Goal: Information Seeking & Learning: Learn about a topic

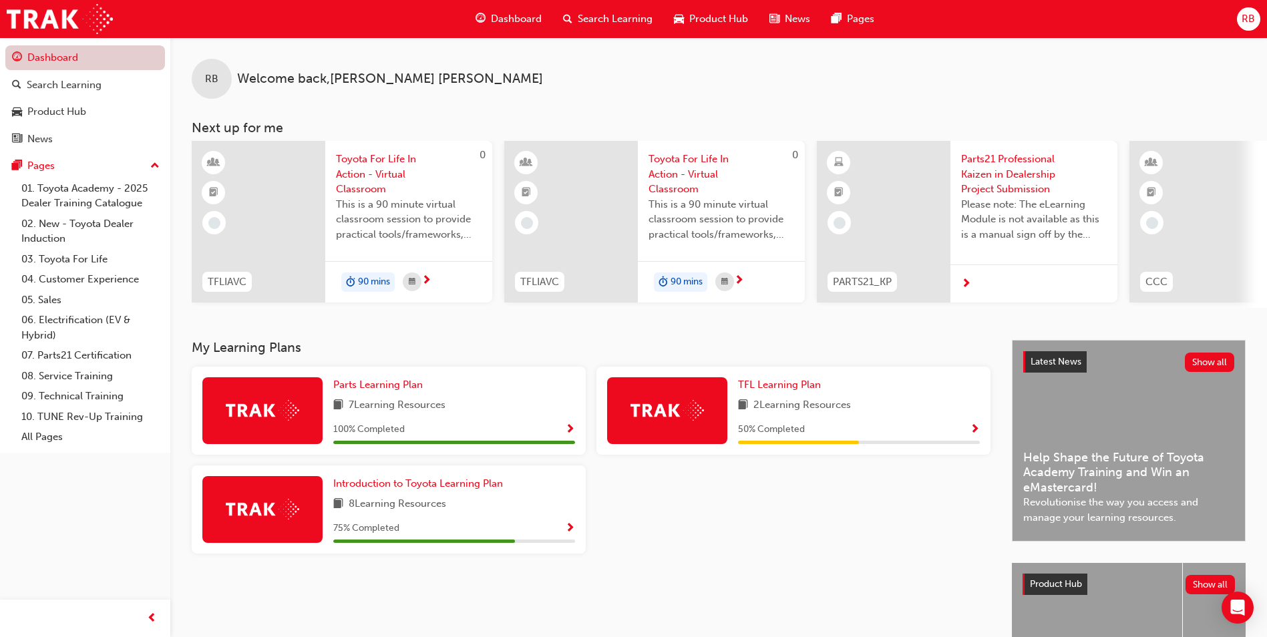
click at [87, 51] on link "Dashboard" at bounding box center [85, 57] width 160 height 25
click at [67, 79] on div "Search Learning" at bounding box center [64, 85] width 75 height 15
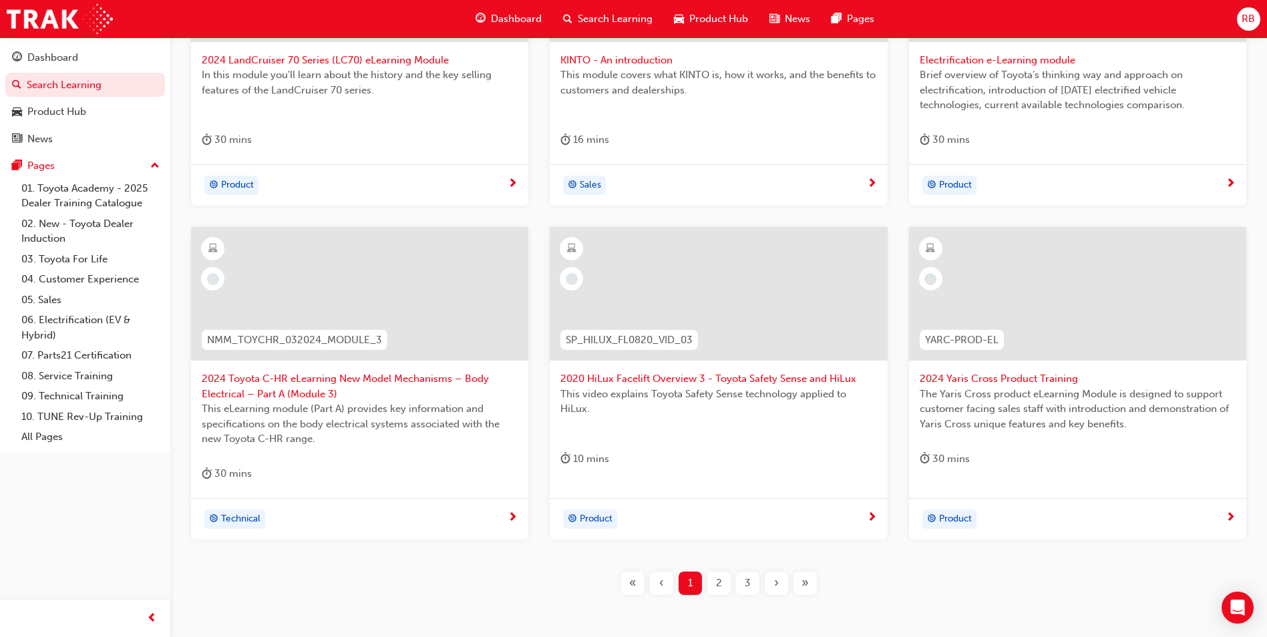
scroll to position [134, 0]
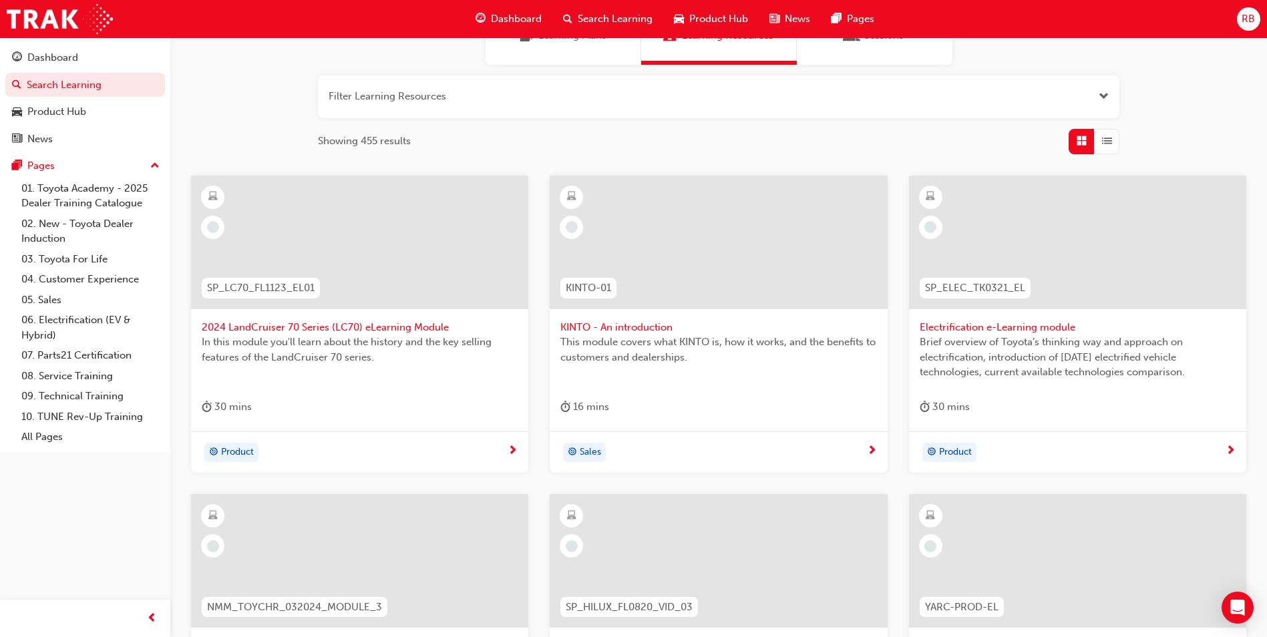
click at [307, 330] on span "2024 LandCruiser 70 Series (LC70) eLearning Module" at bounding box center [360, 327] width 316 height 15
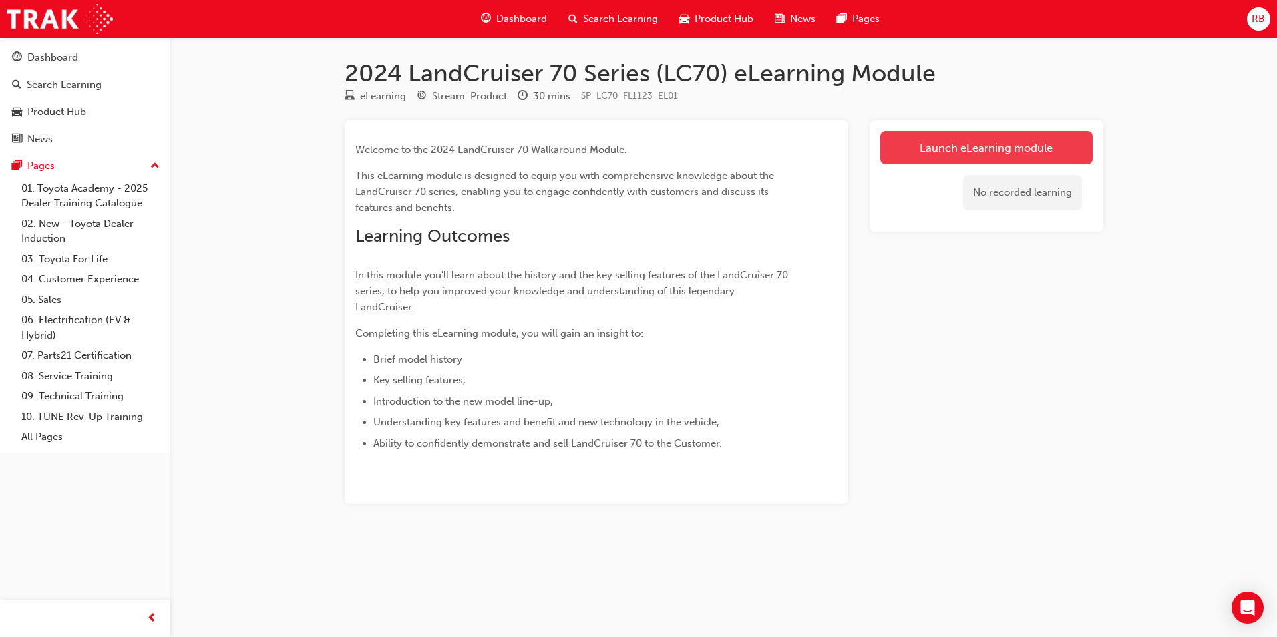
click at [942, 145] on link "Launch eLearning module" at bounding box center [987, 147] width 212 height 33
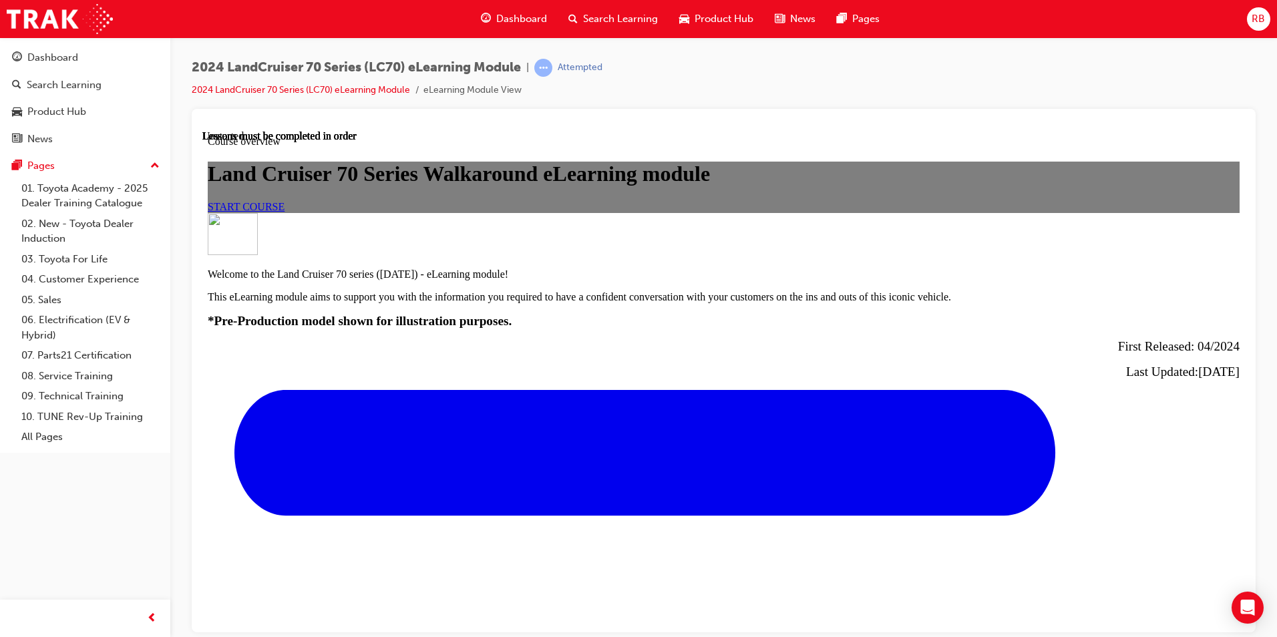
click at [285, 212] on span "START COURSE" at bounding box center [246, 205] width 77 height 11
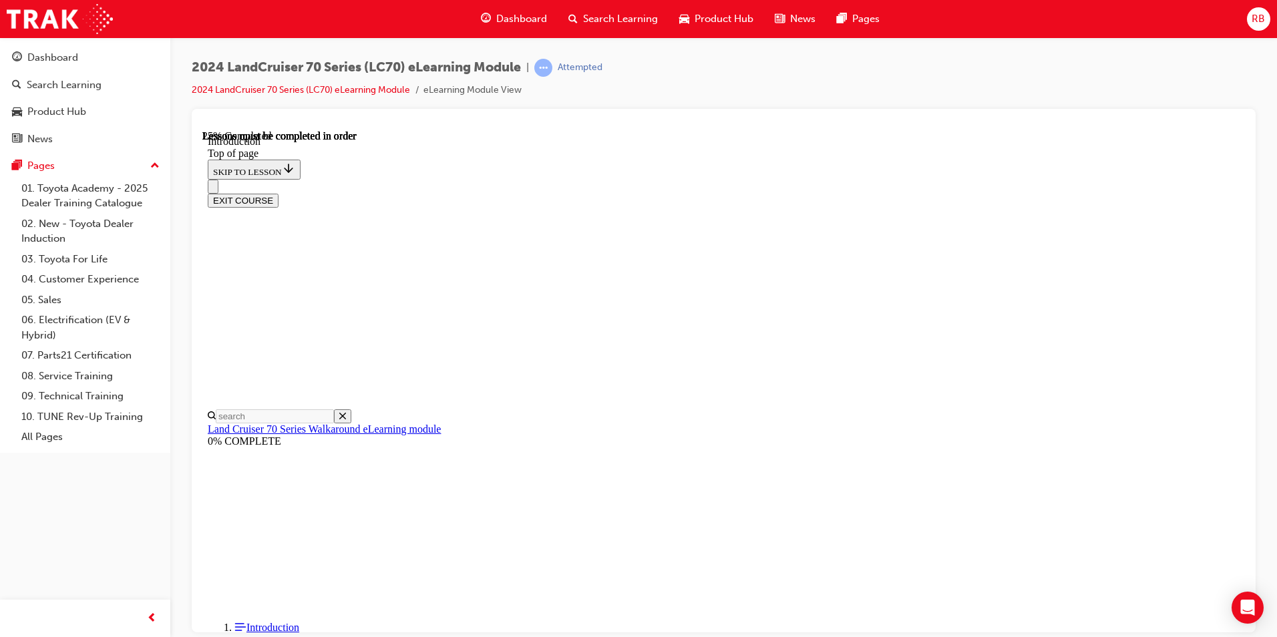
scroll to position [633, 0]
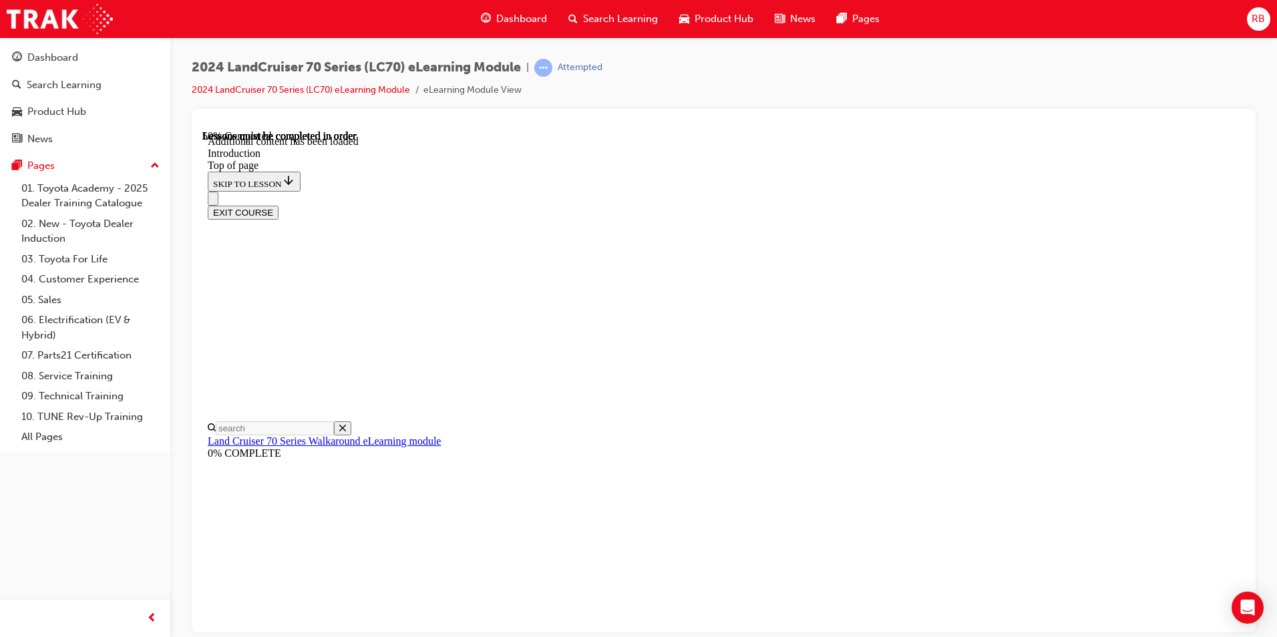
scroll to position [737, 0]
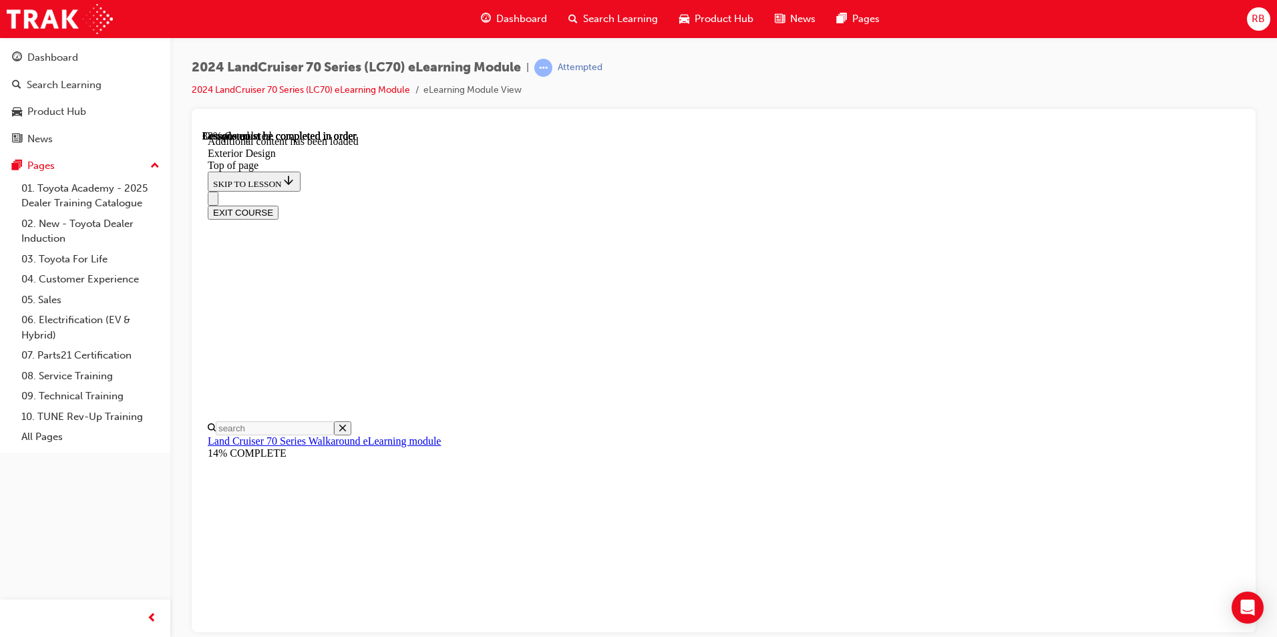
scroll to position [843, 0]
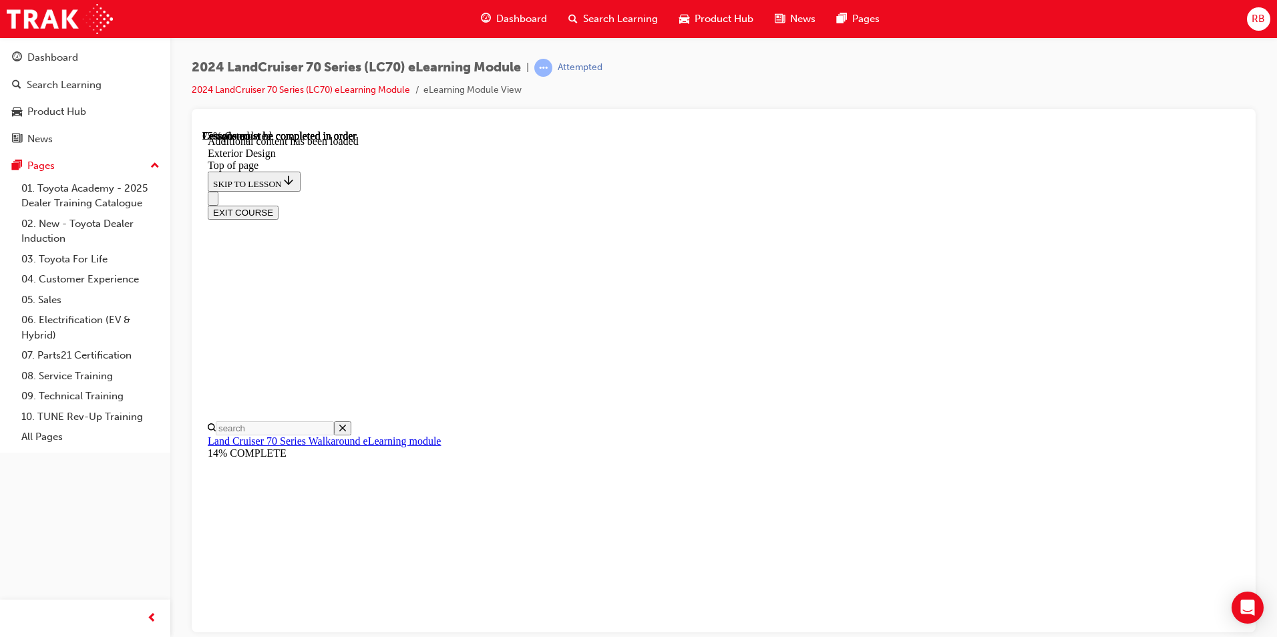
scroll to position [426, 0]
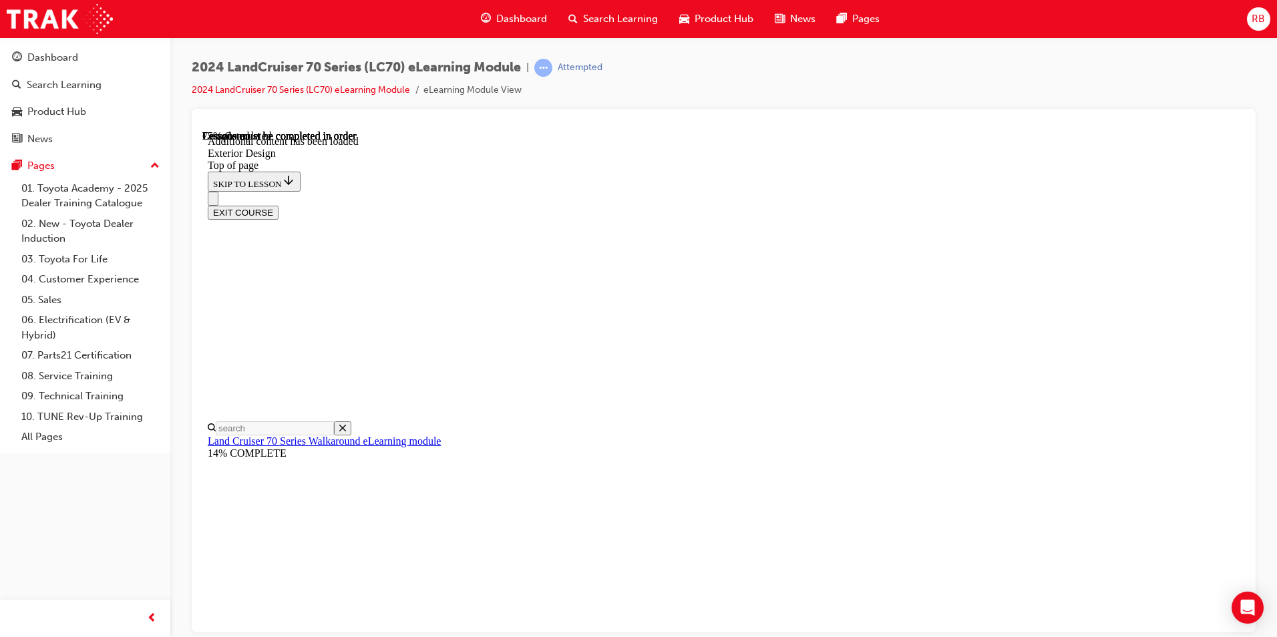
scroll to position [1434, 0]
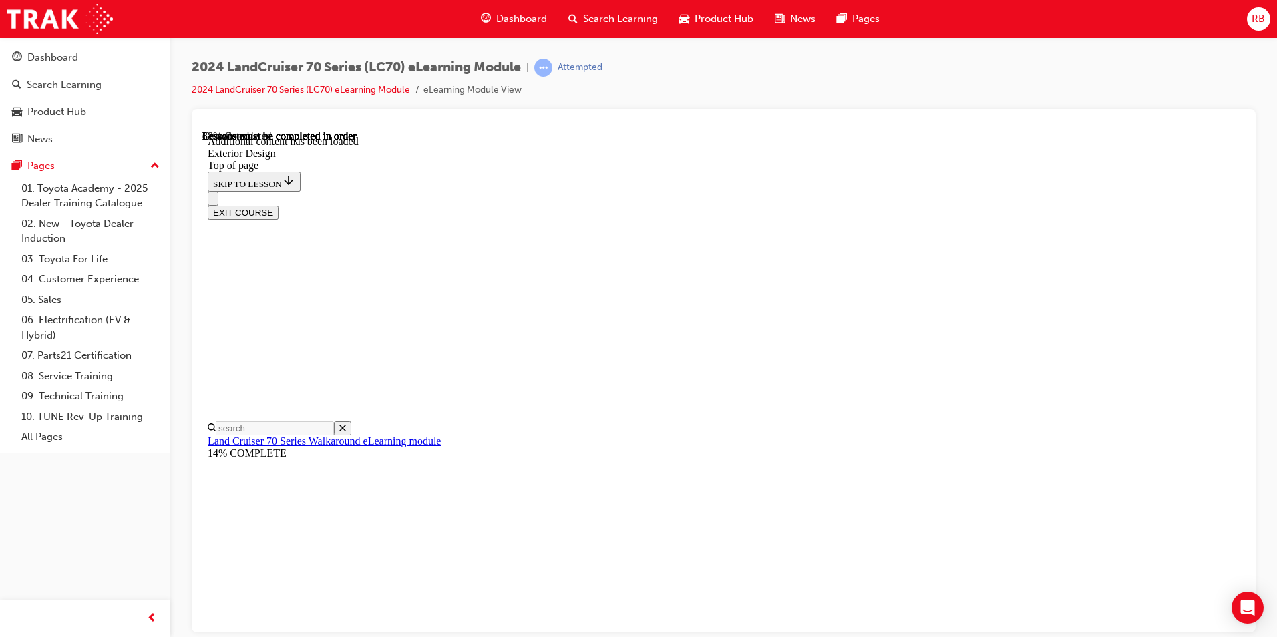
scroll to position [72, 0]
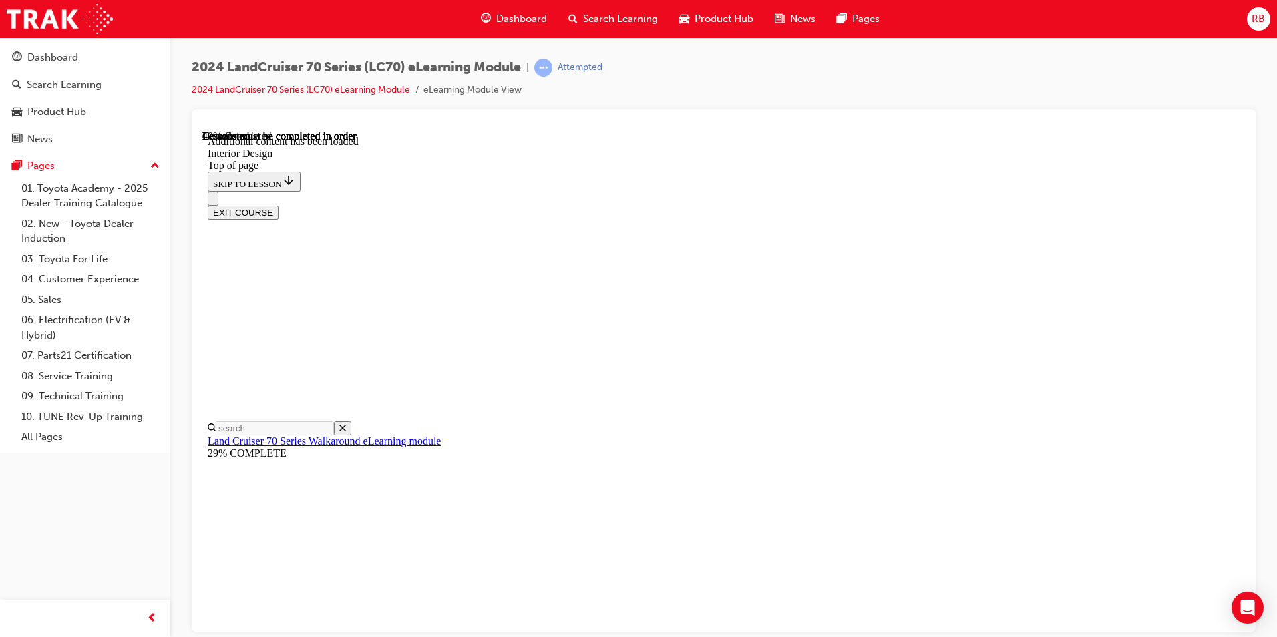
scroll to position [710, 0]
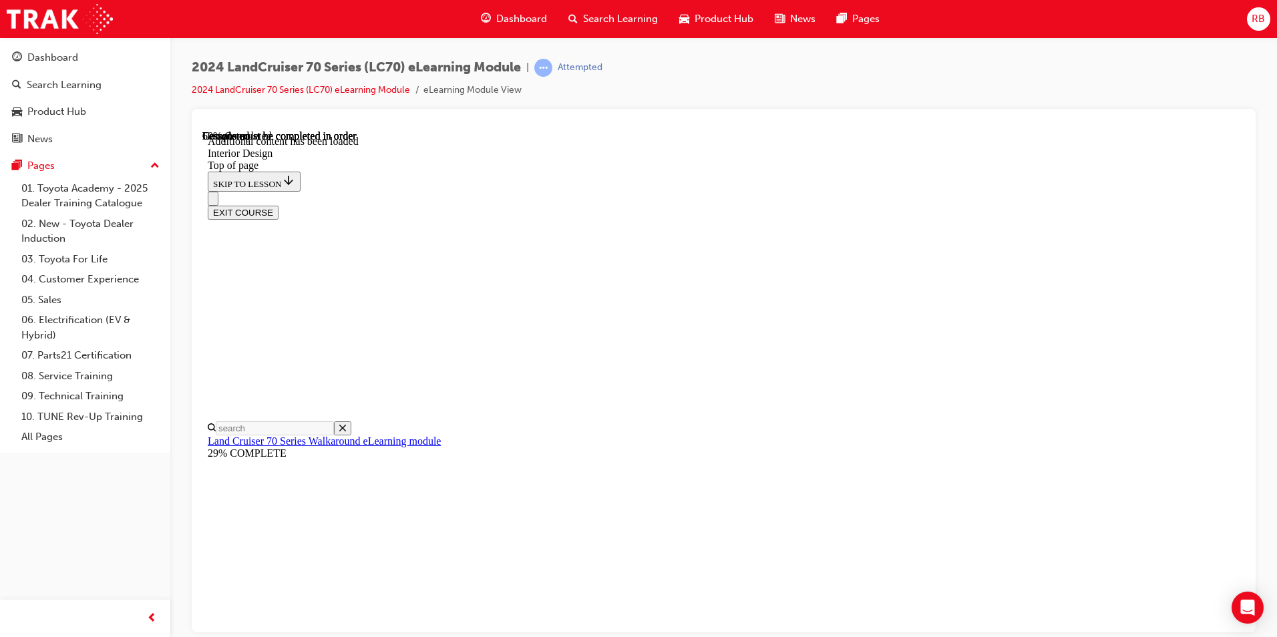
scroll to position [576, 0]
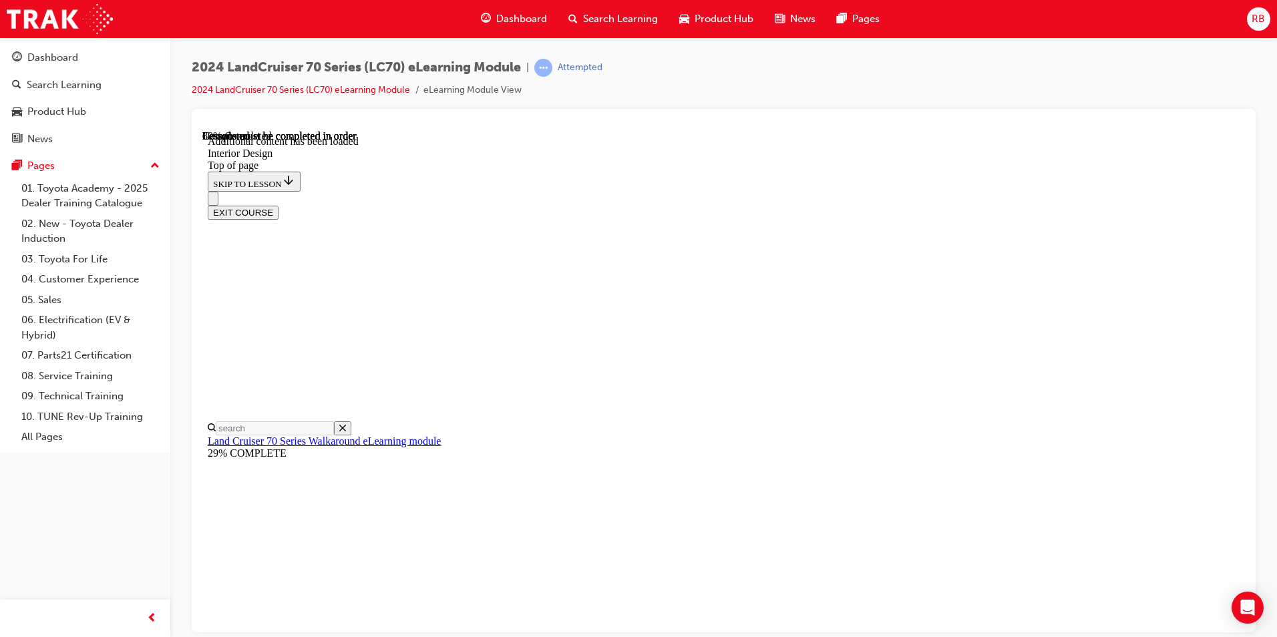
scroll to position [821, 0]
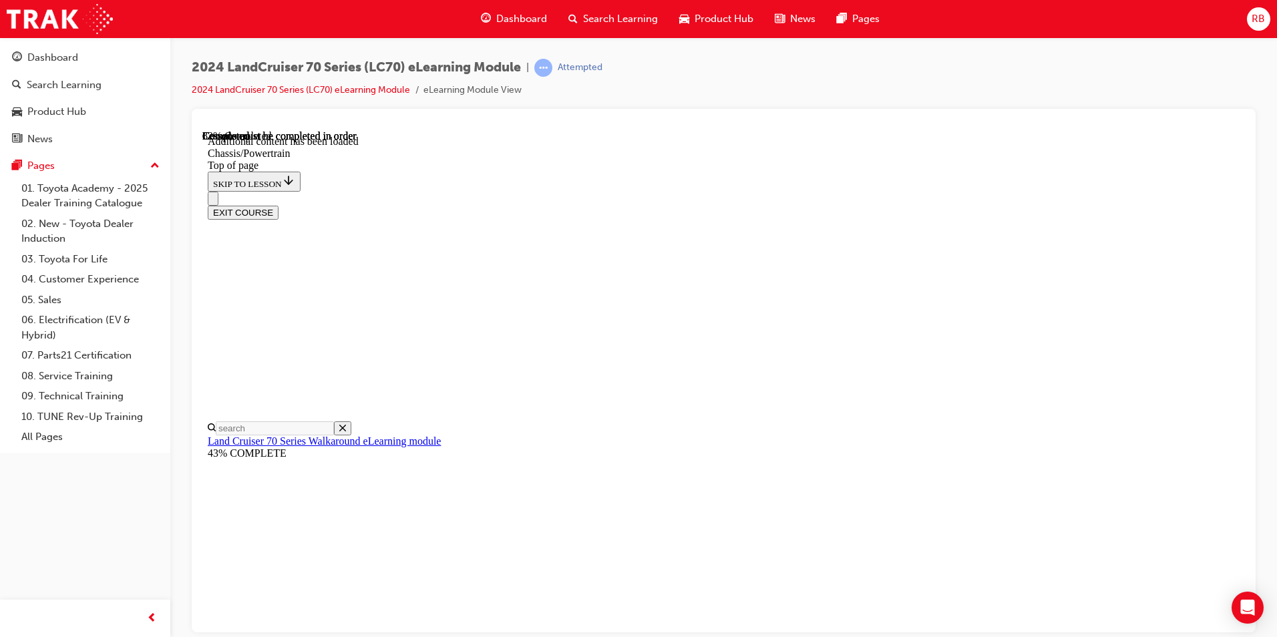
click at [674, 191] on div "EXIT COURSE" at bounding box center [719, 205] width 1022 height 28
click at [764, 191] on div "EXIT COURSE" at bounding box center [719, 205] width 1022 height 28
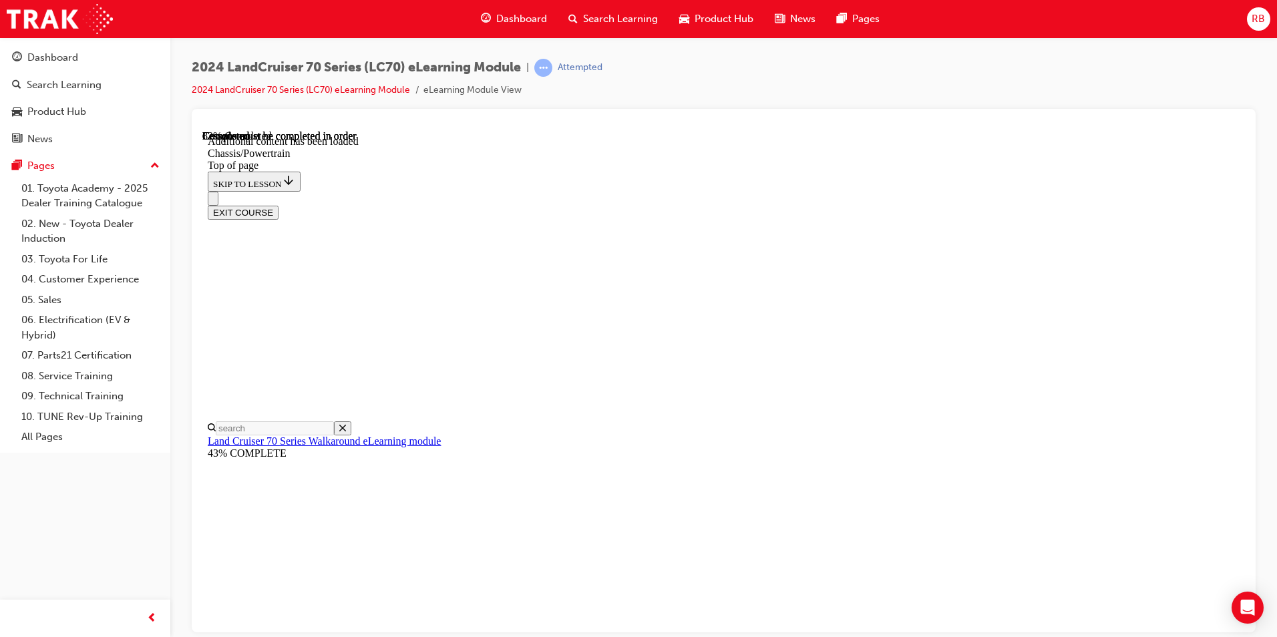
scroll to position [198, 0]
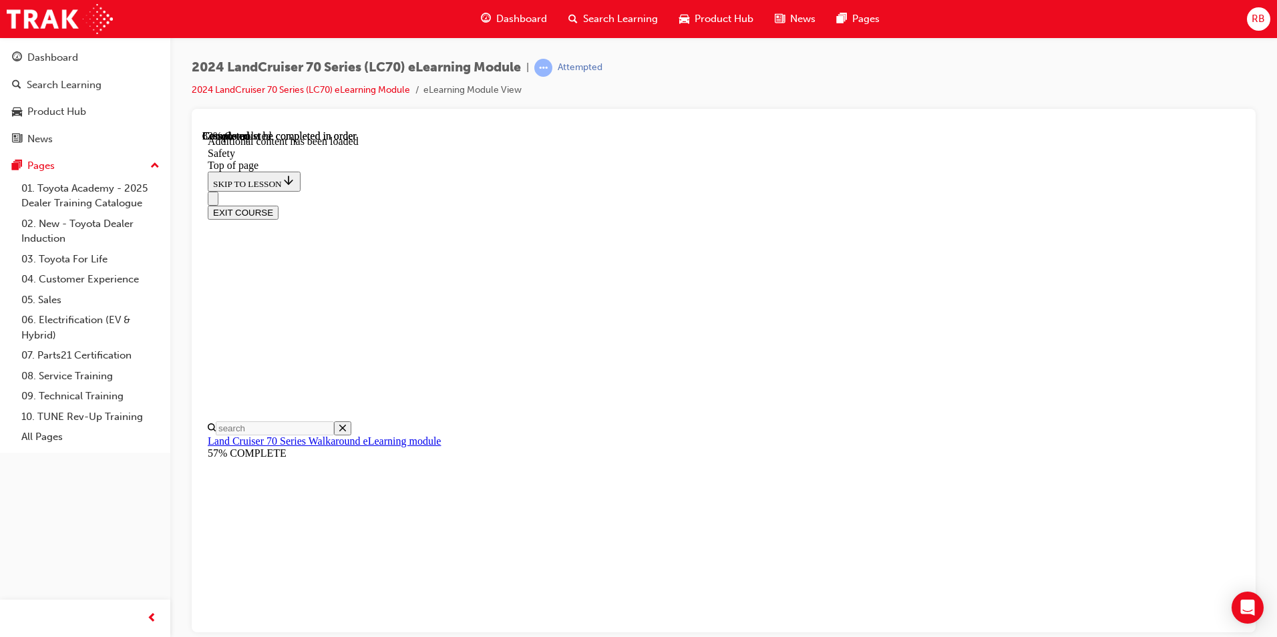
scroll to position [673, 0]
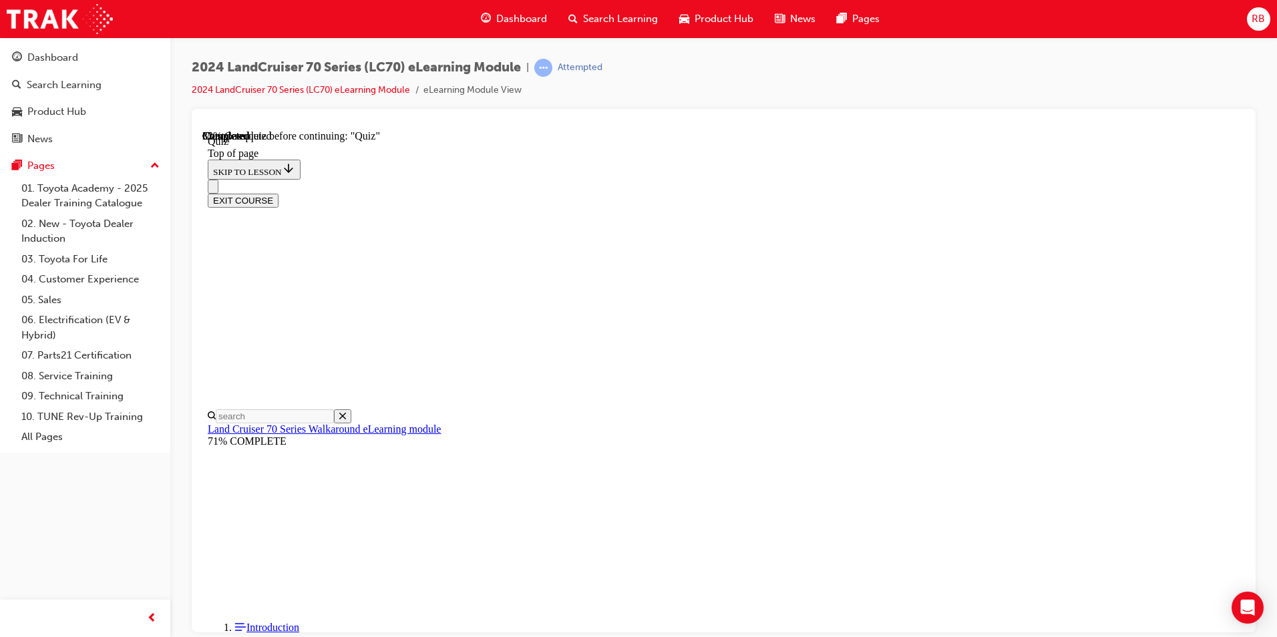
scroll to position [108, 0]
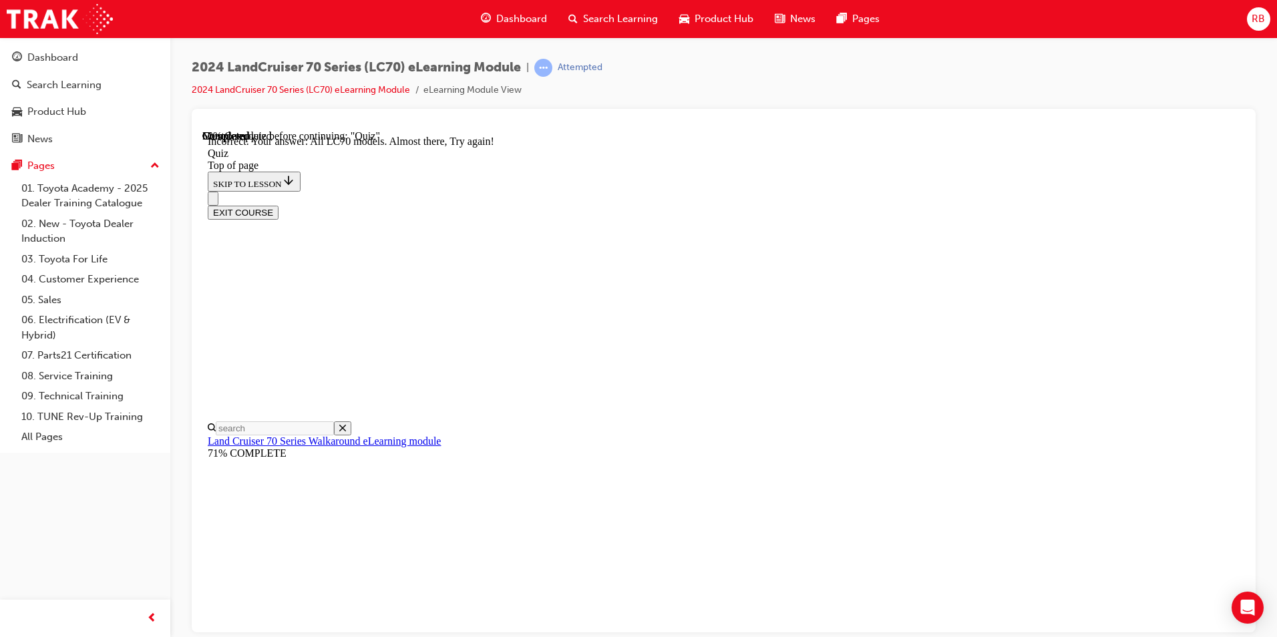
scroll to position [177, 0]
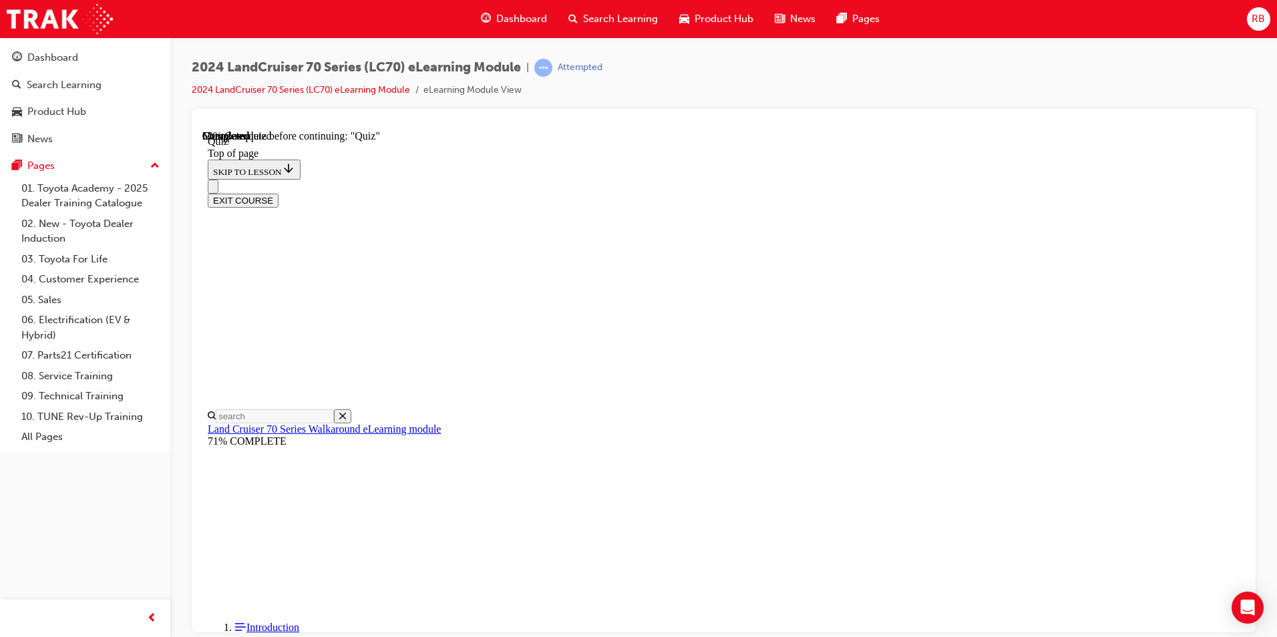
scroll to position [174, 0]
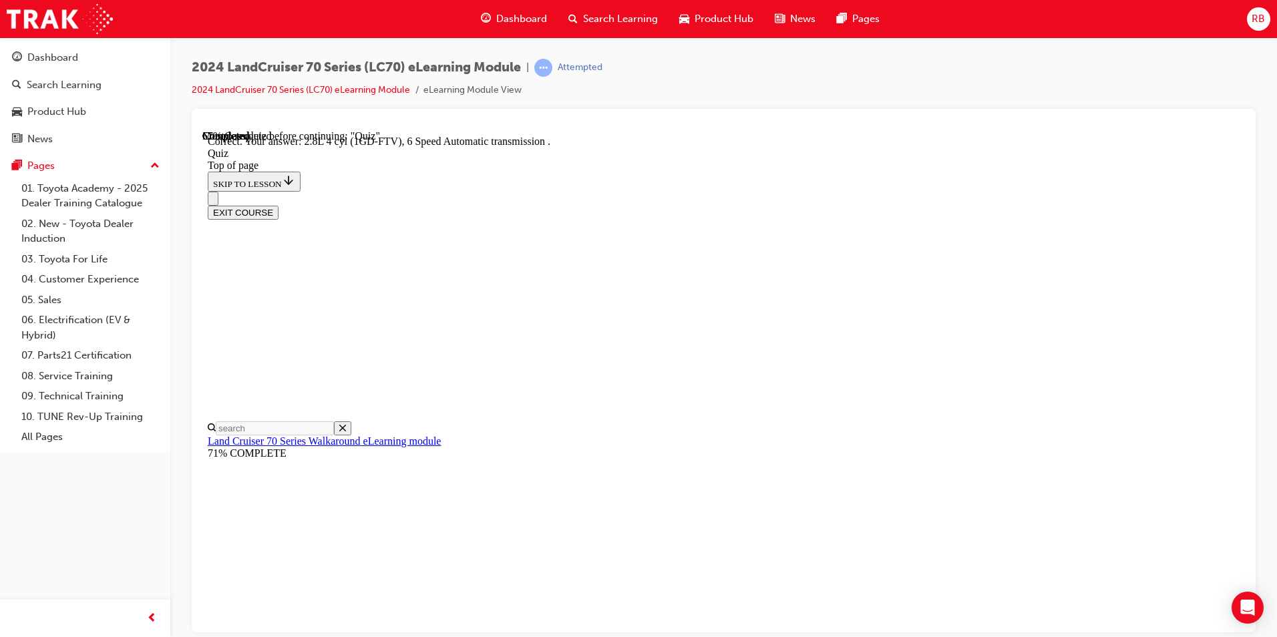
scroll to position [233, 0]
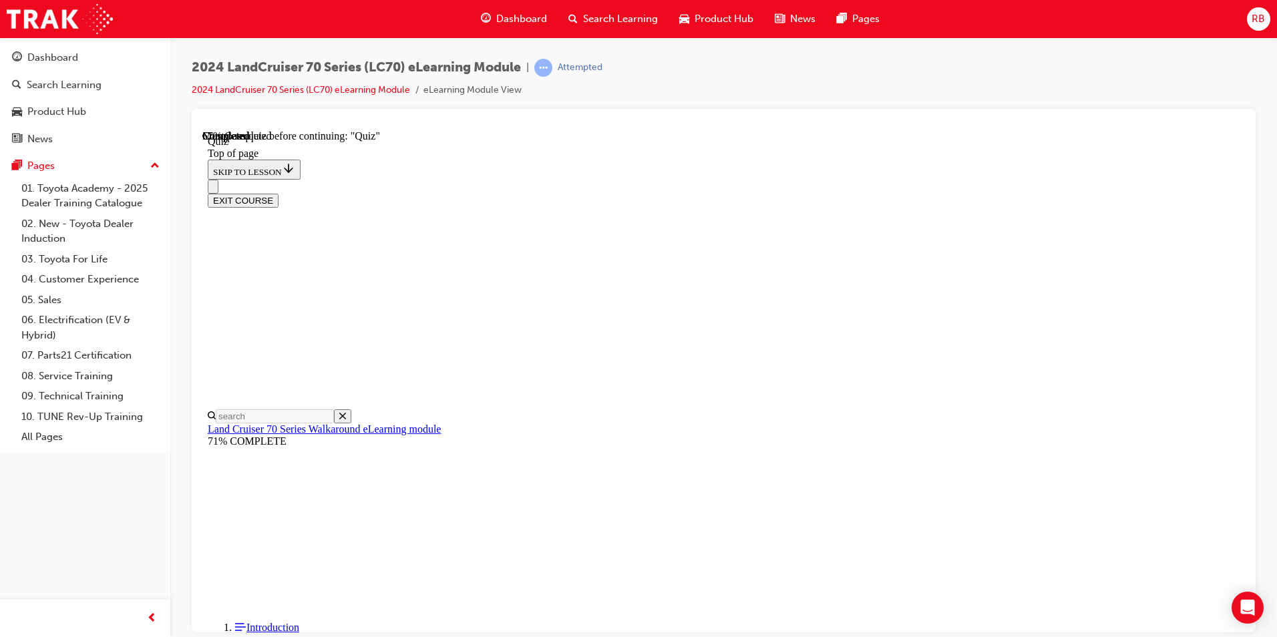
scroll to position [174, 0]
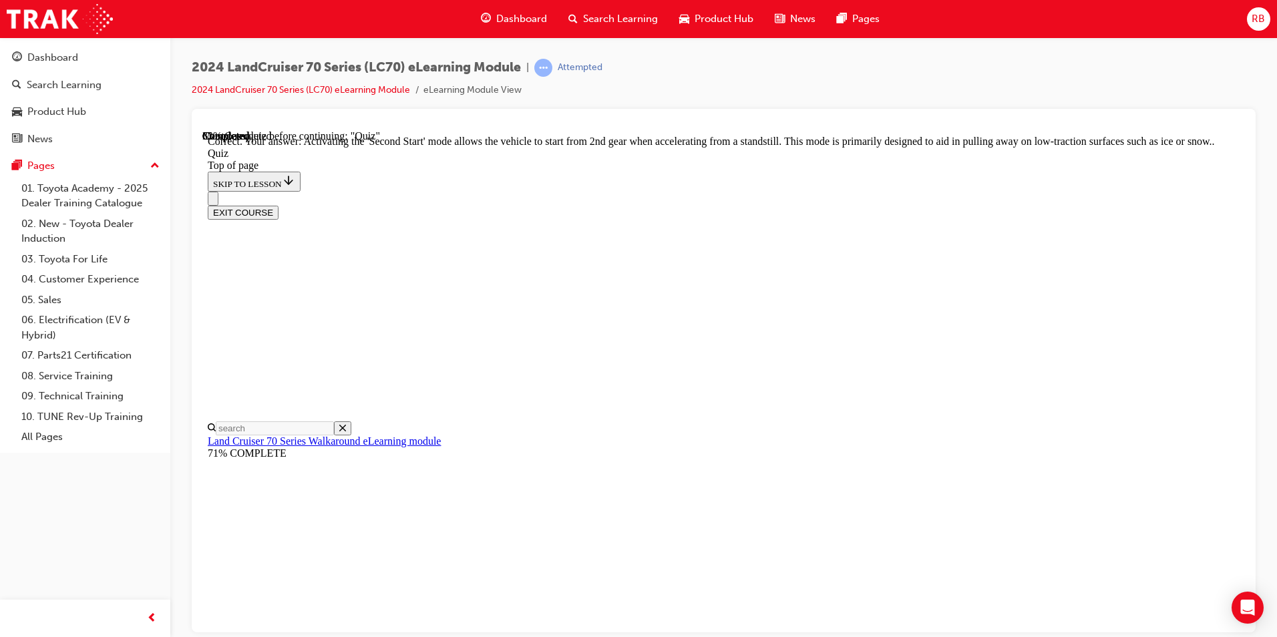
scroll to position [321, 0]
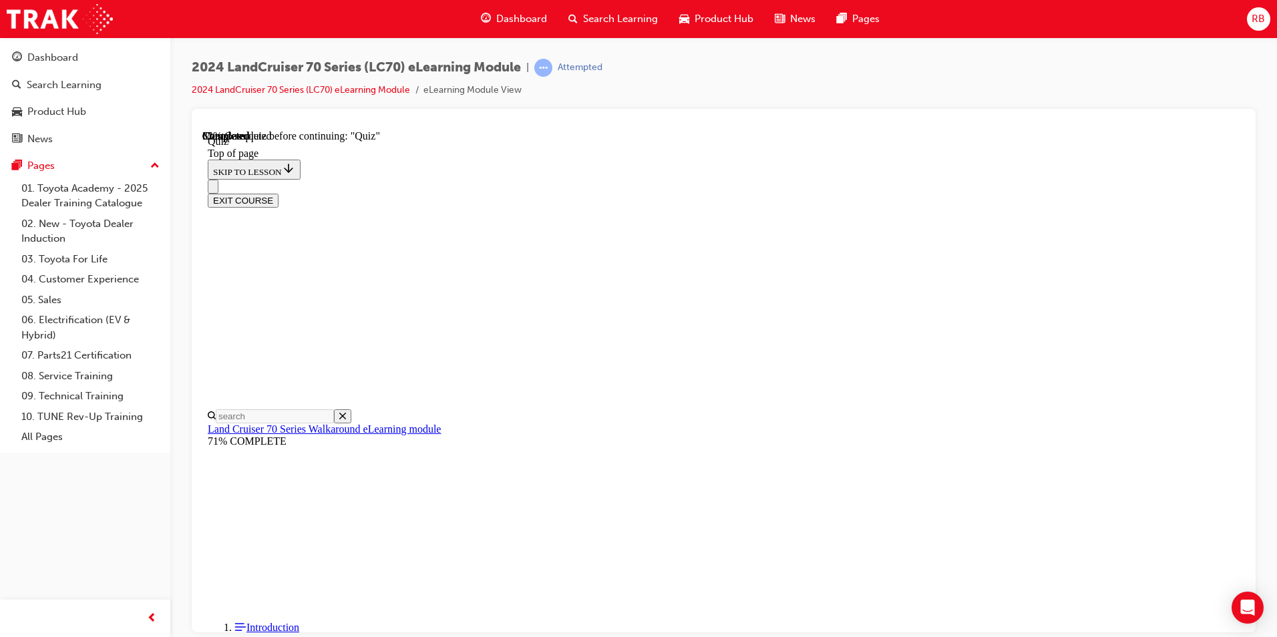
scroll to position [108, 0]
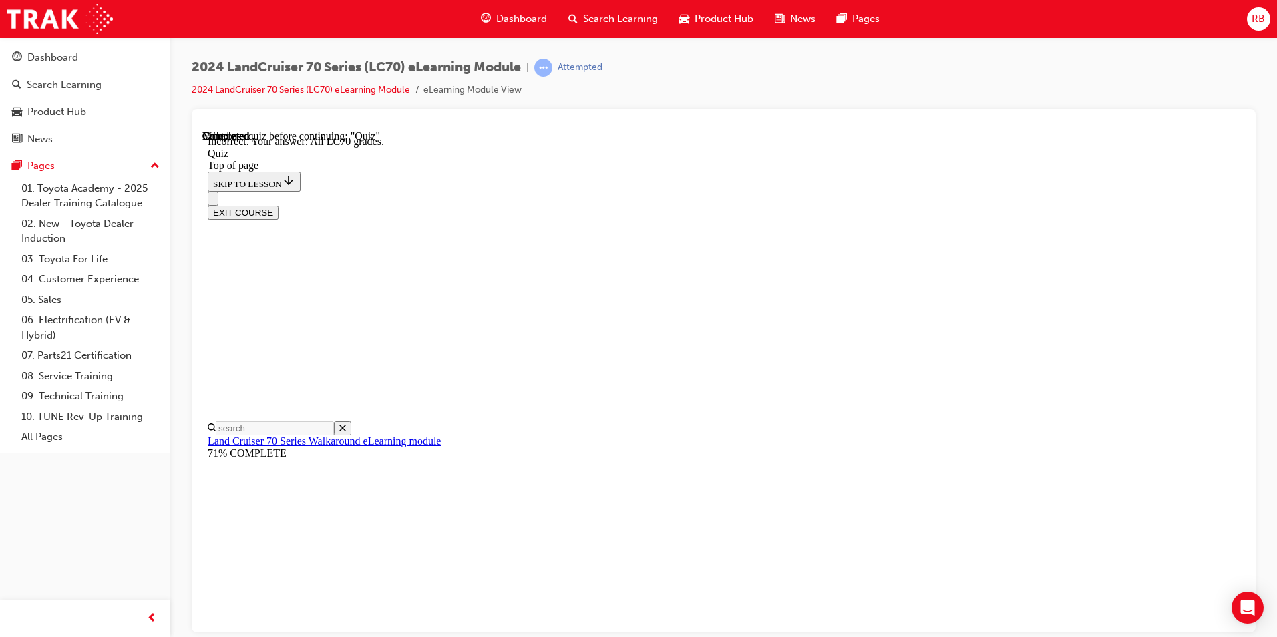
scroll to position [317, 0]
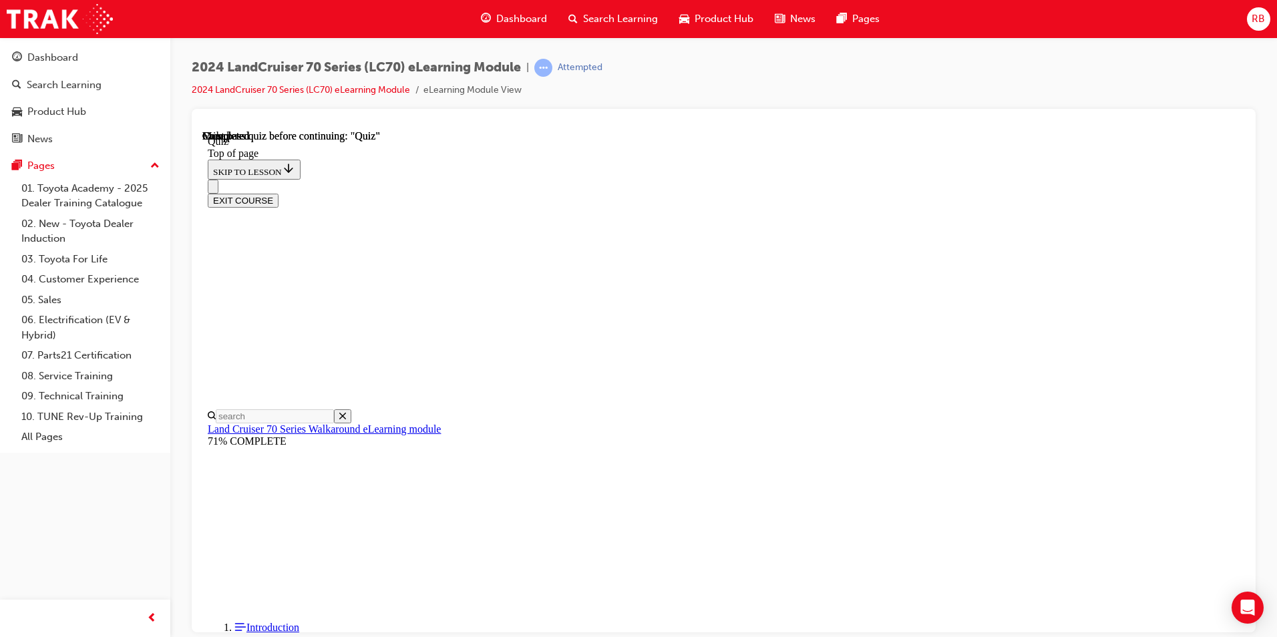
scroll to position [223, 0]
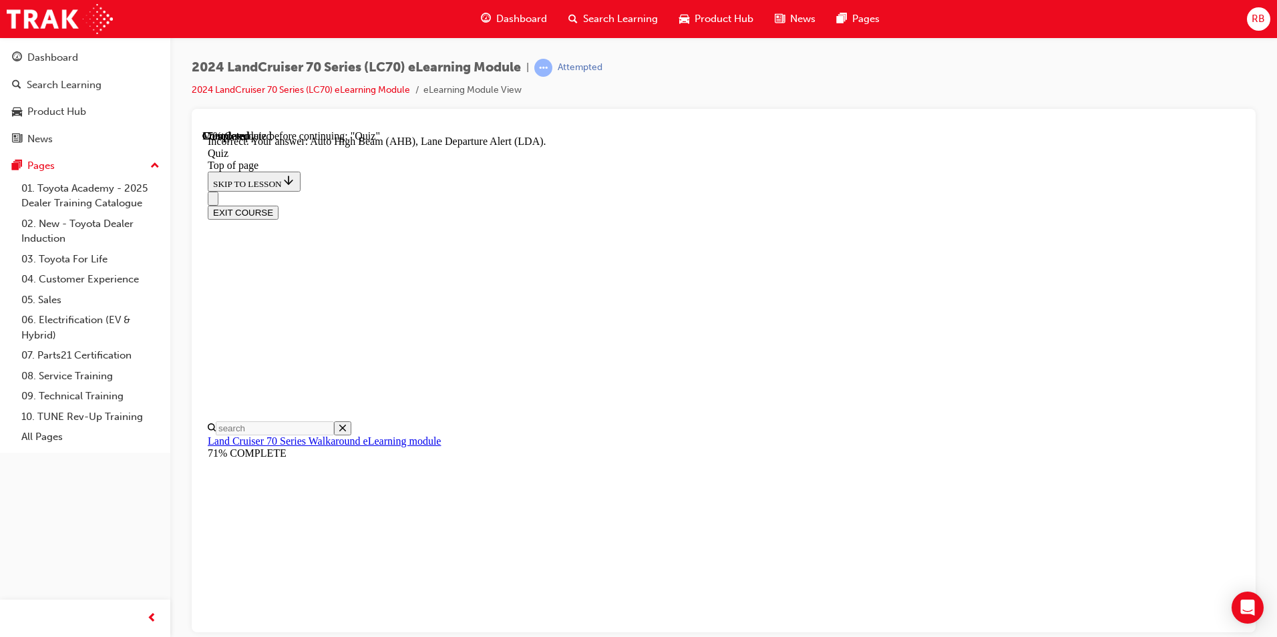
scroll to position [317, 0]
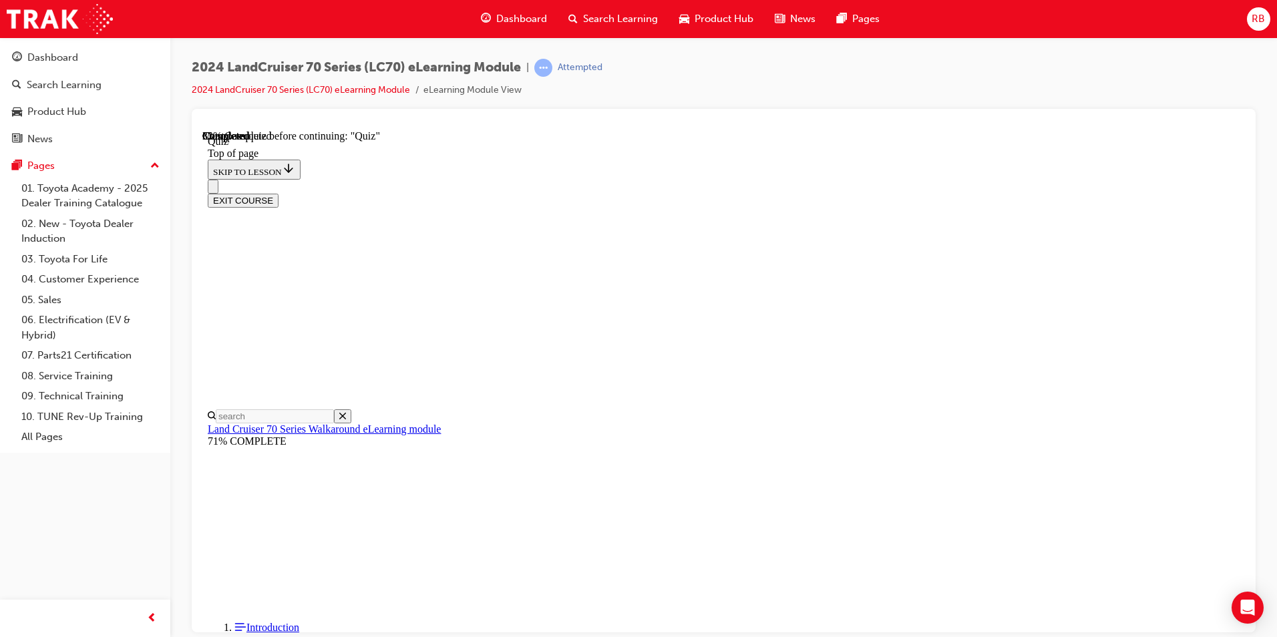
scroll to position [108, 0]
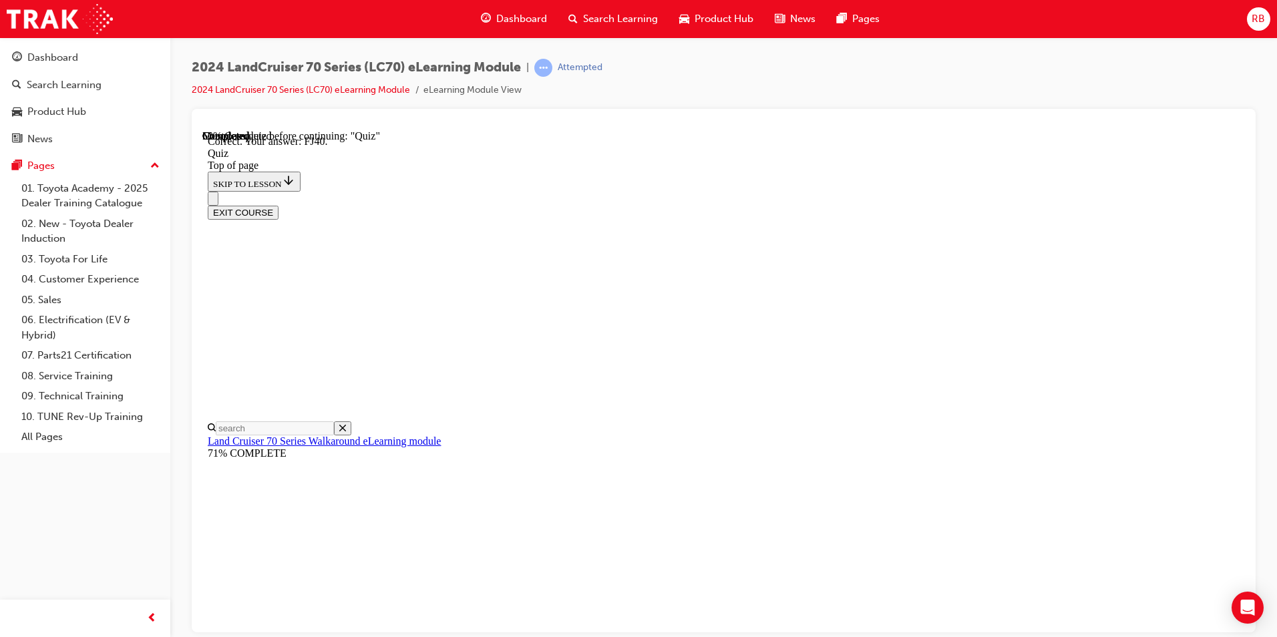
scroll to position [265, 0]
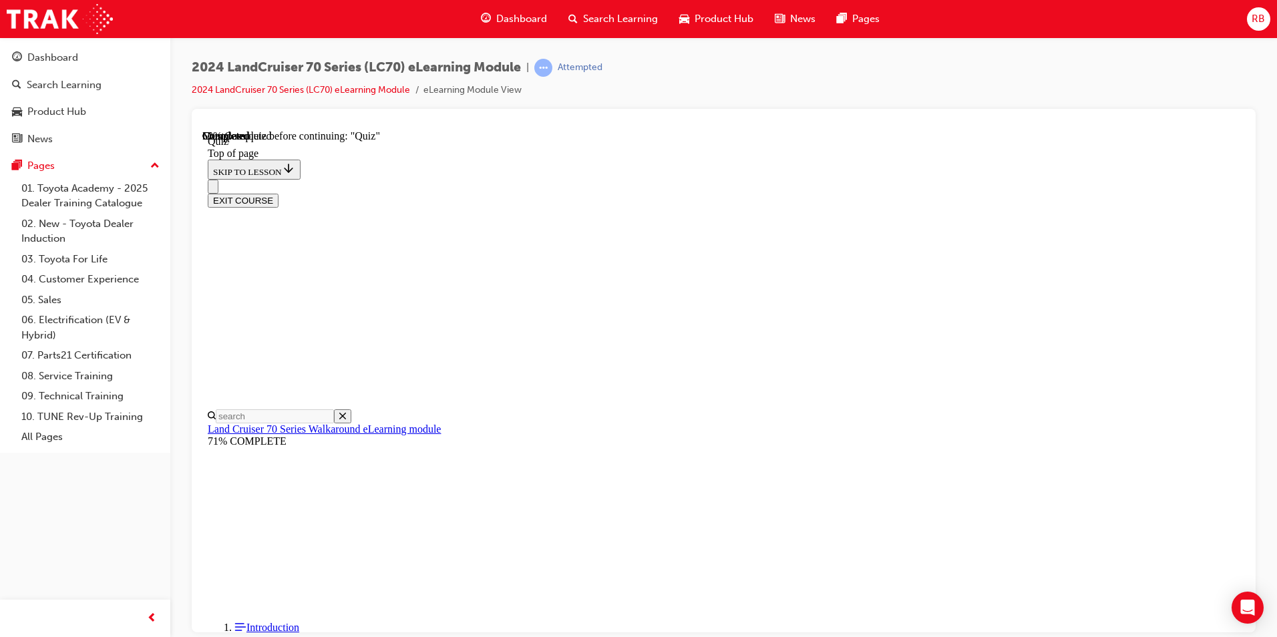
scroll to position [108, 0]
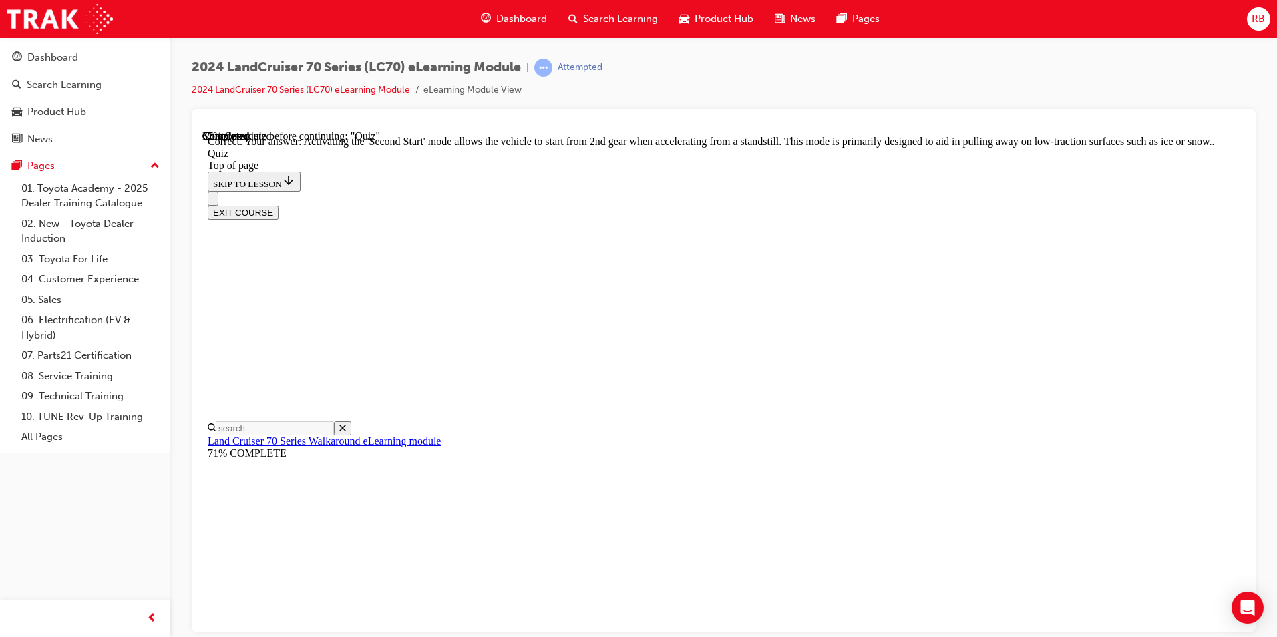
scroll to position [321, 0]
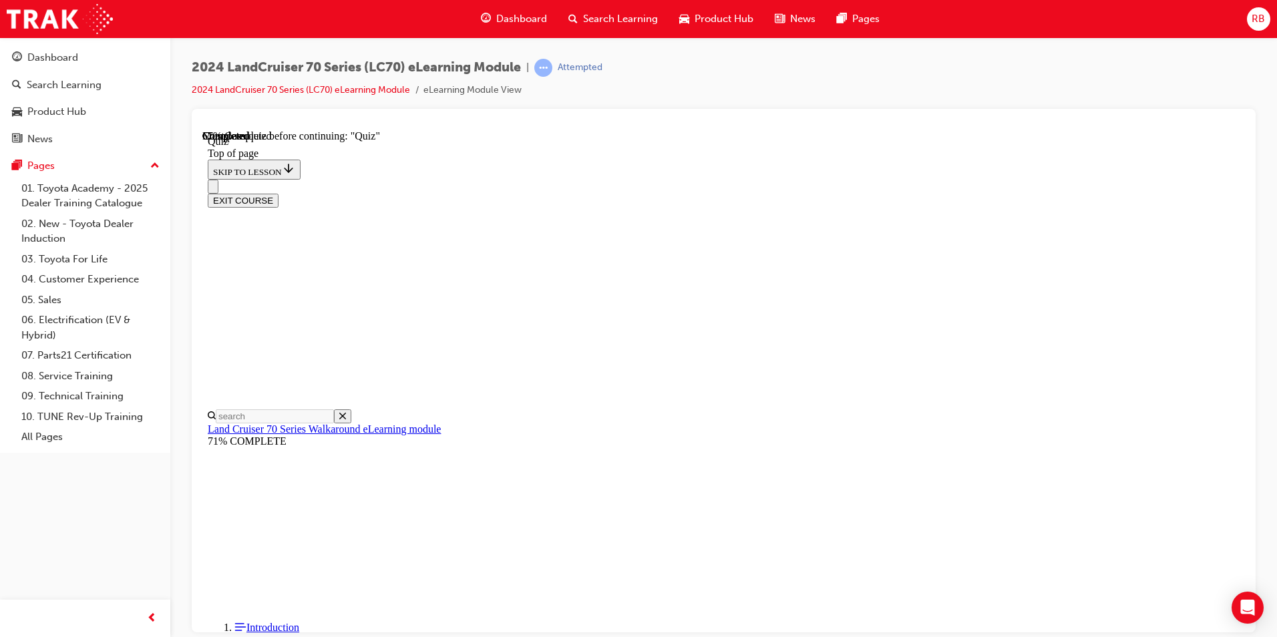
scroll to position [41, 0]
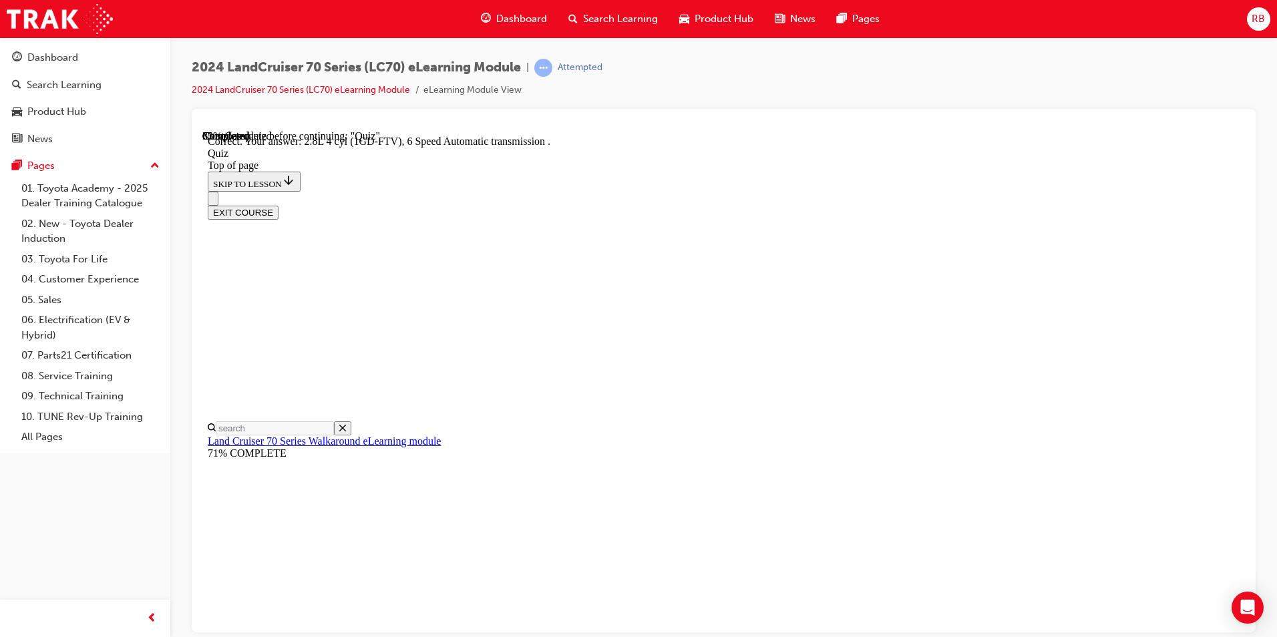
scroll to position [233, 0]
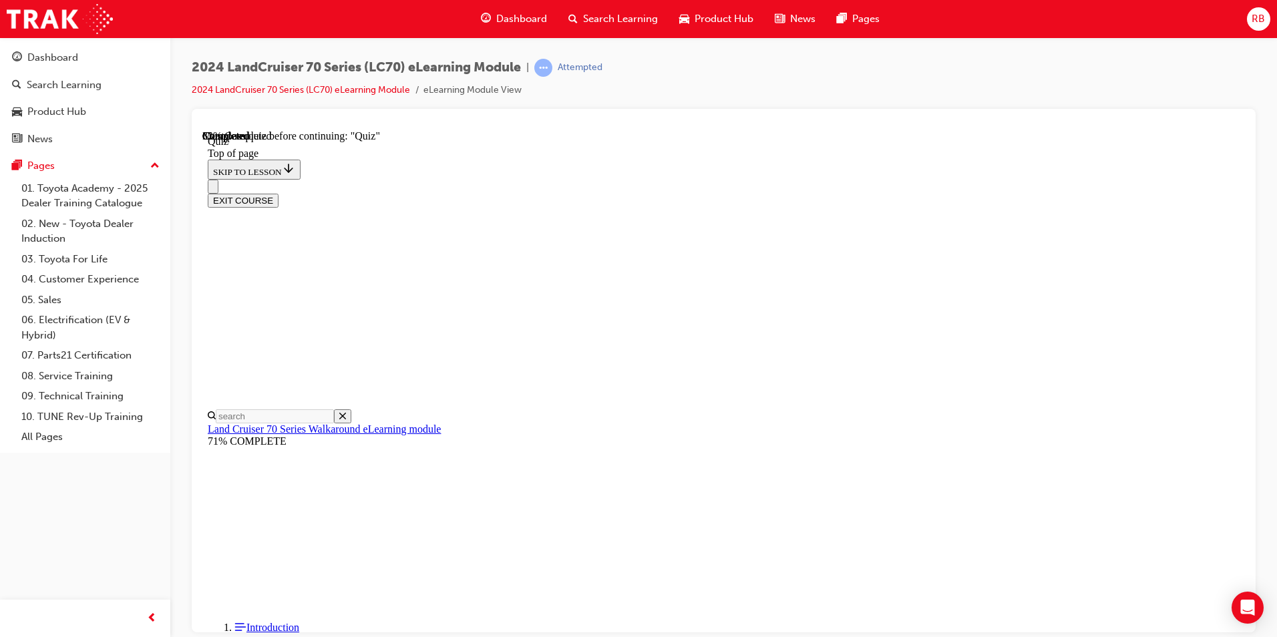
scroll to position [108, 0]
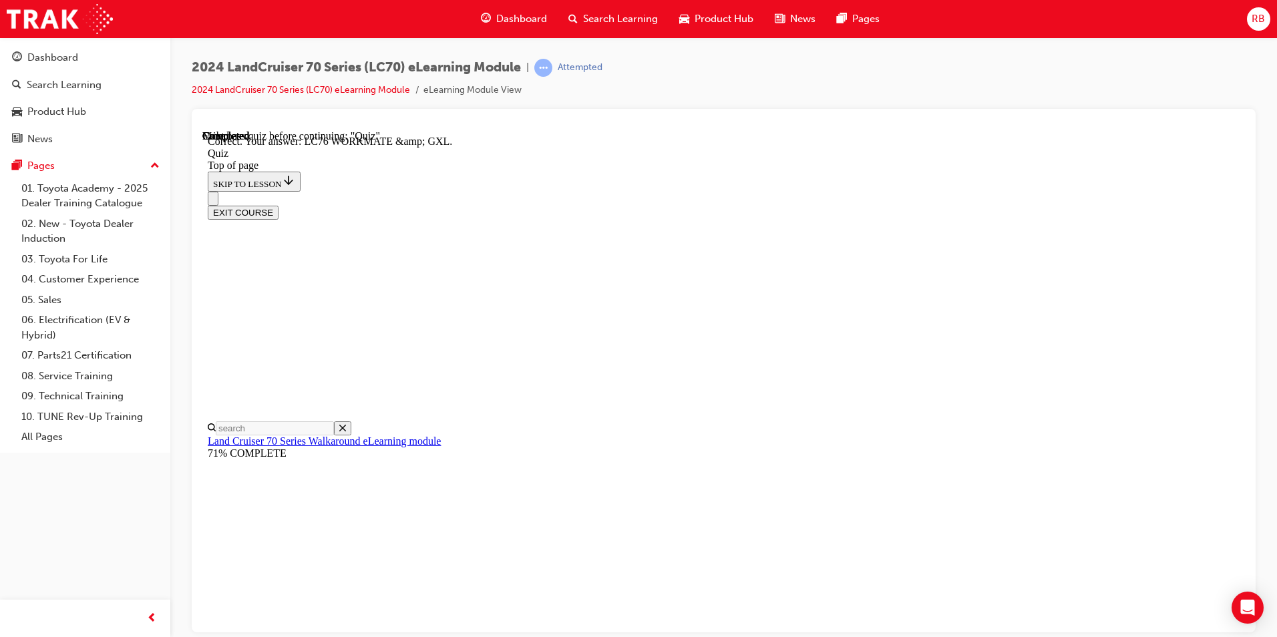
scroll to position [241, 0]
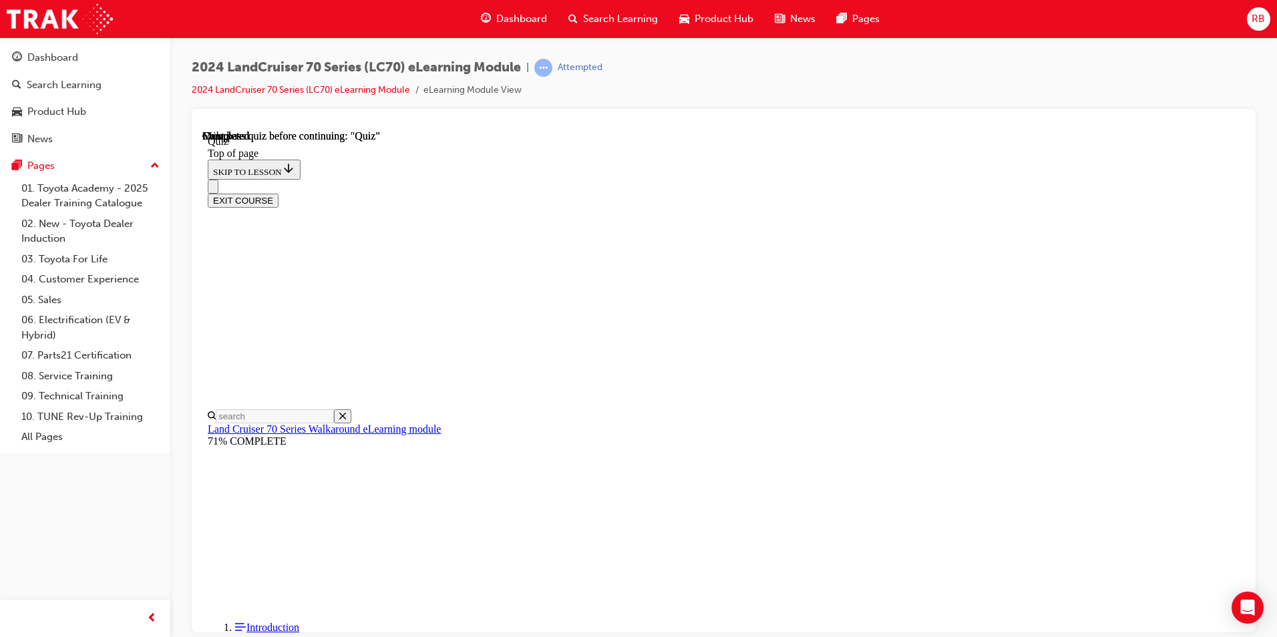
scroll to position [223, 0]
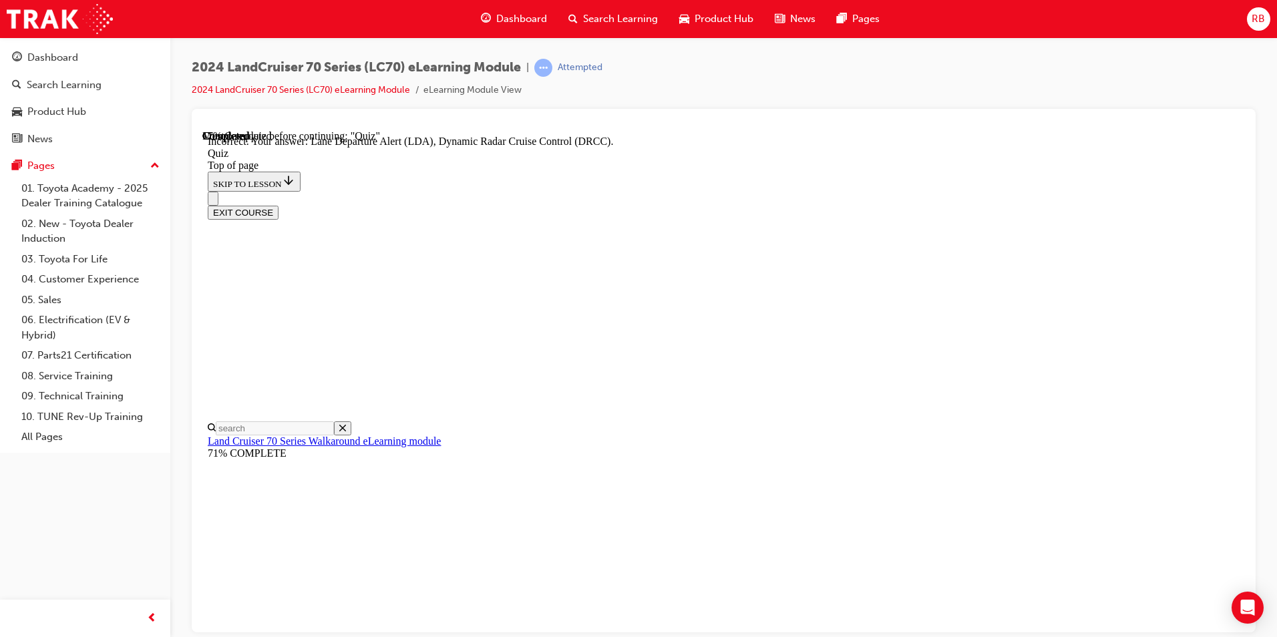
scroll to position [317, 0]
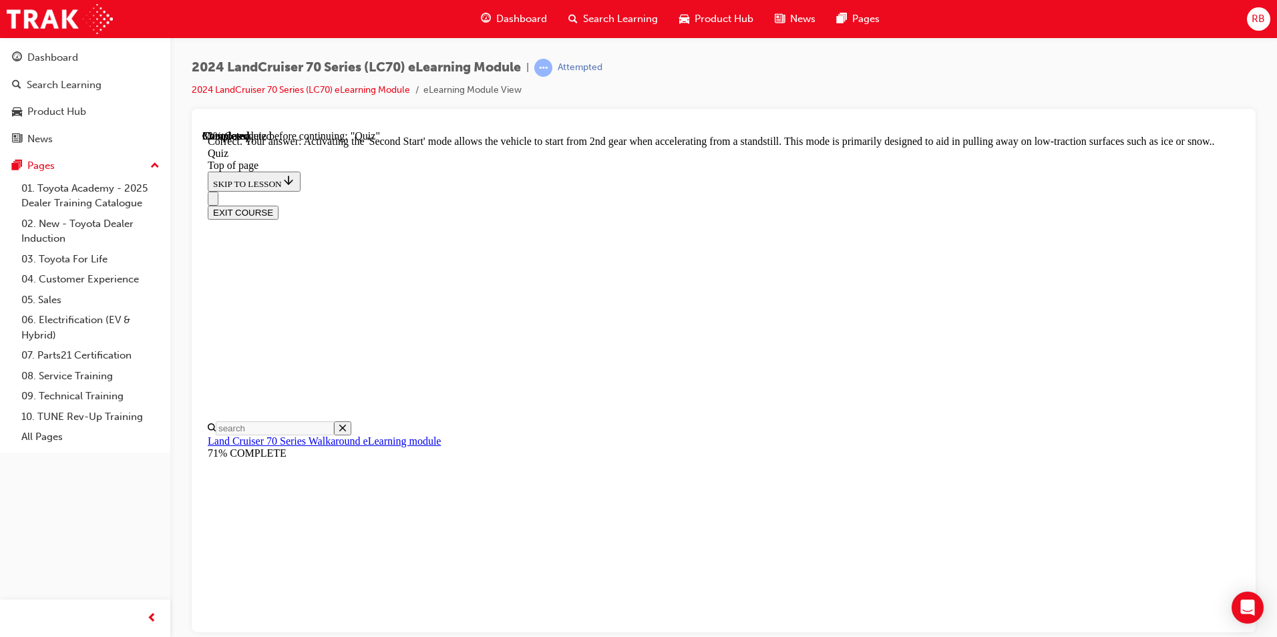
scroll to position [321, 0]
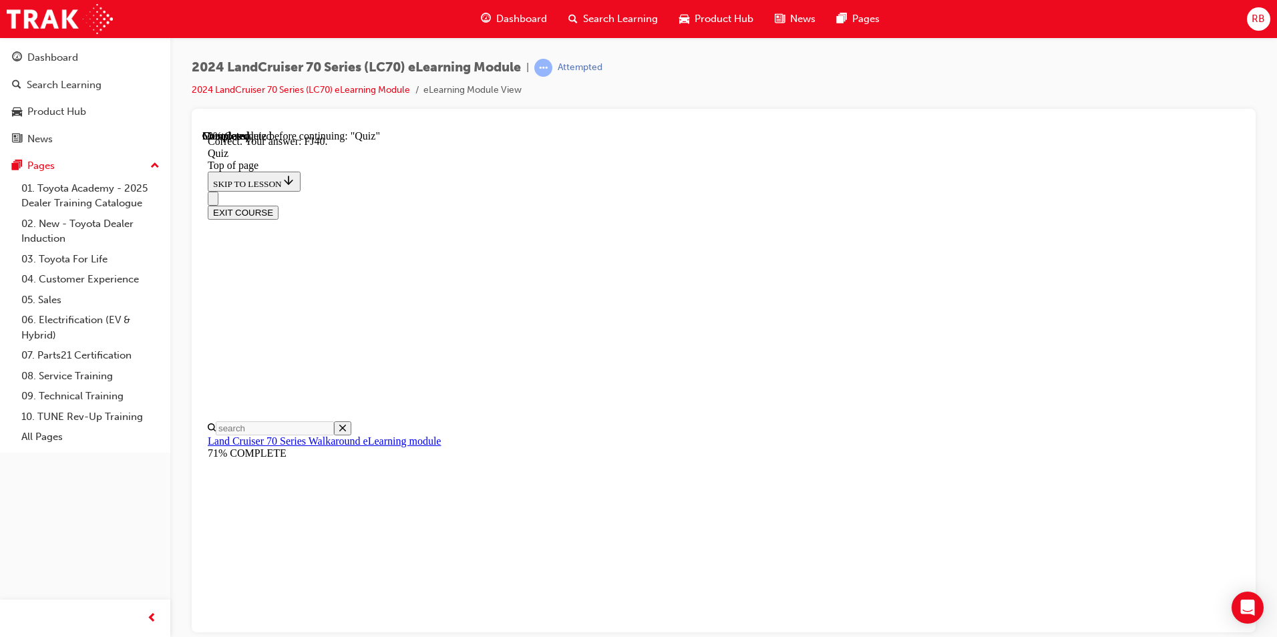
scroll to position [265, 0]
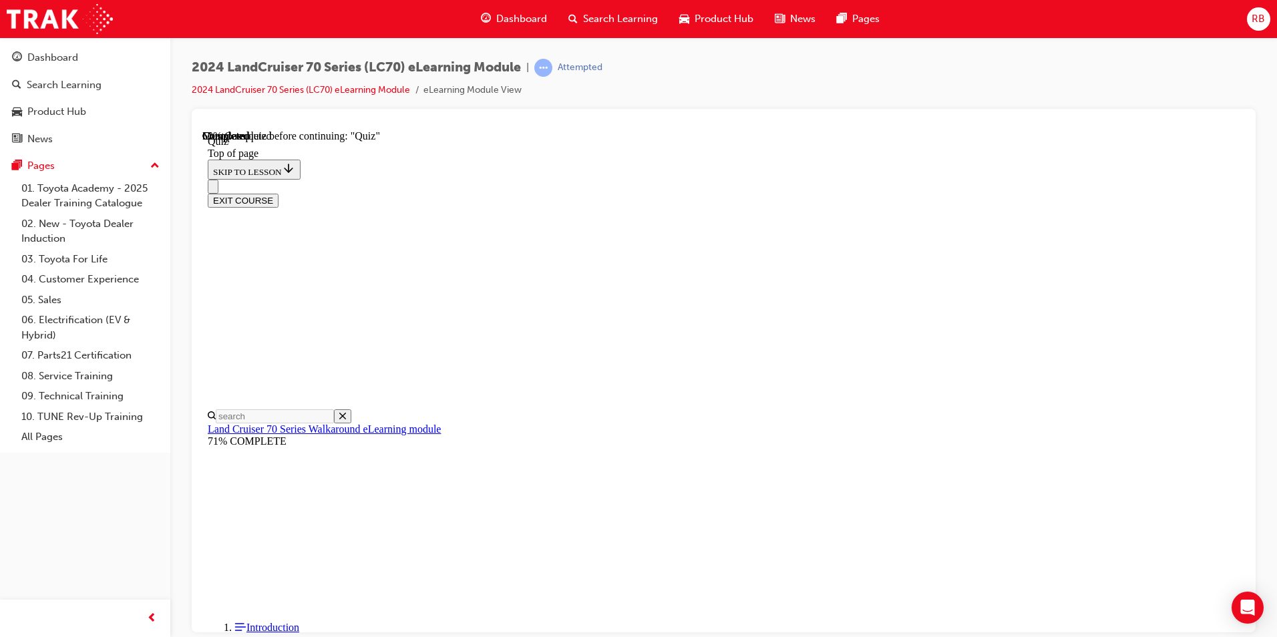
scroll to position [41, 0]
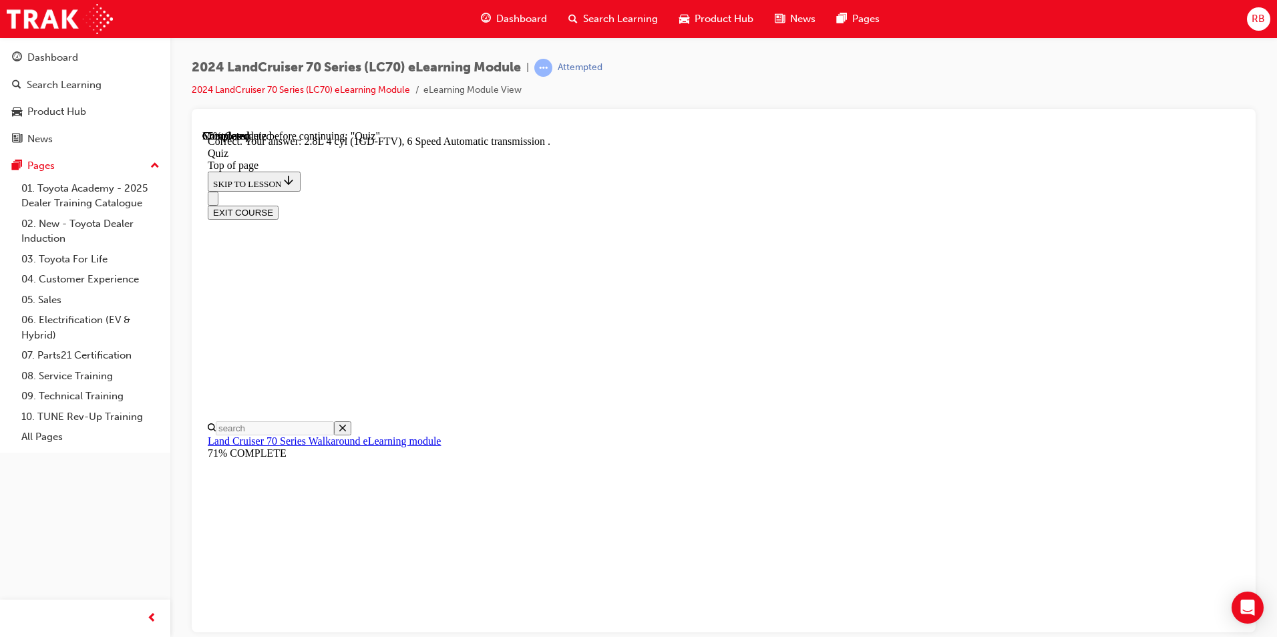
scroll to position [233, 0]
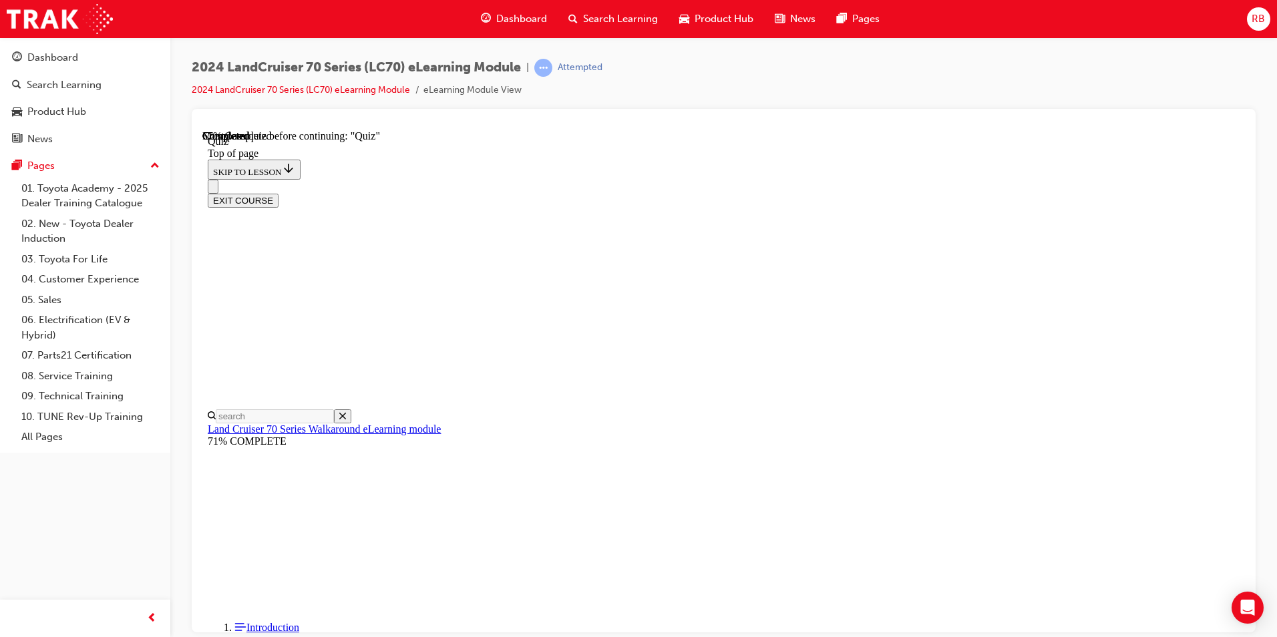
scroll to position [41, 0]
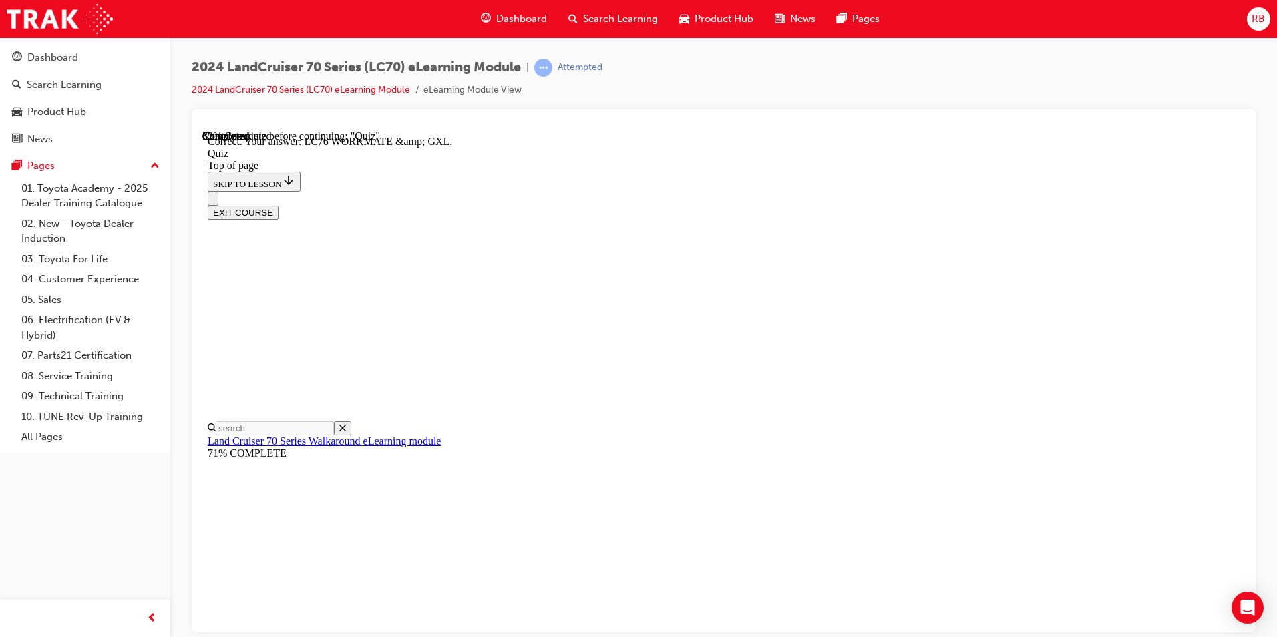
scroll to position [241, 0]
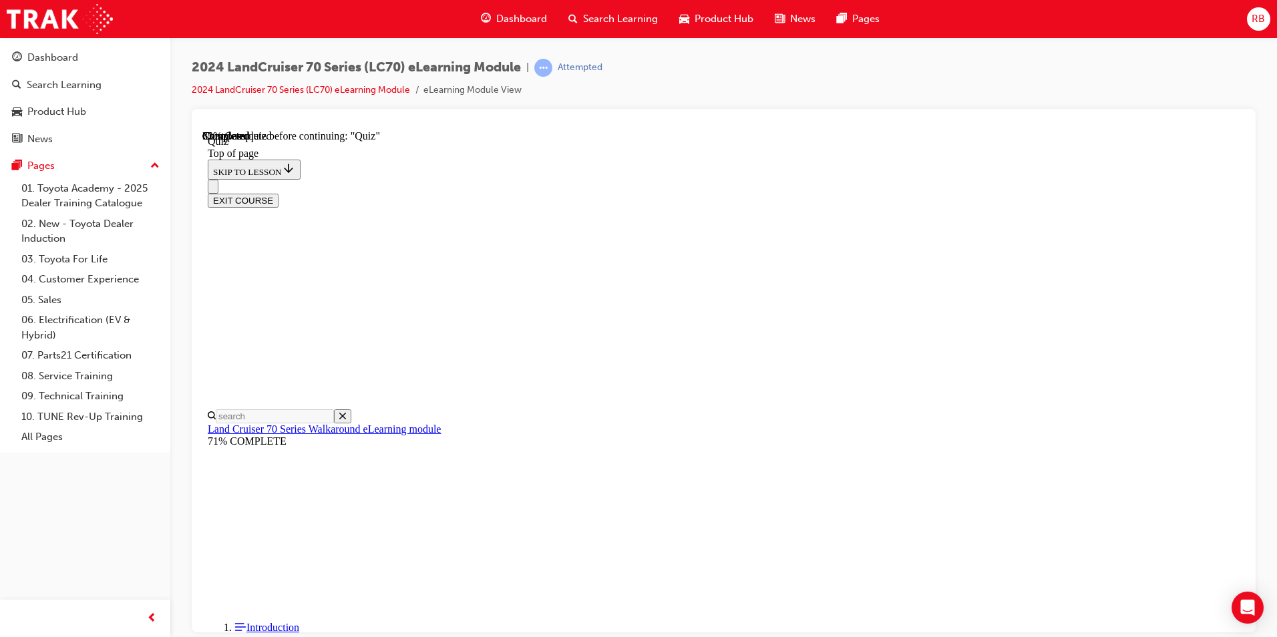
scroll to position [174, 0]
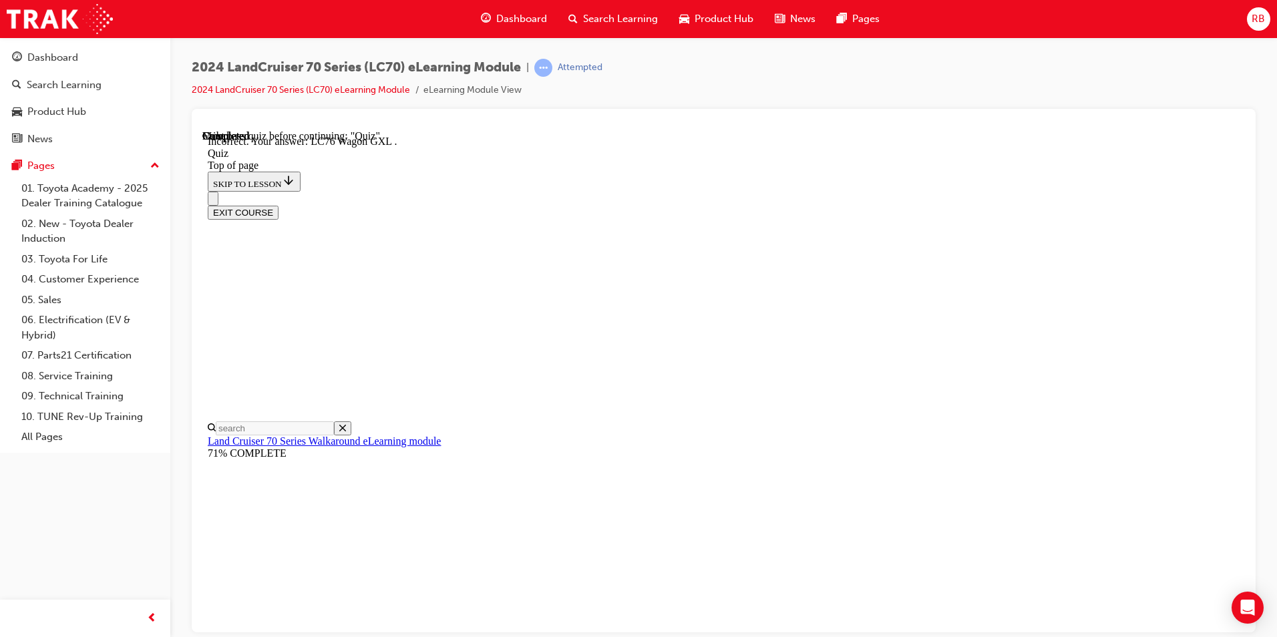
scroll to position [317, 0]
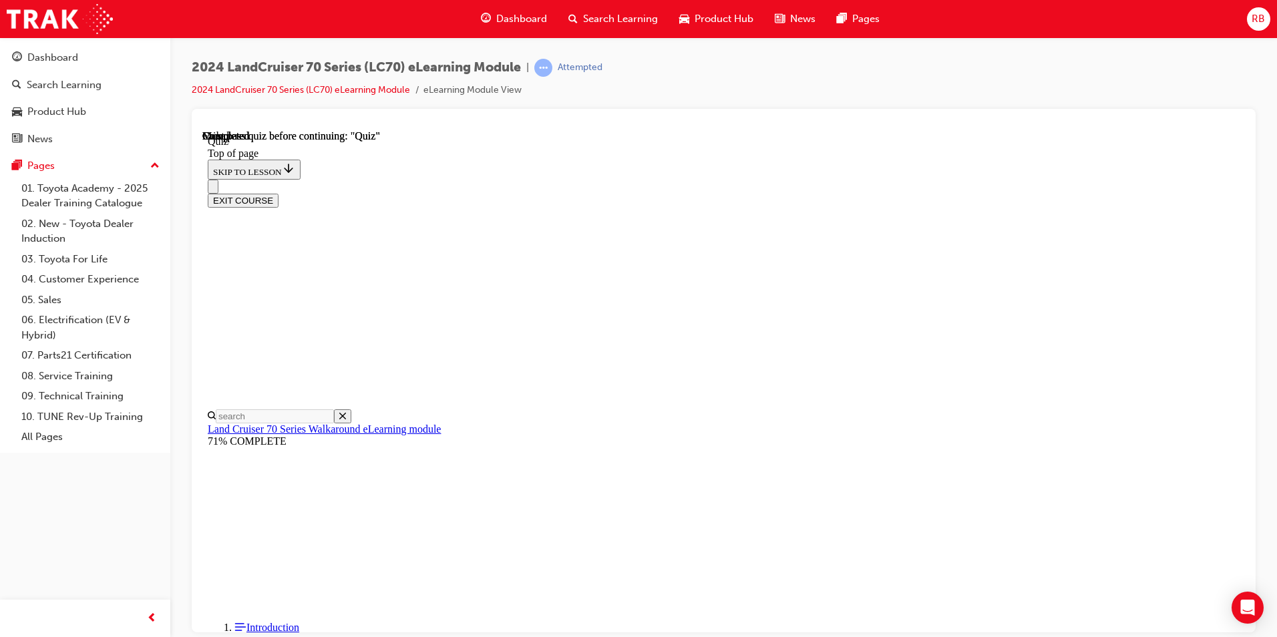
scroll to position [223, 0]
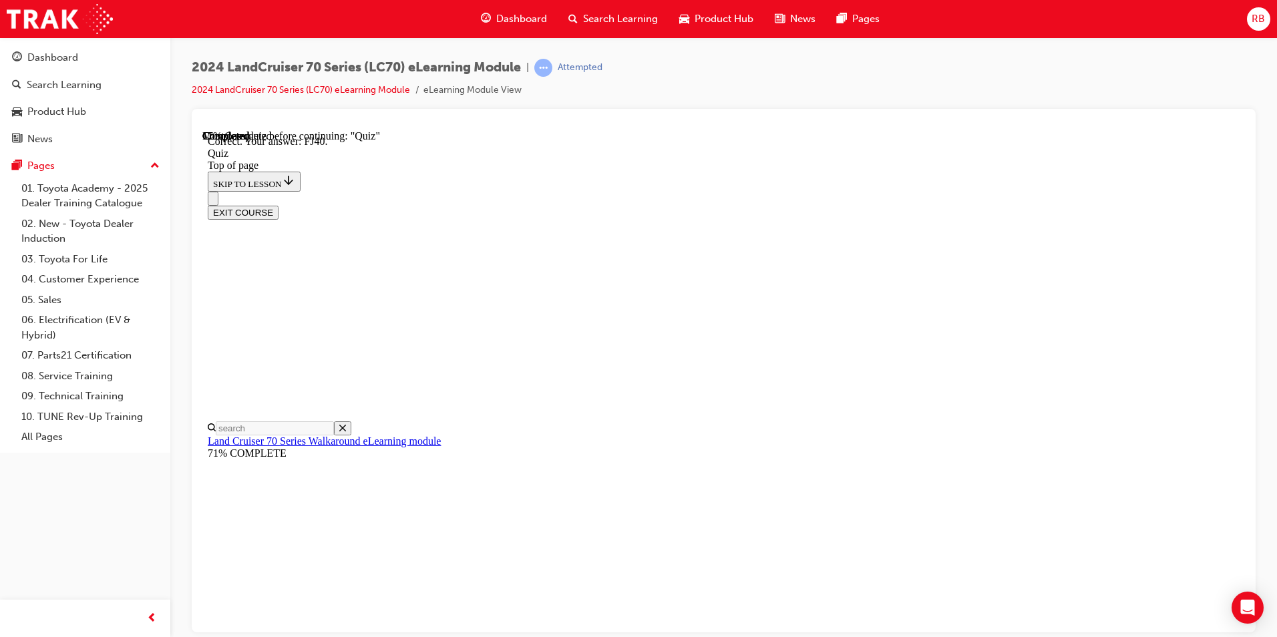
scroll to position [265, 0]
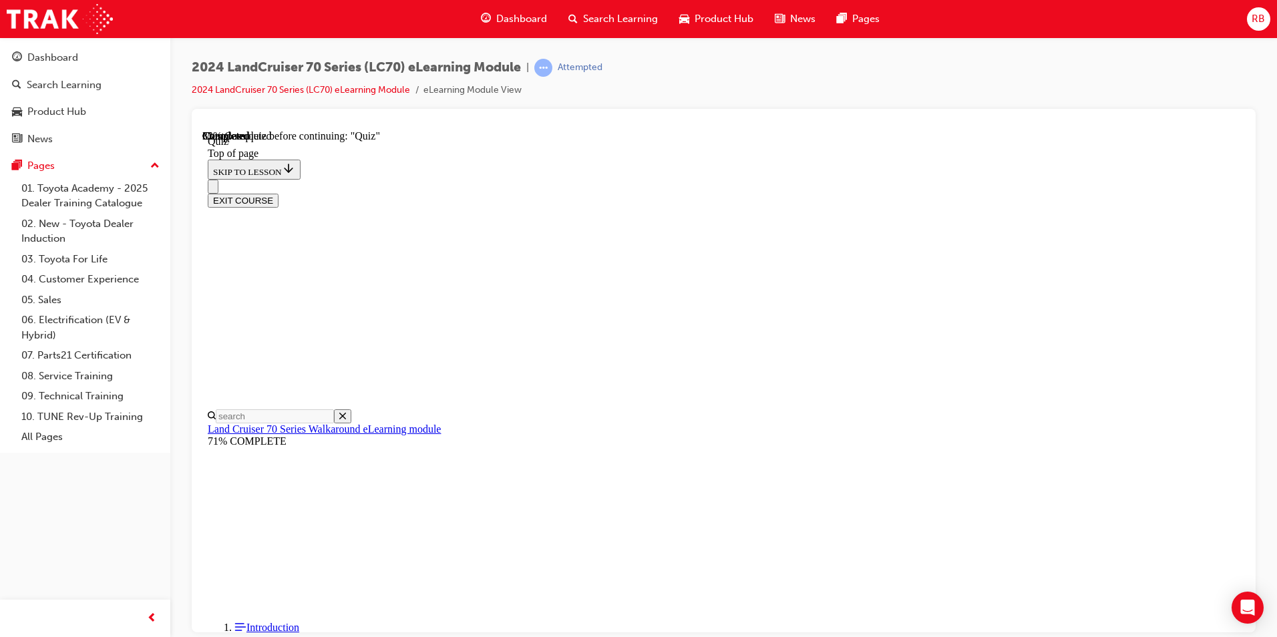
scroll to position [41, 0]
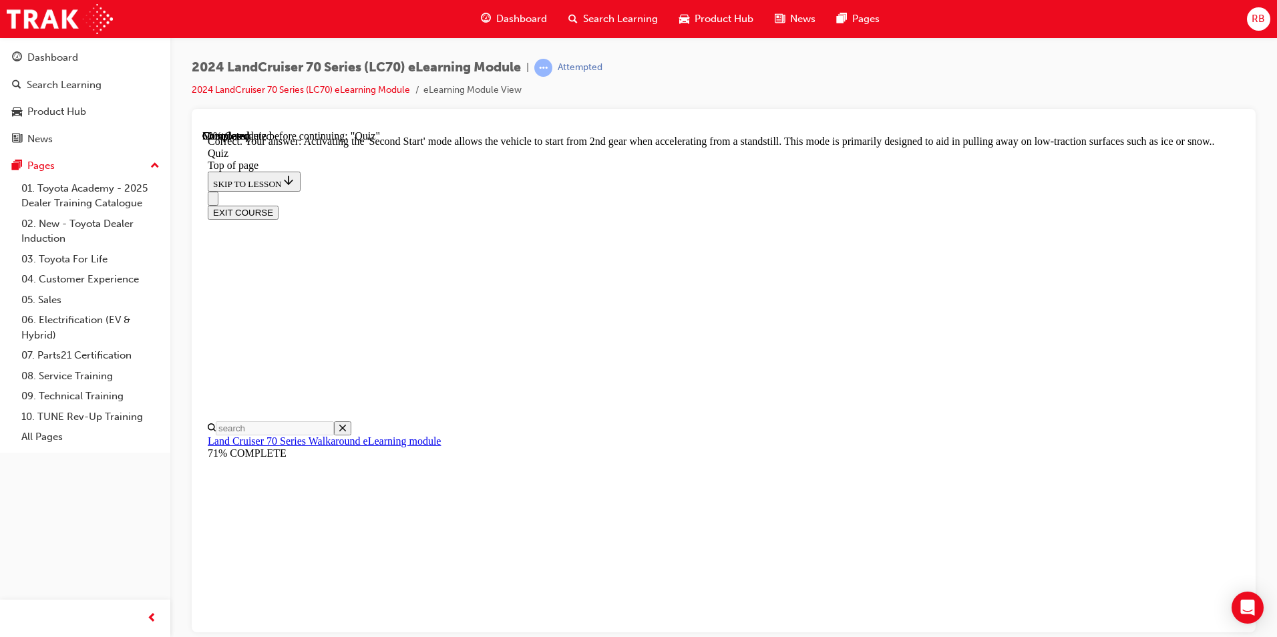
scroll to position [321, 0]
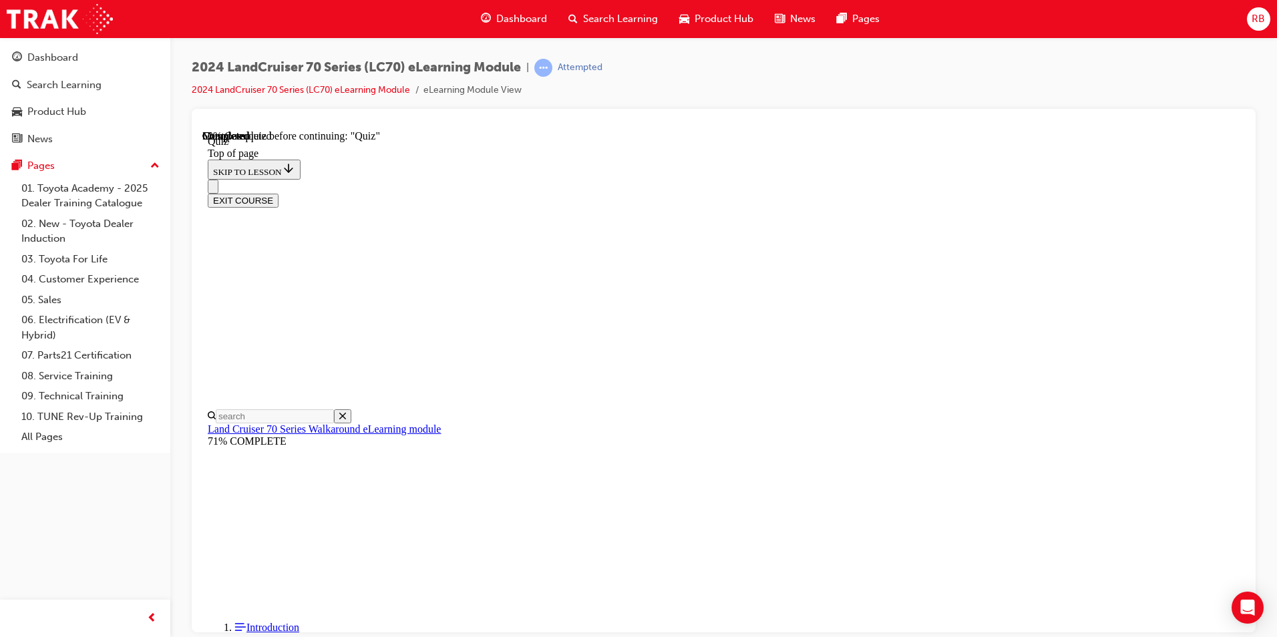
scroll to position [174, 0]
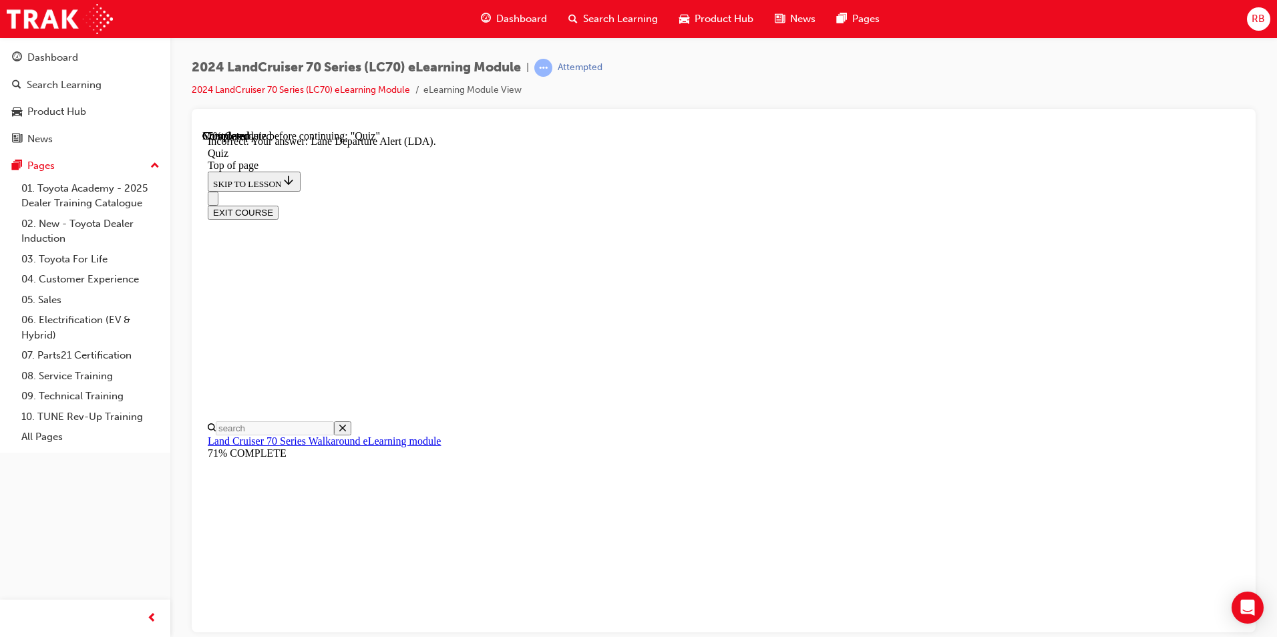
scroll to position [183, 0]
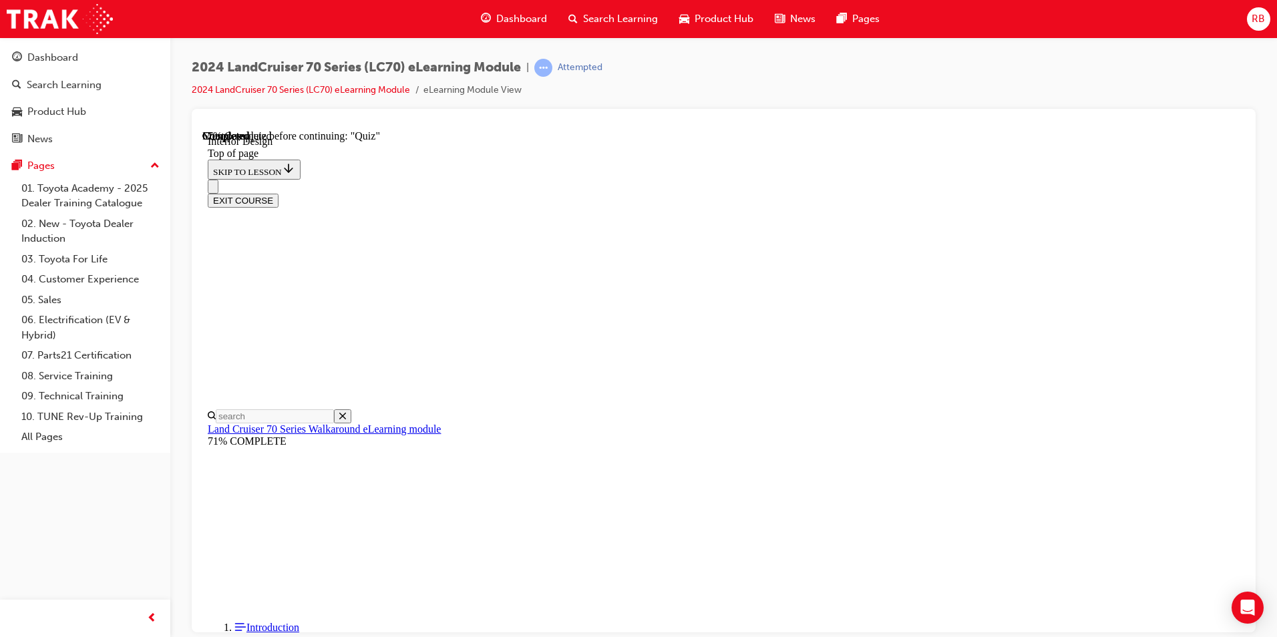
scroll to position [717, 0]
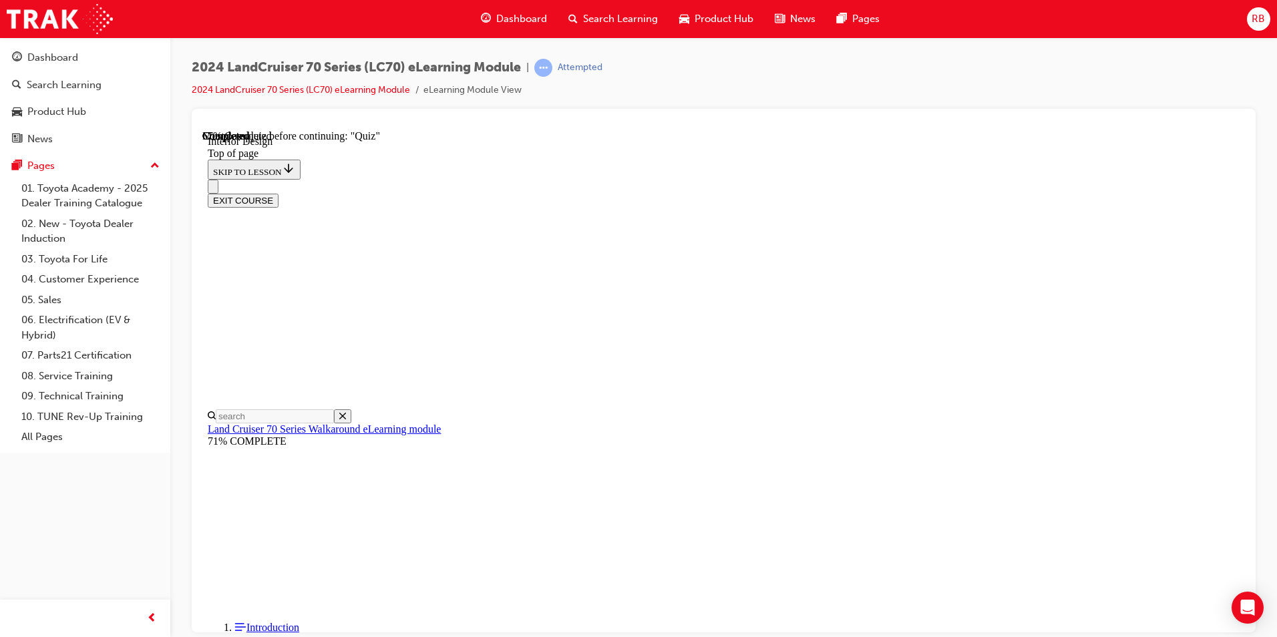
scroll to position [219, 0]
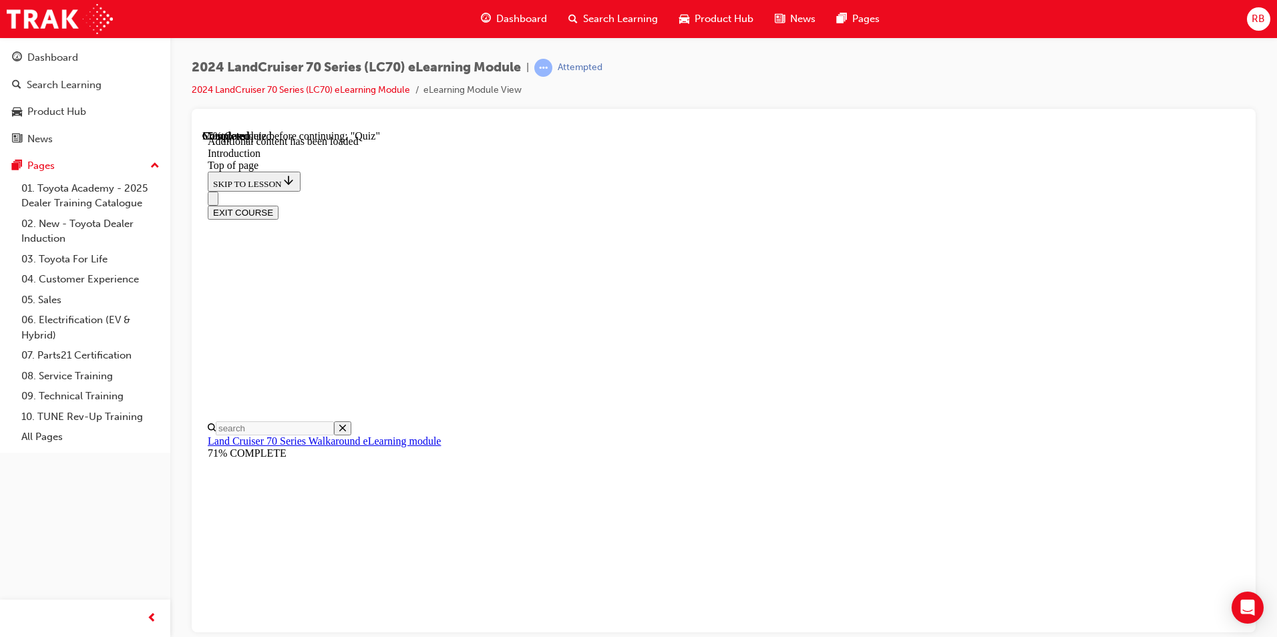
scroll to position [1076, 0]
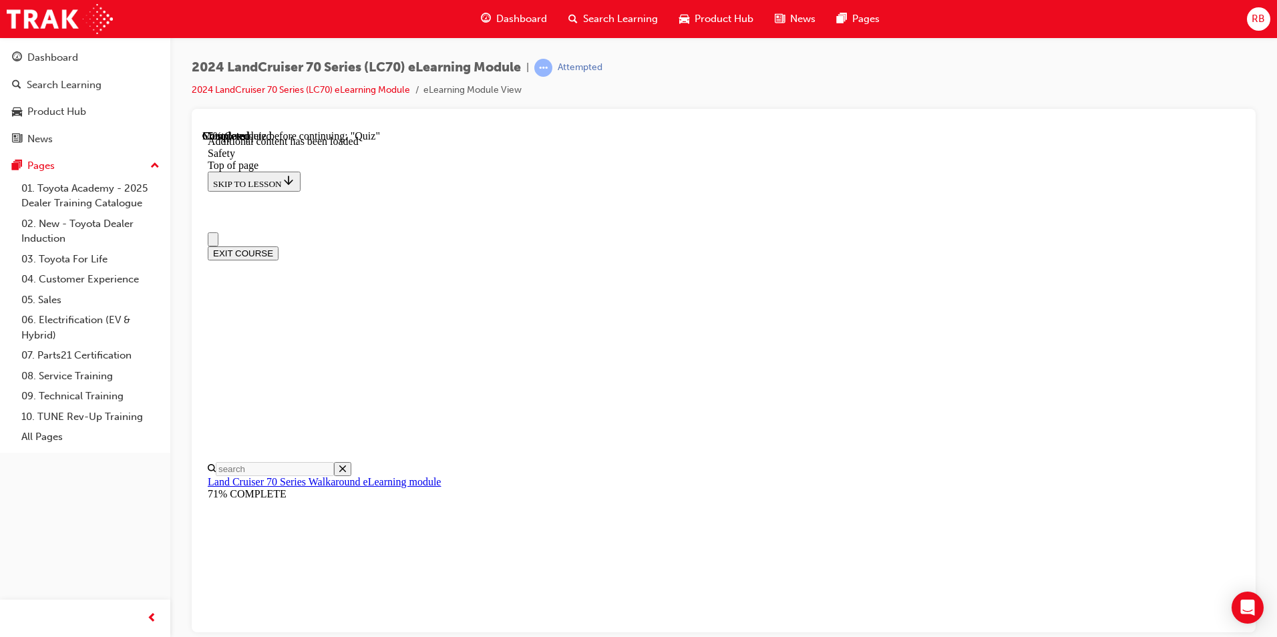
scroll to position [0, 0]
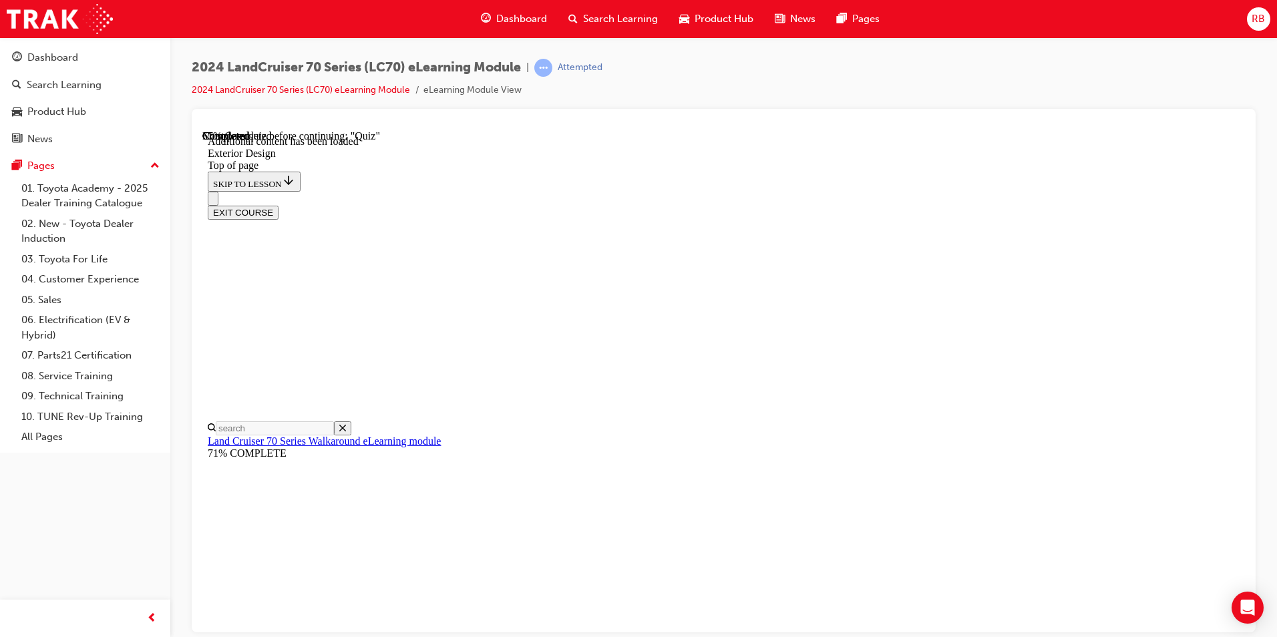
scroll to position [1110, 0]
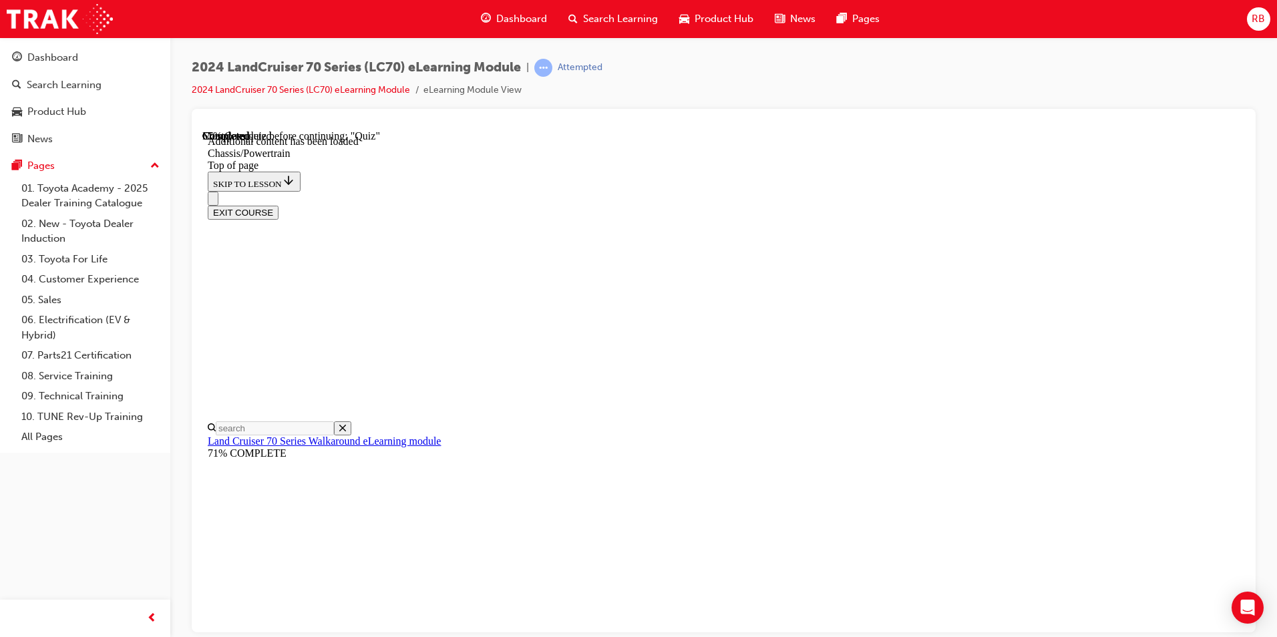
scroll to position [2513, 0]
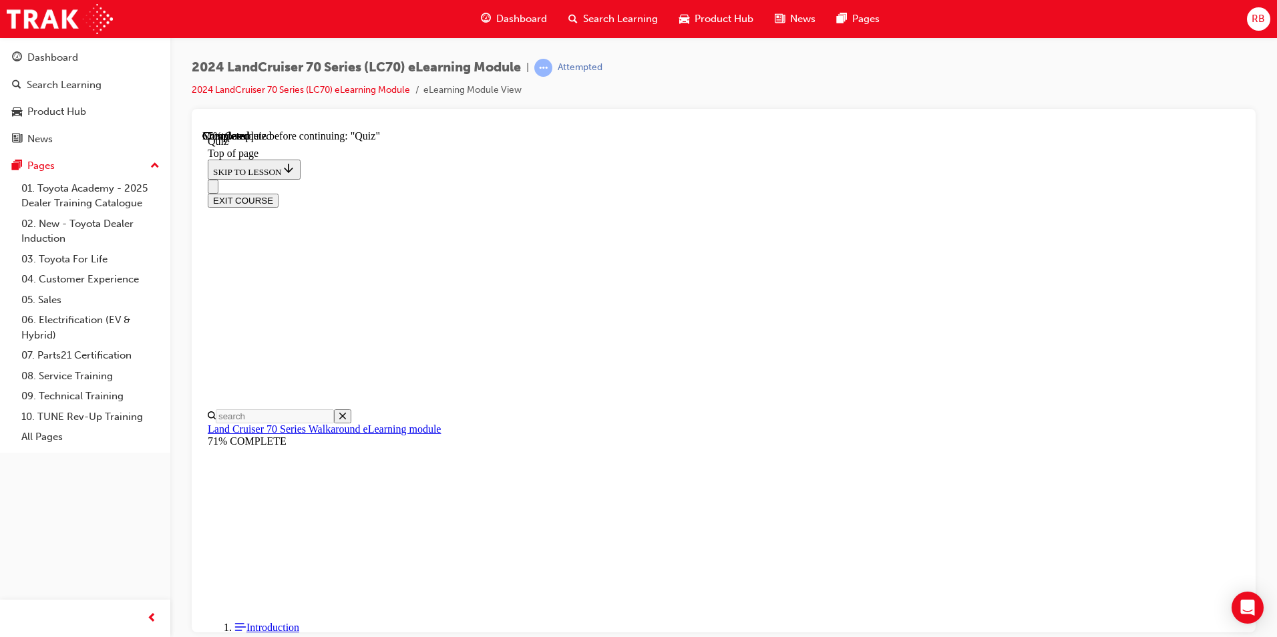
scroll to position [190, 0]
drag, startPoint x: 800, startPoint y: 506, endPoint x: 808, endPoint y: 513, distance: 9.9
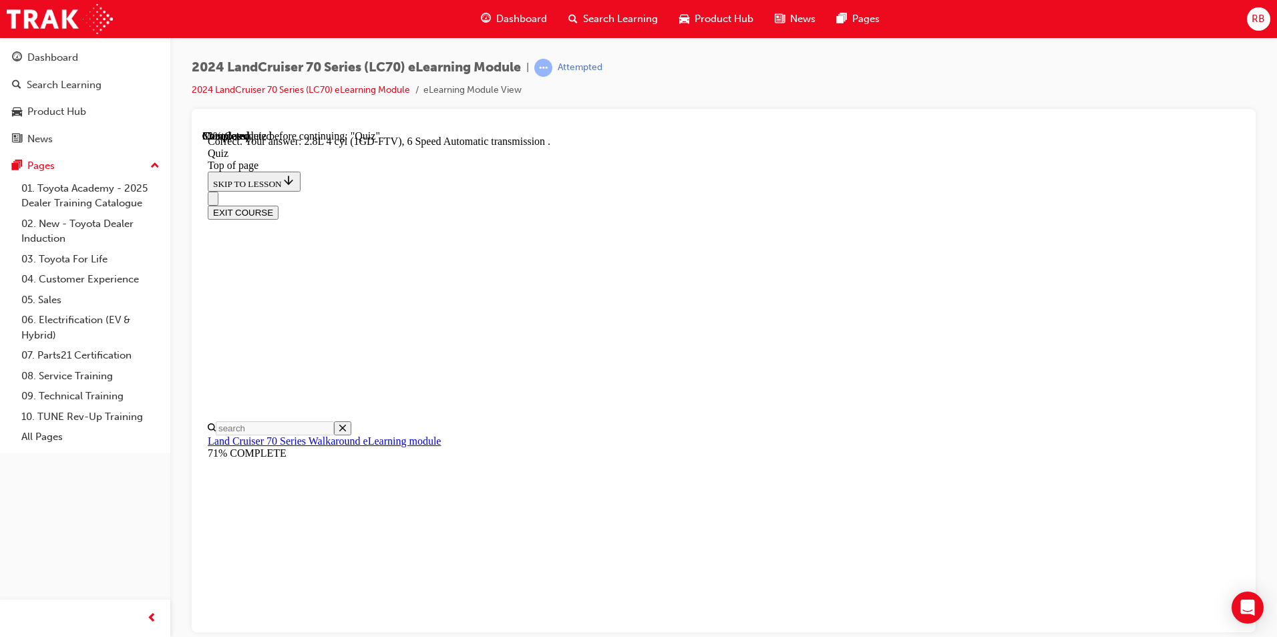
scroll to position [233, 0]
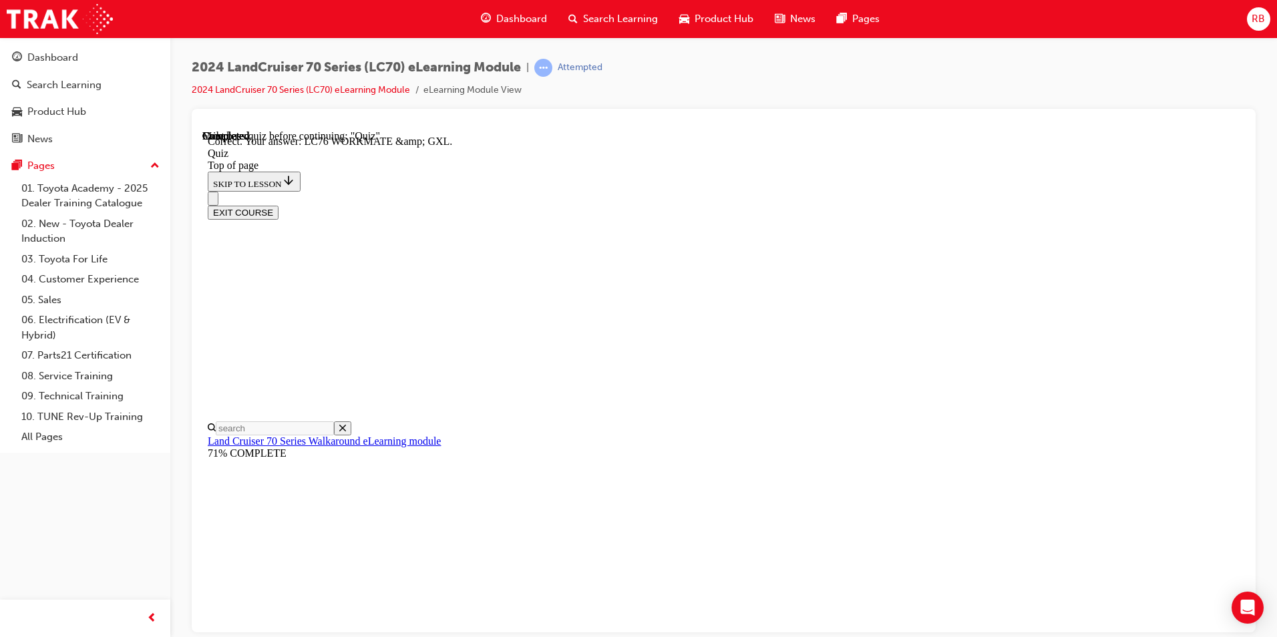
scroll to position [241, 0]
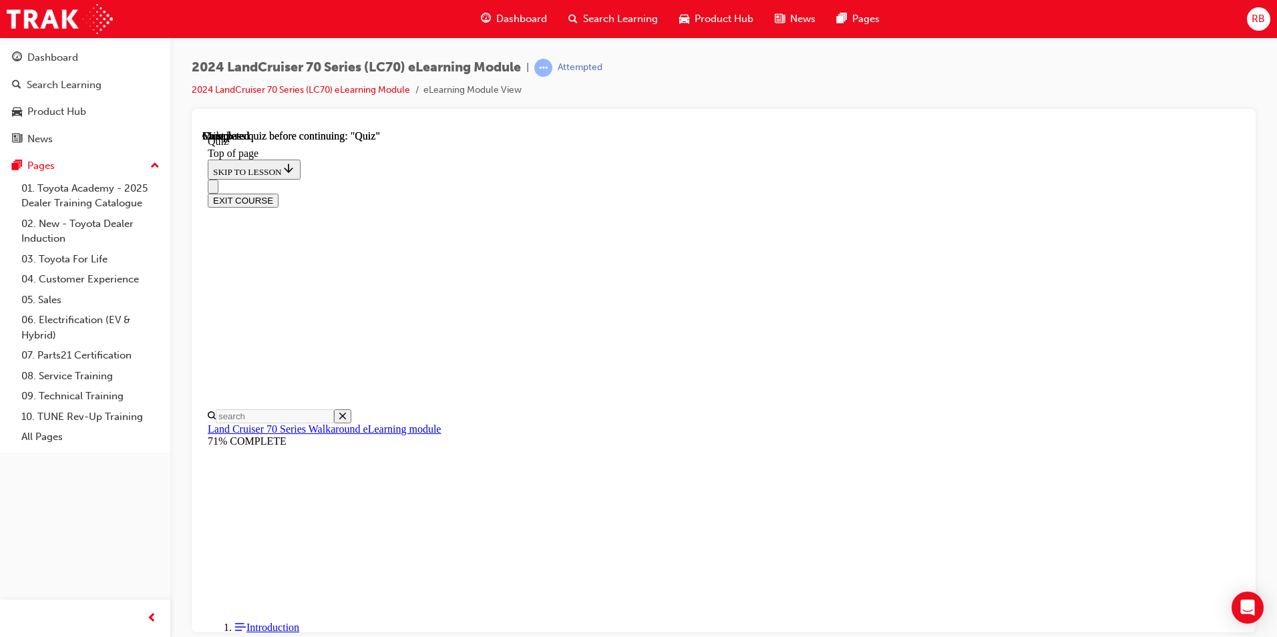
scroll to position [223, 0]
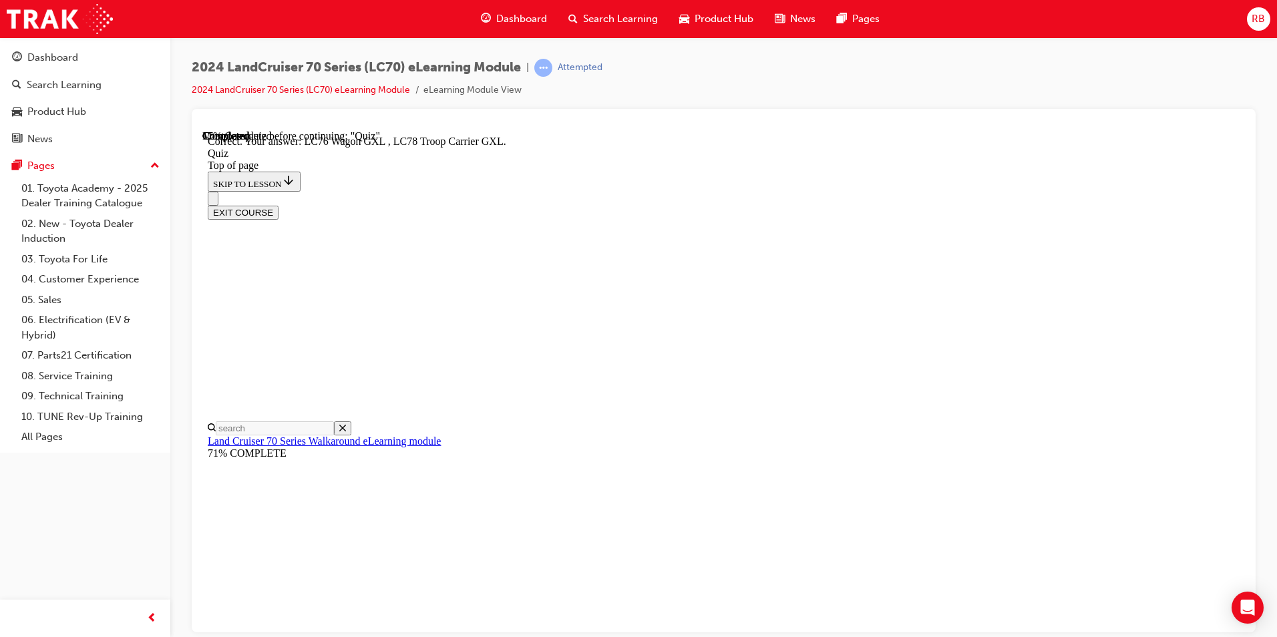
scroll to position [317, 0]
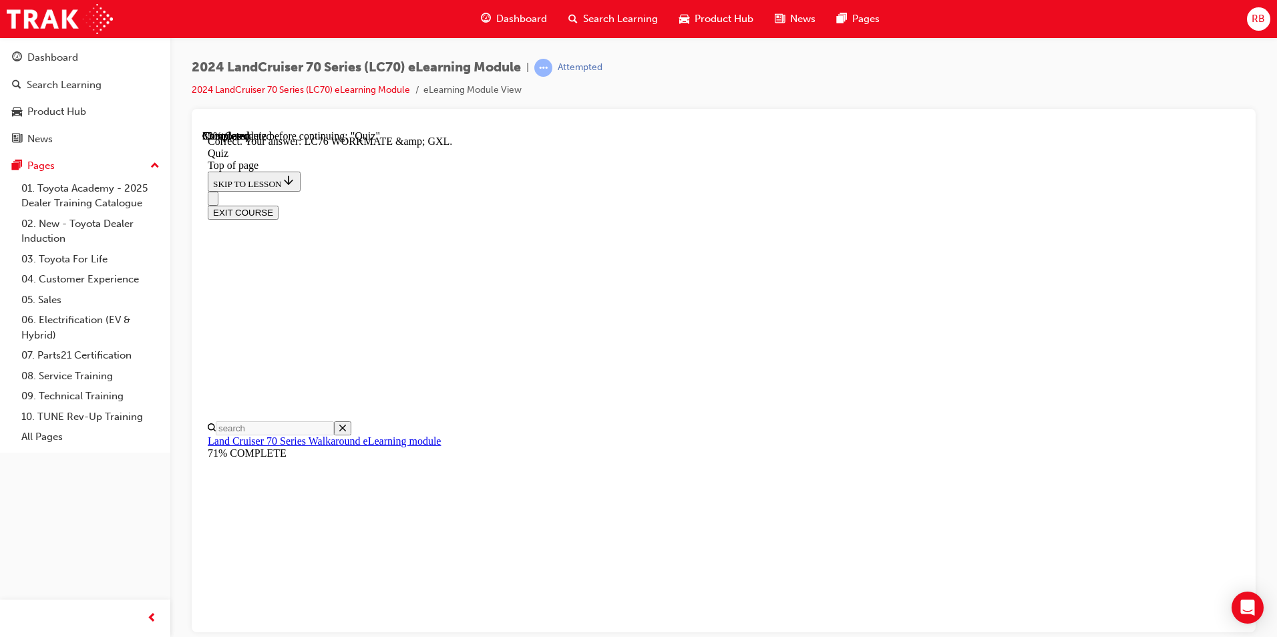
scroll to position [241, 0]
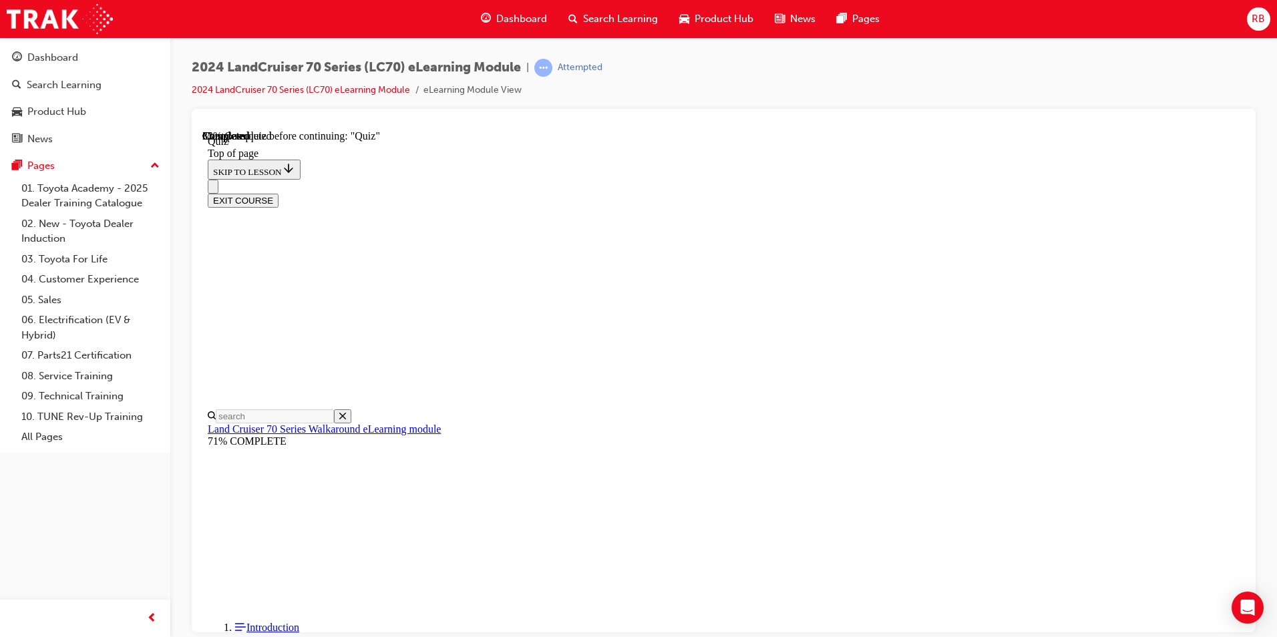
scroll to position [174, 0]
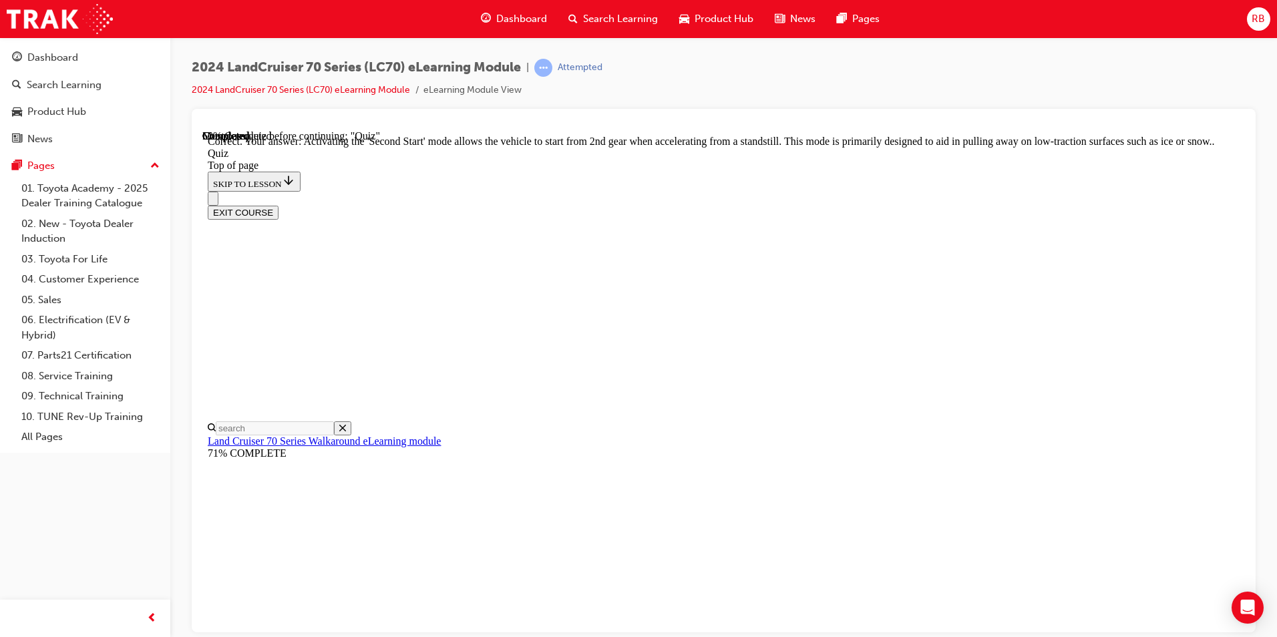
scroll to position [321, 0]
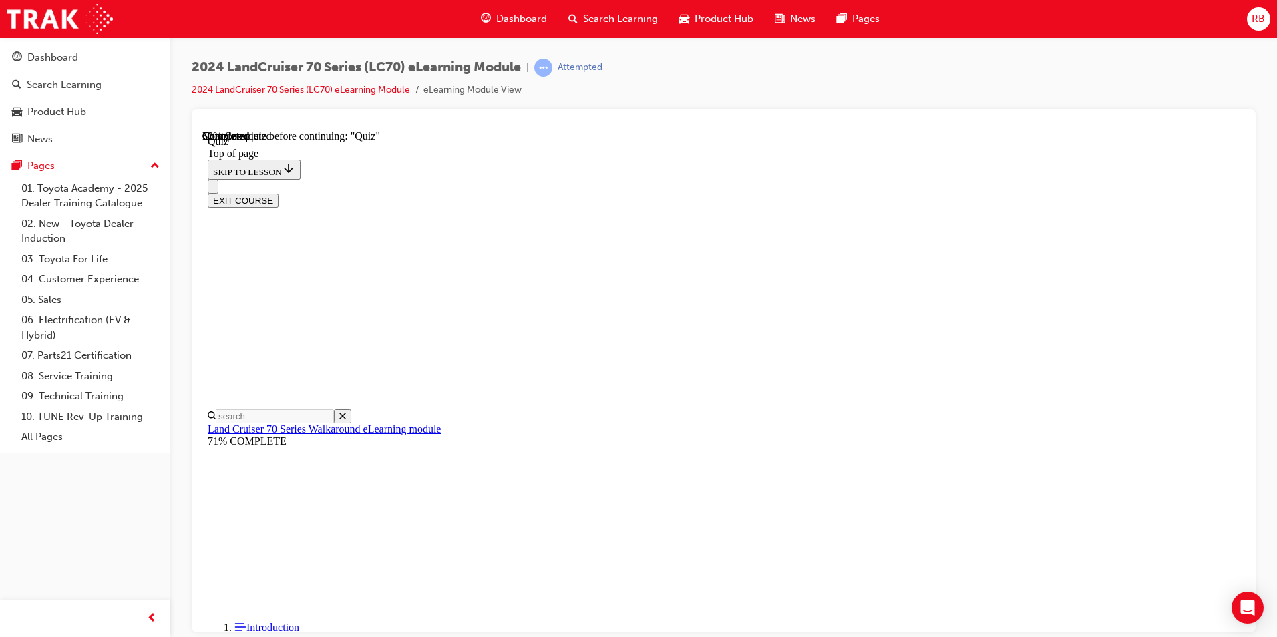
scroll to position [108, 0]
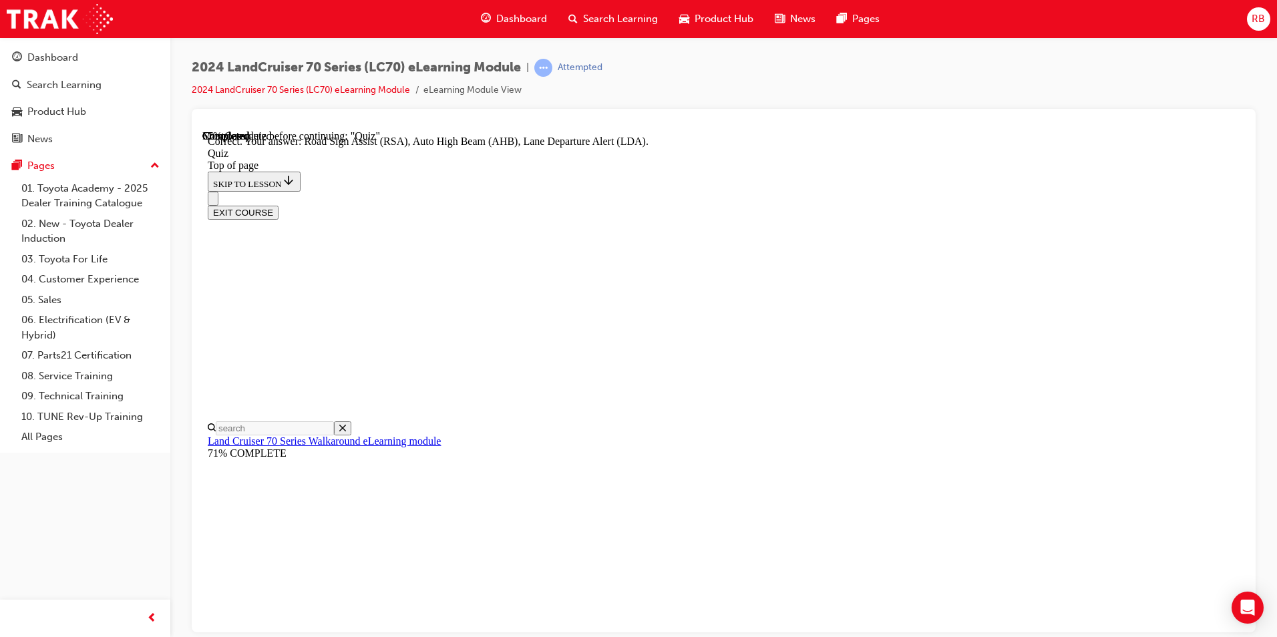
scroll to position [317, 0]
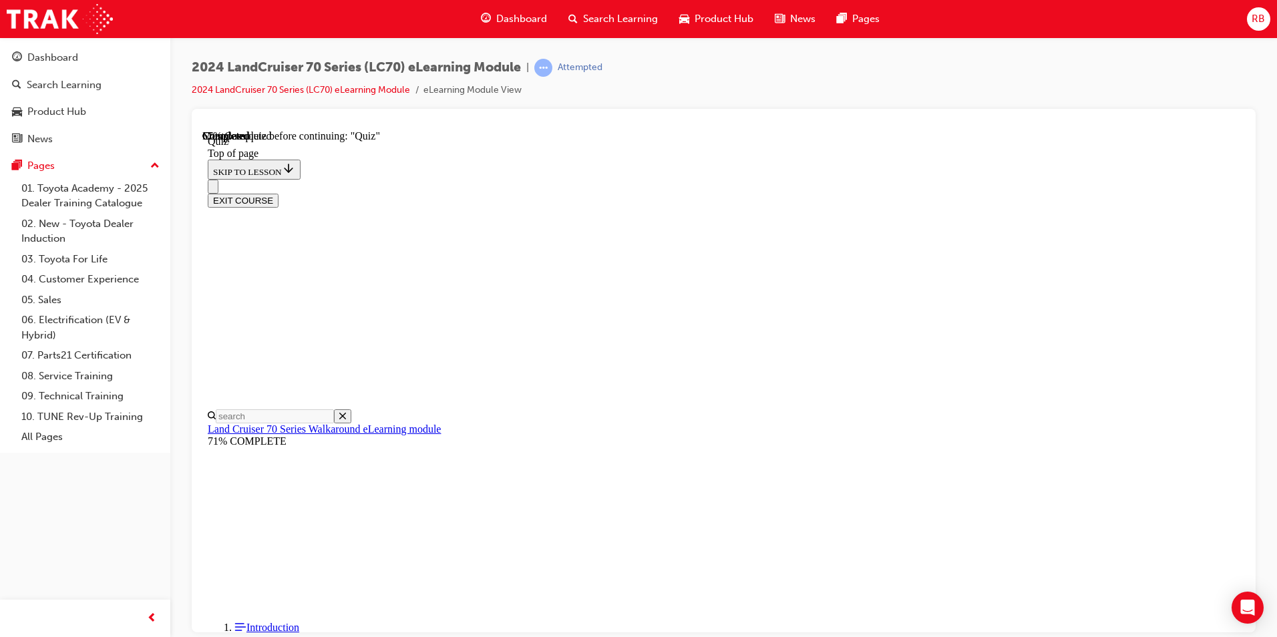
scroll to position [108, 0]
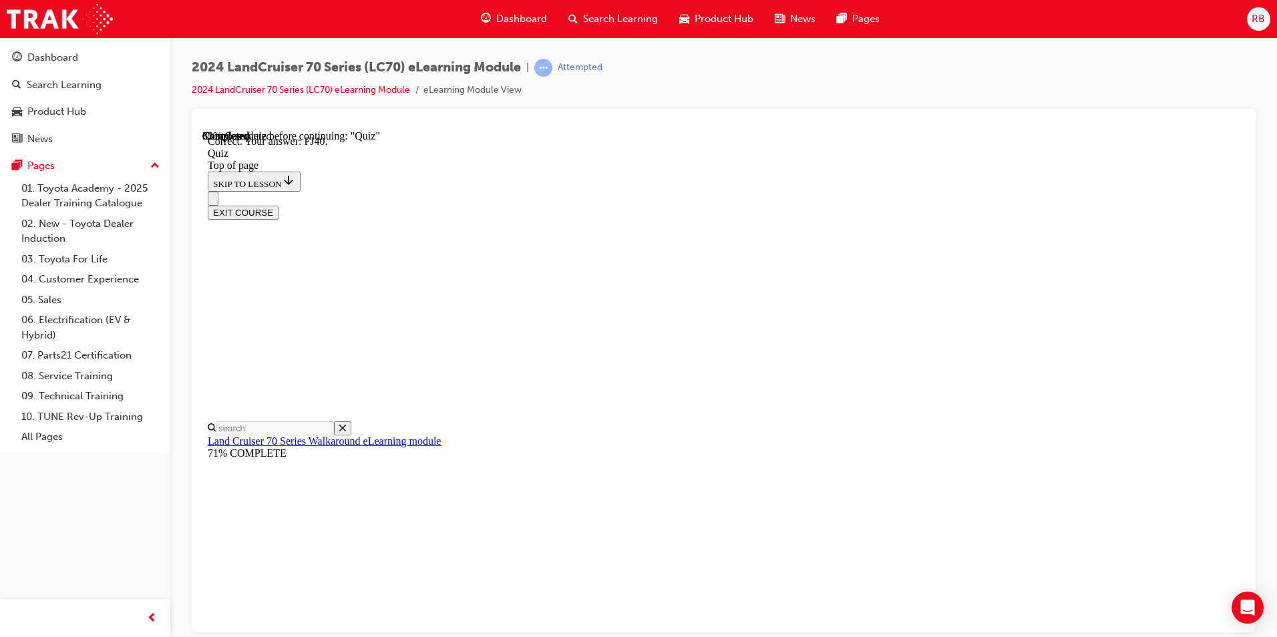
scroll to position [265, 0]
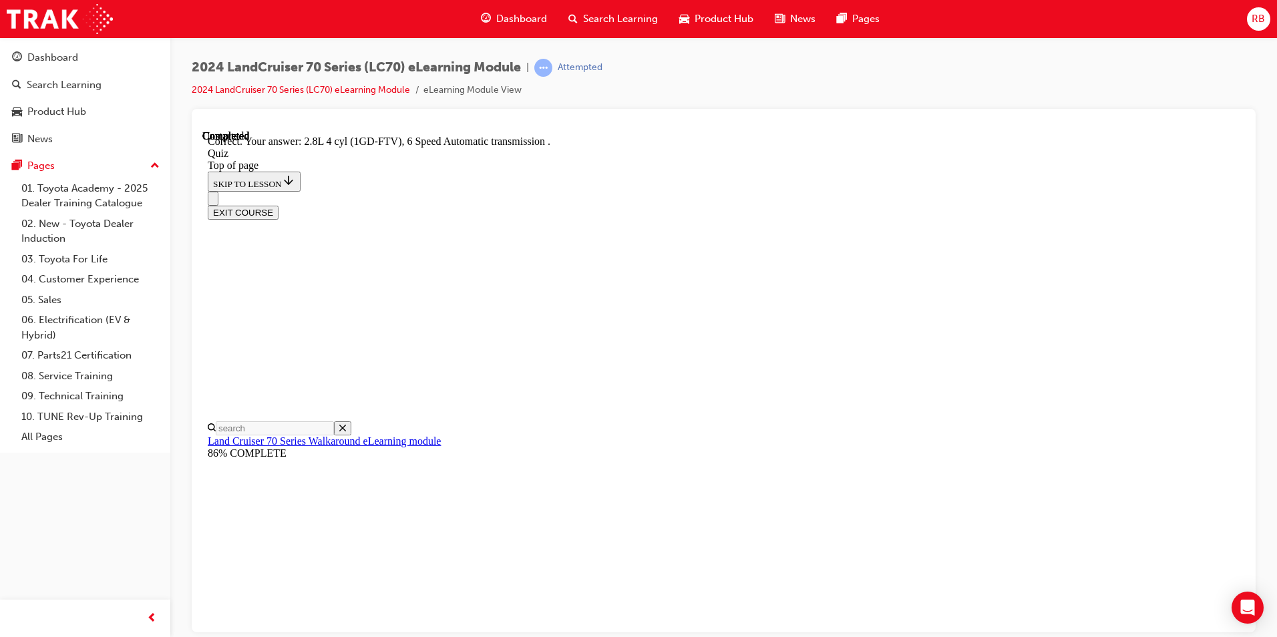
scroll to position [233, 0]
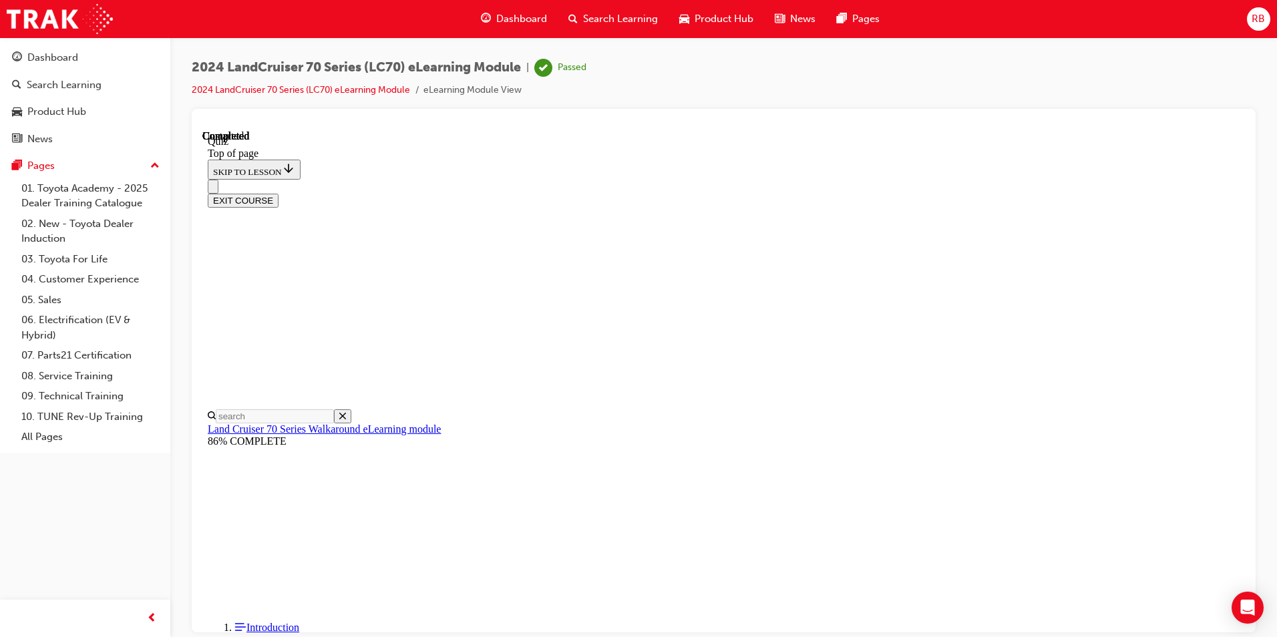
scroll to position [223, 0]
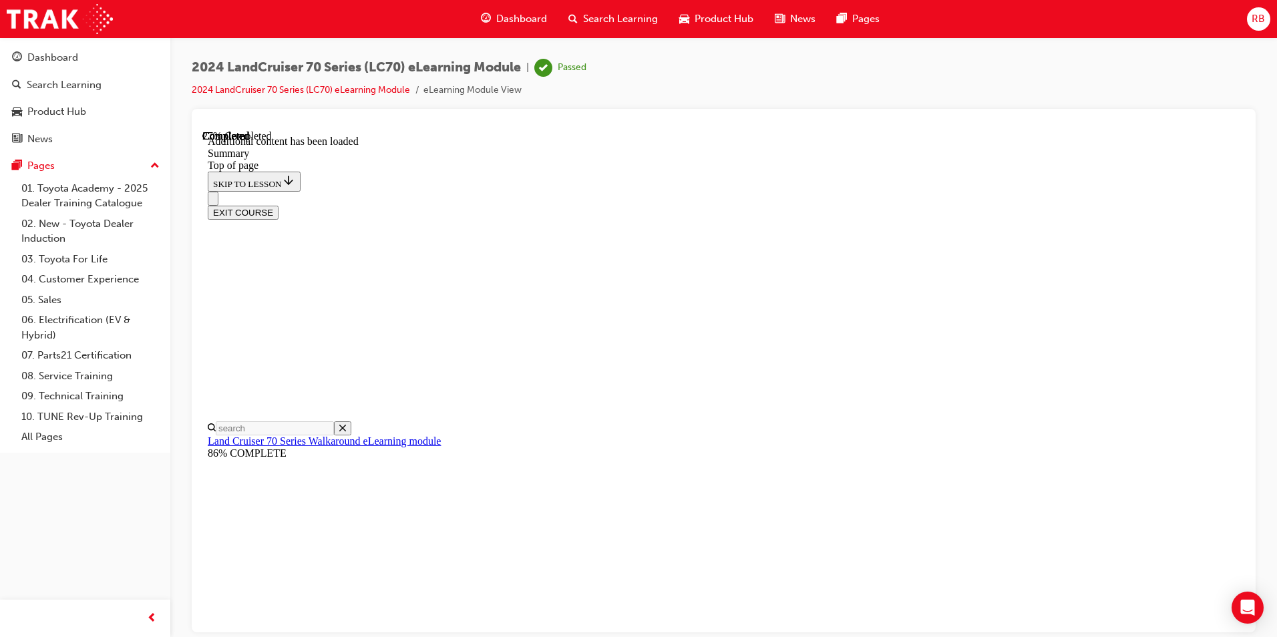
scroll to position [463, 0]
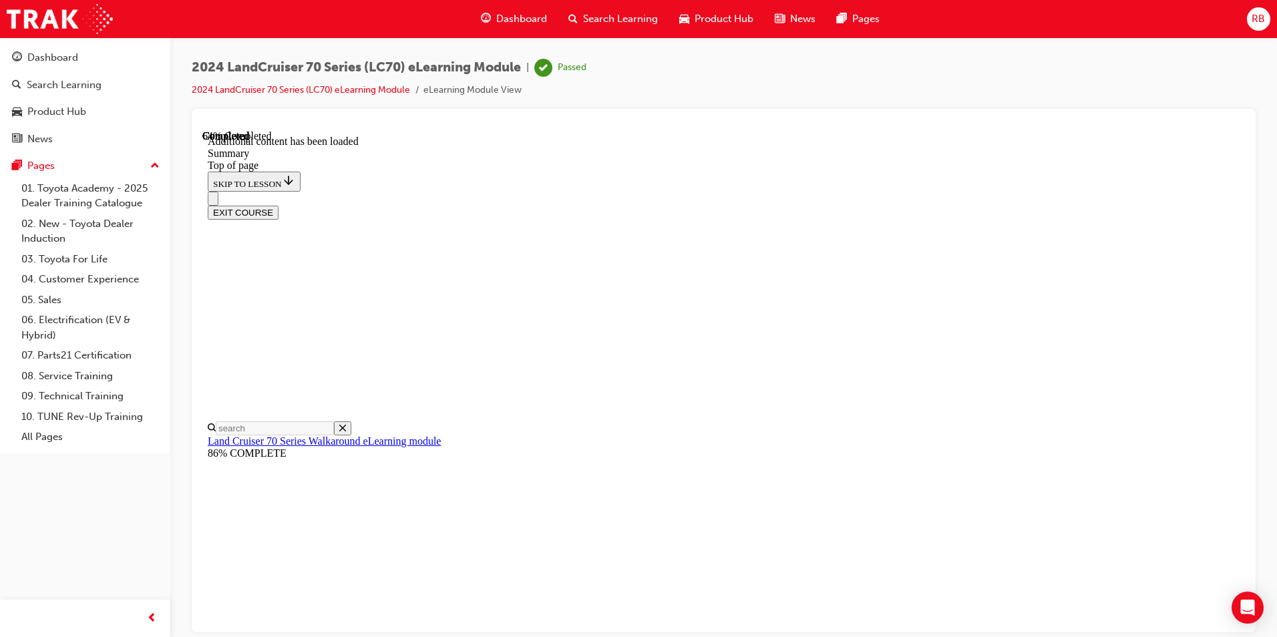
click at [279, 205] on button "EXIT COURSE" at bounding box center [243, 212] width 71 height 14
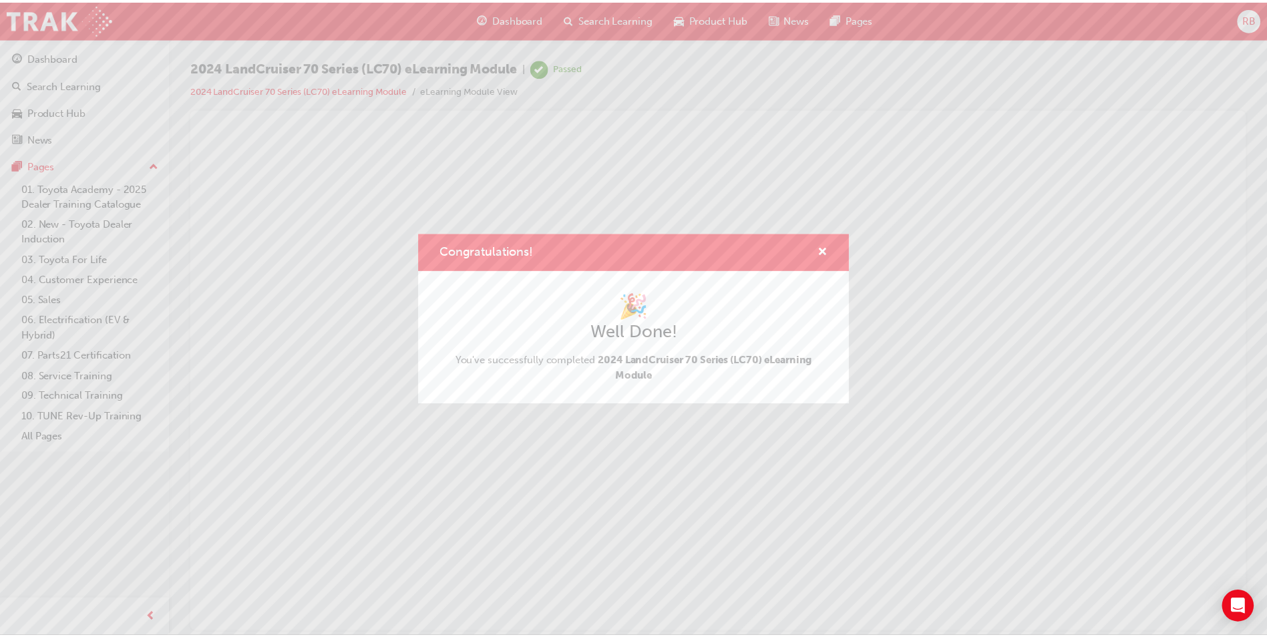
scroll to position [0, 0]
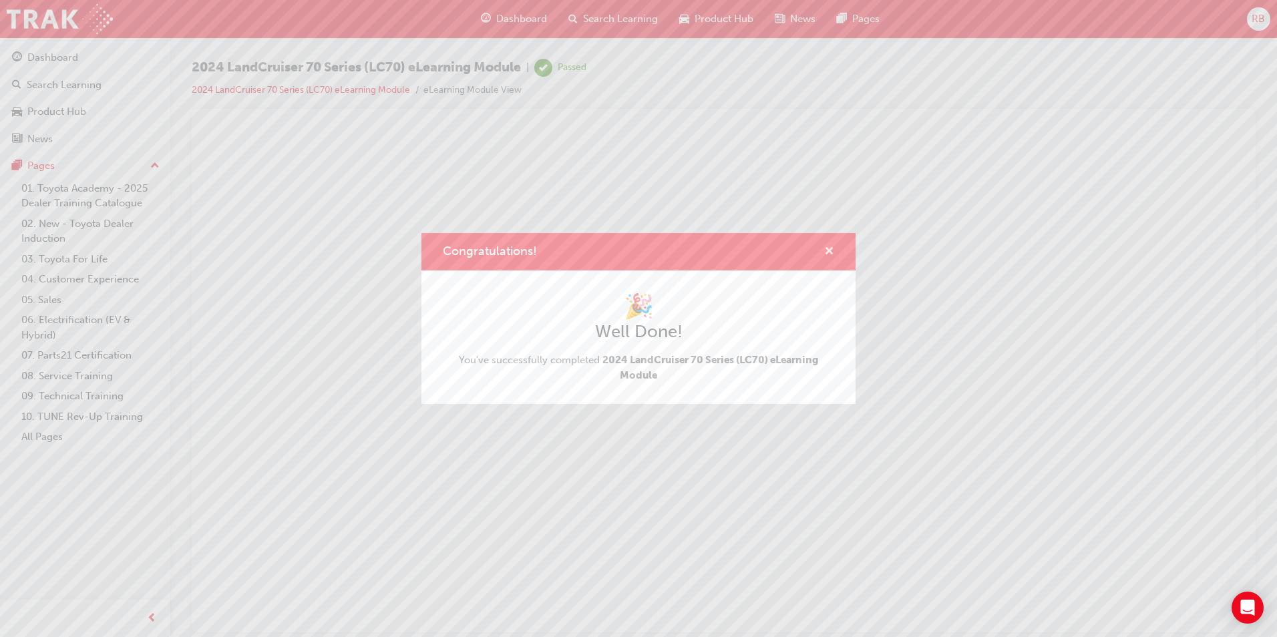
click at [828, 249] on span "cross-icon" at bounding box center [829, 253] width 10 height 12
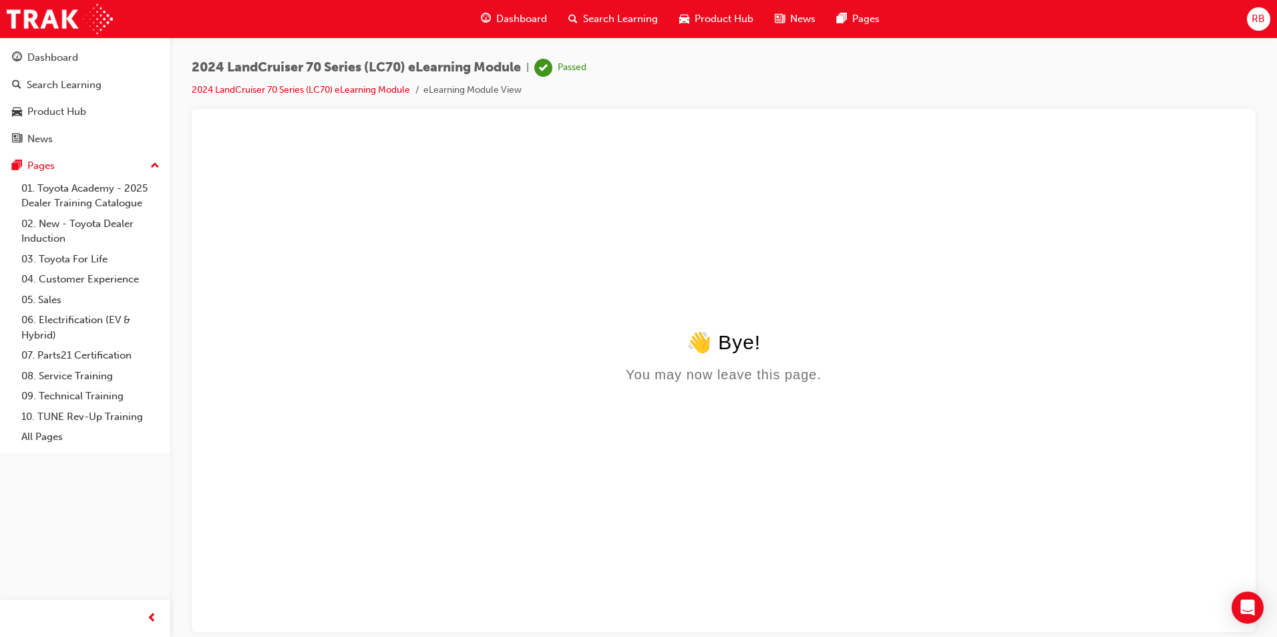
click at [503, 19] on span "Dashboard" at bounding box center [521, 18] width 51 height 15
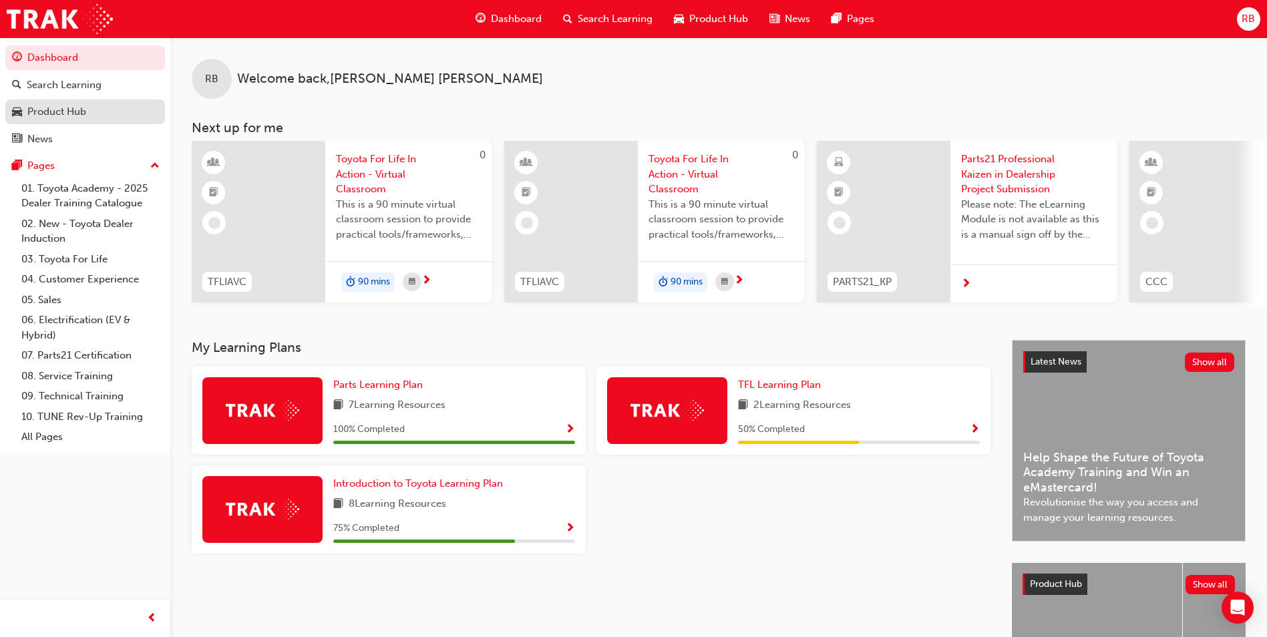
click at [51, 114] on div "Product Hub" at bounding box center [56, 111] width 59 height 15
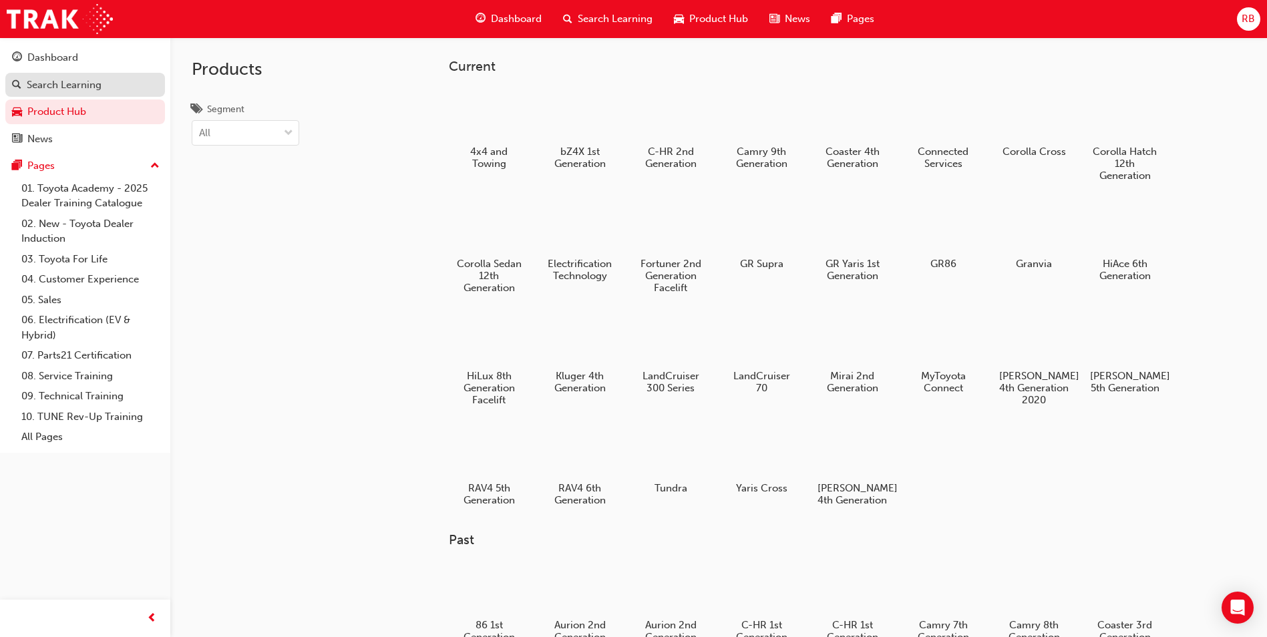
click at [31, 83] on div "Search Learning" at bounding box center [64, 85] width 75 height 15
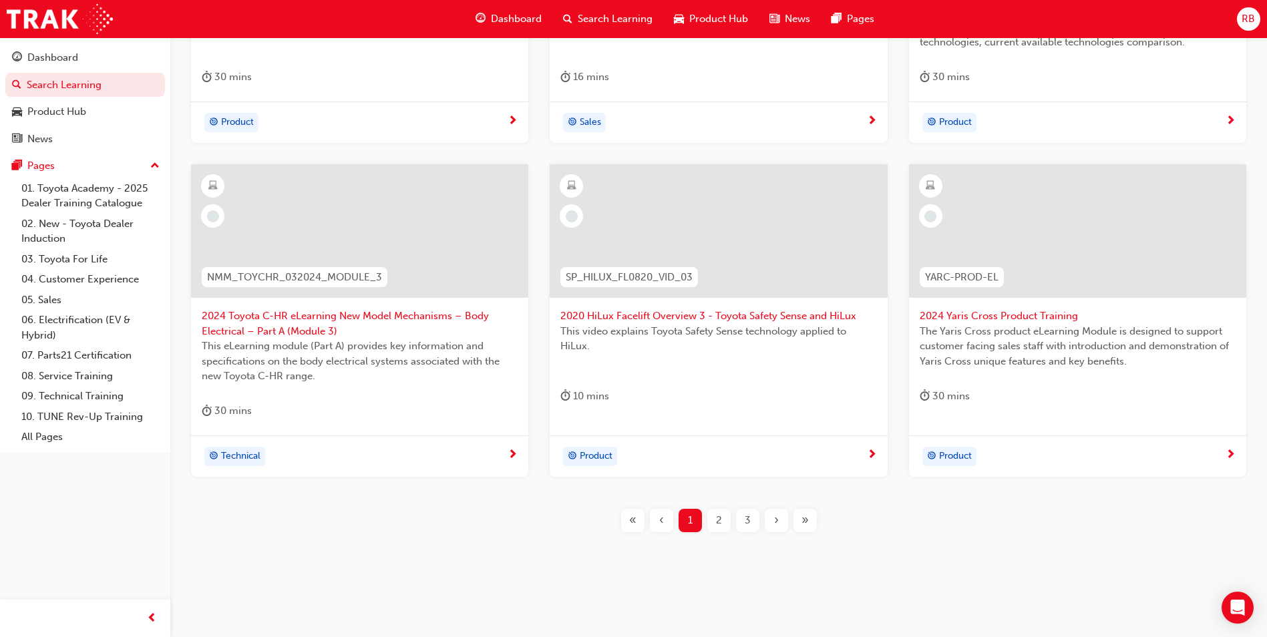
scroll to position [467, 0]
click at [775, 514] on span "›" at bounding box center [776, 517] width 5 height 15
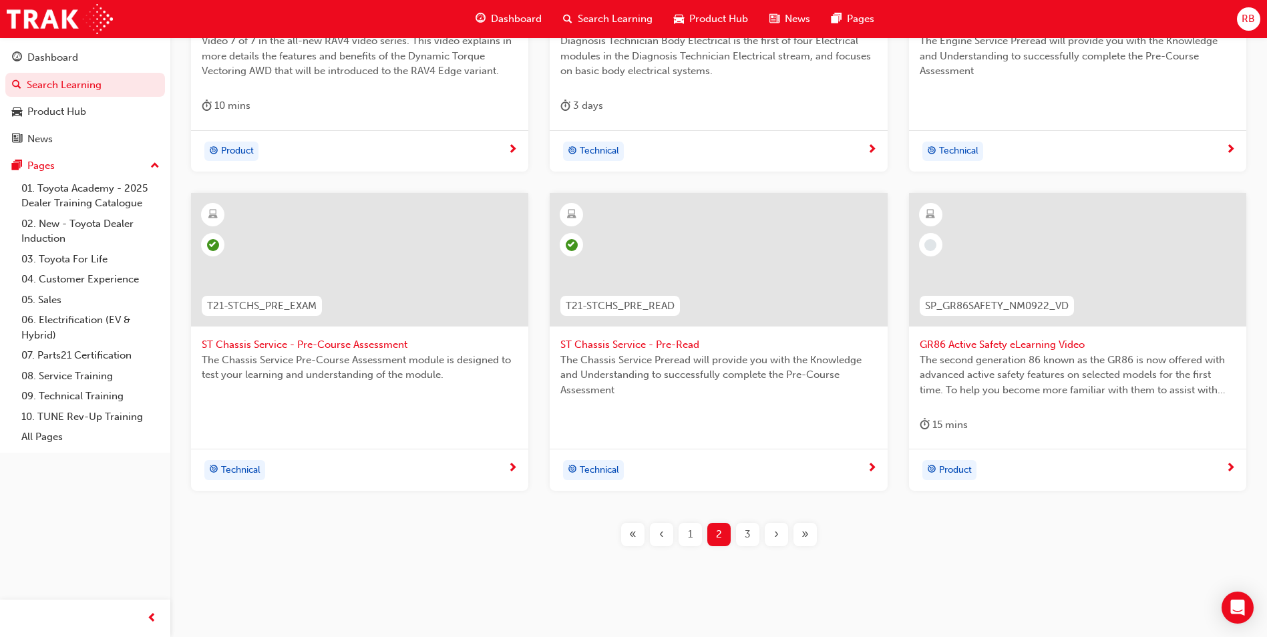
scroll to position [452, 0]
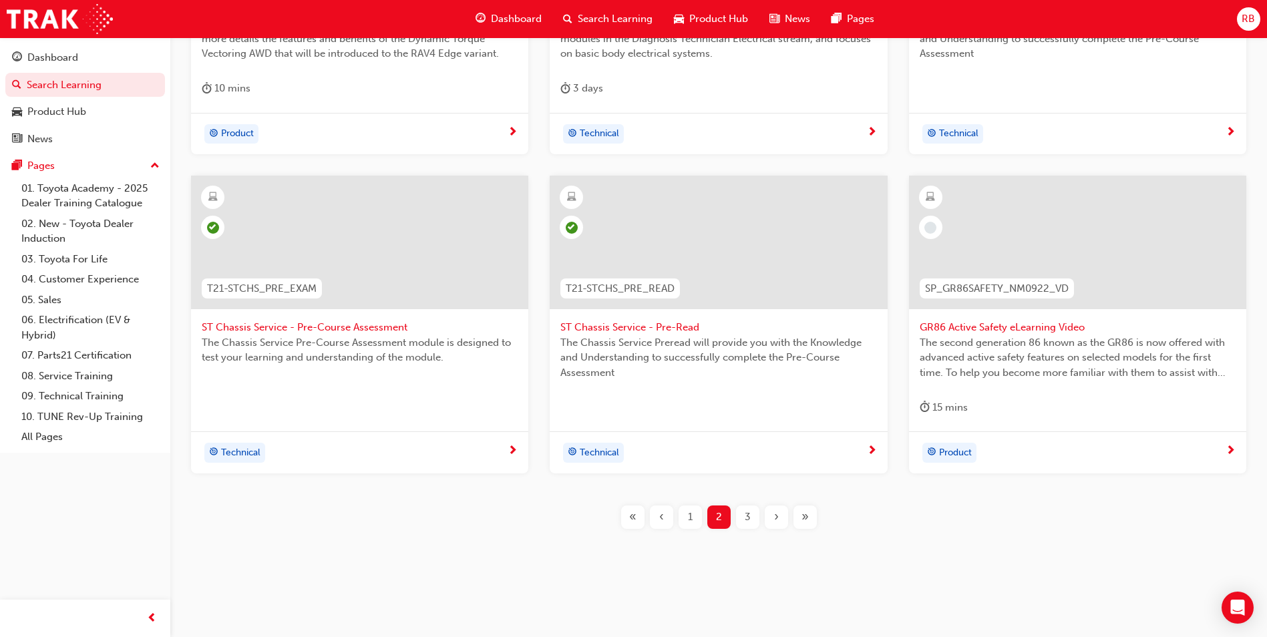
click at [774, 514] on span "›" at bounding box center [776, 517] width 5 height 15
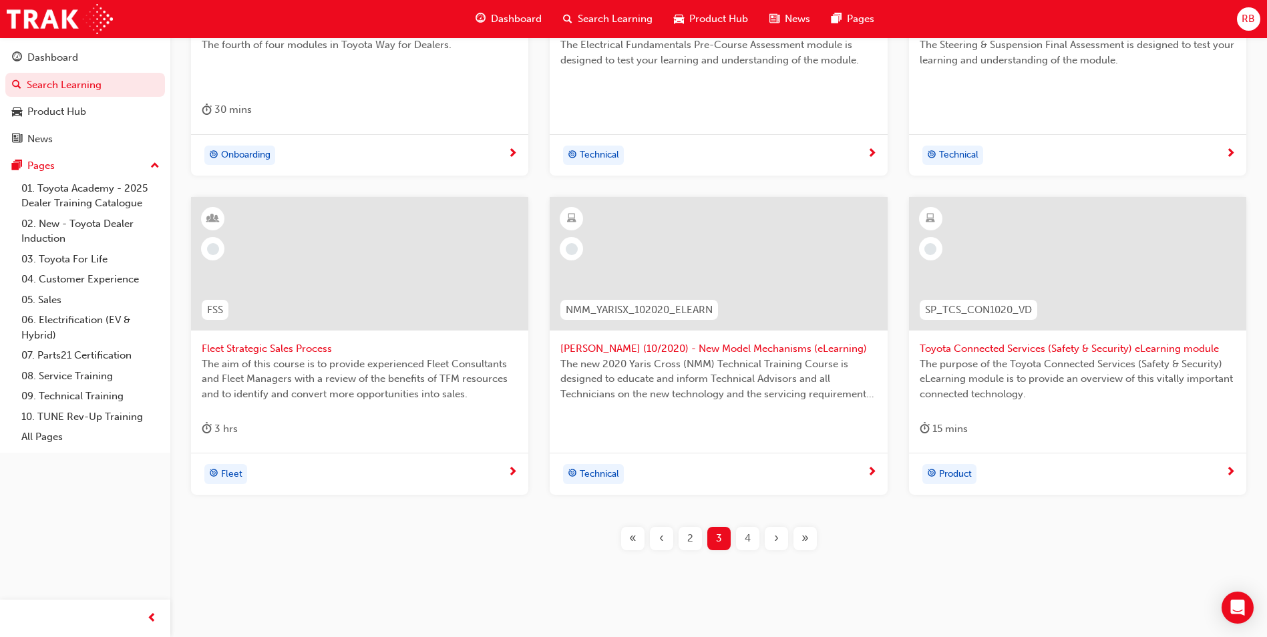
scroll to position [452, 0]
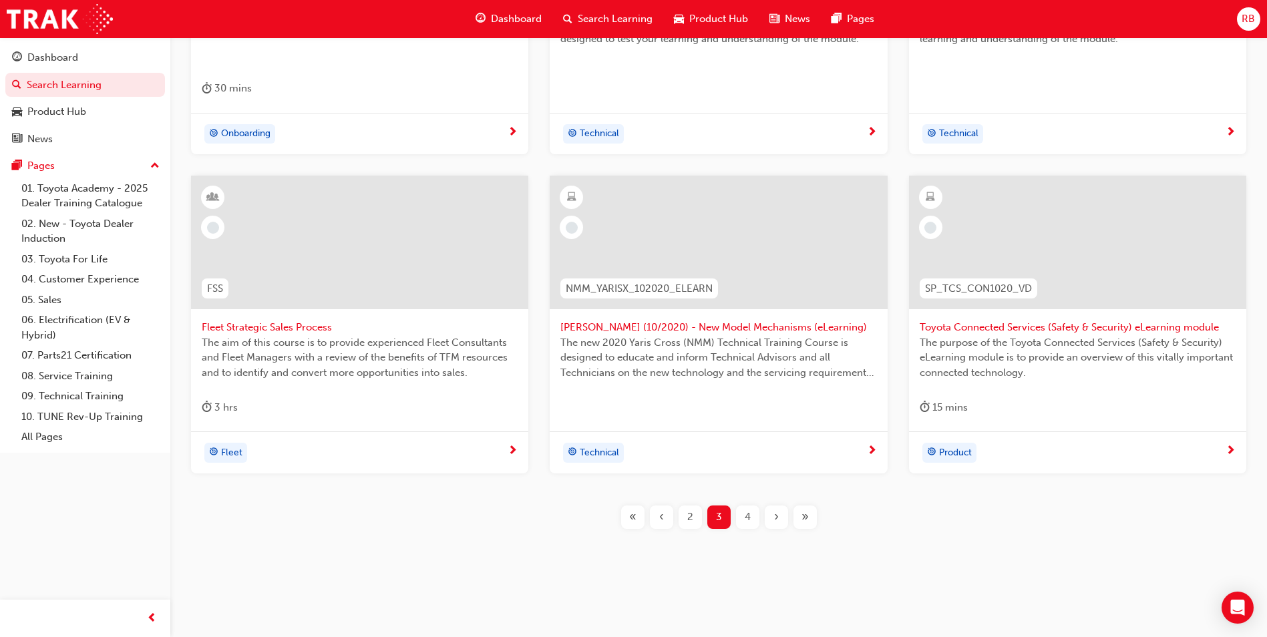
click at [751, 520] on div "4" at bounding box center [747, 517] width 23 height 23
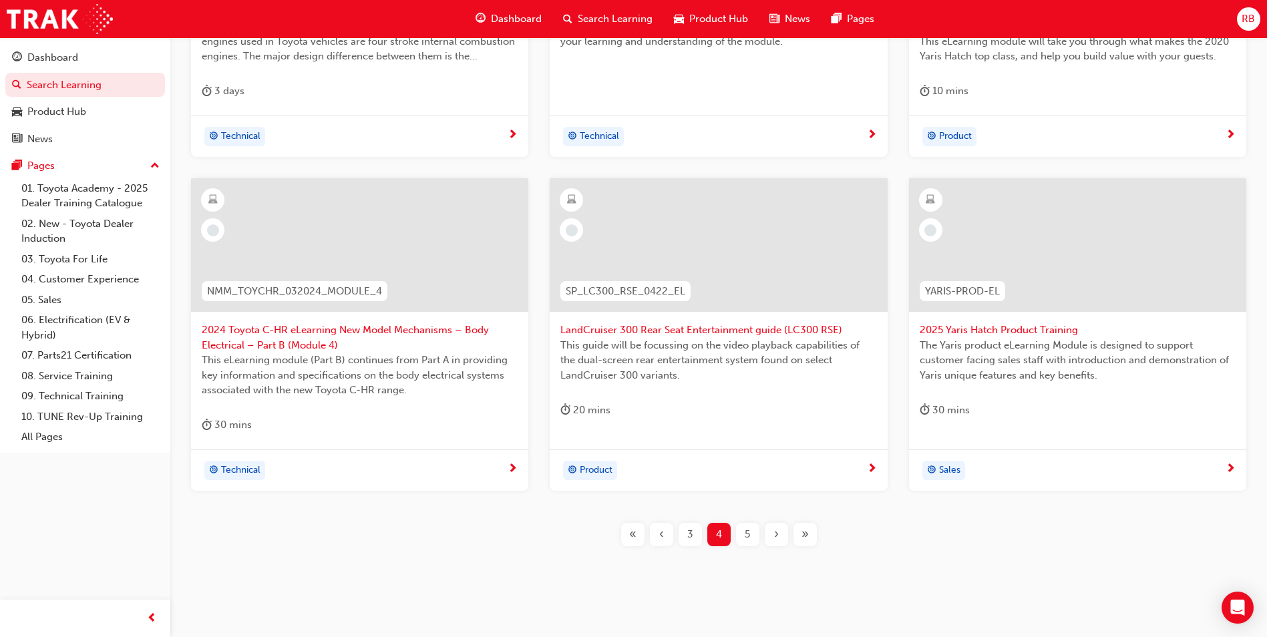
scroll to position [452, 0]
click at [746, 534] on span "5" at bounding box center [747, 531] width 5 height 15
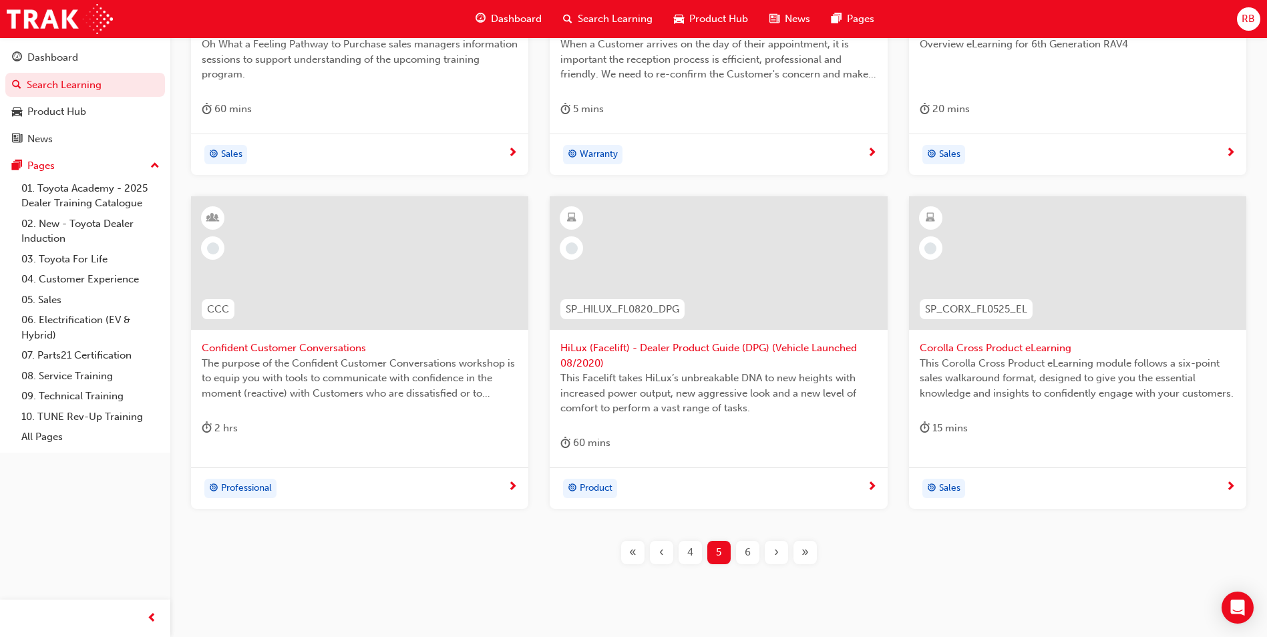
scroll to position [467, 0]
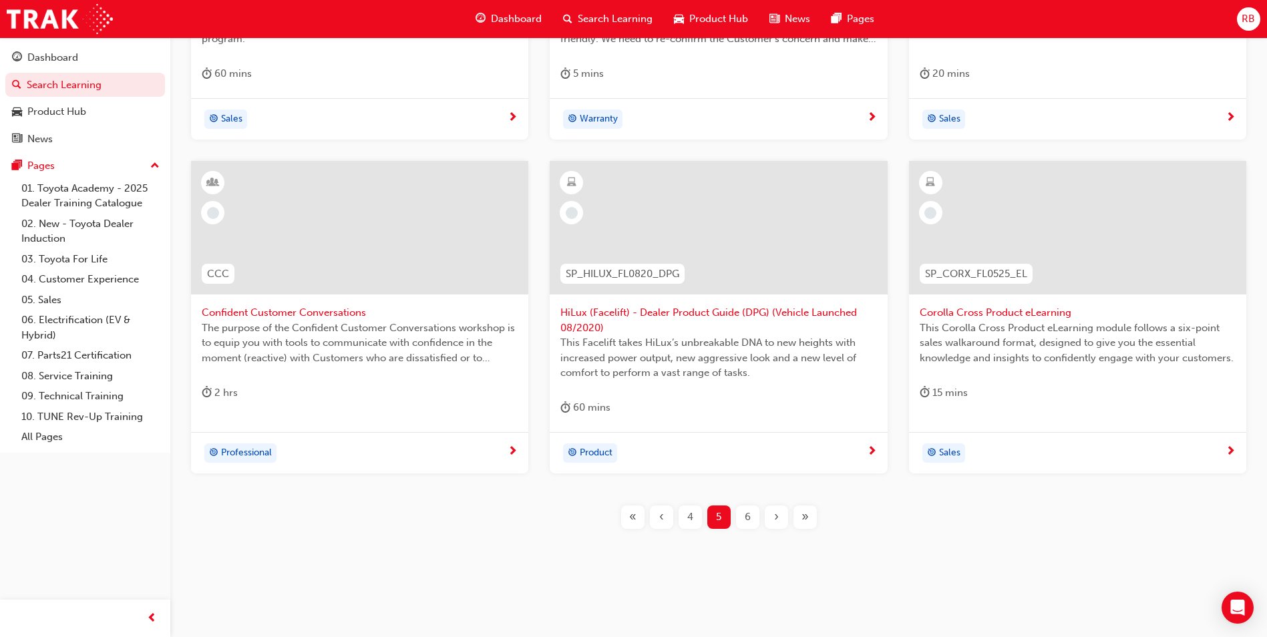
click at [746, 520] on span "6" at bounding box center [748, 517] width 6 height 15
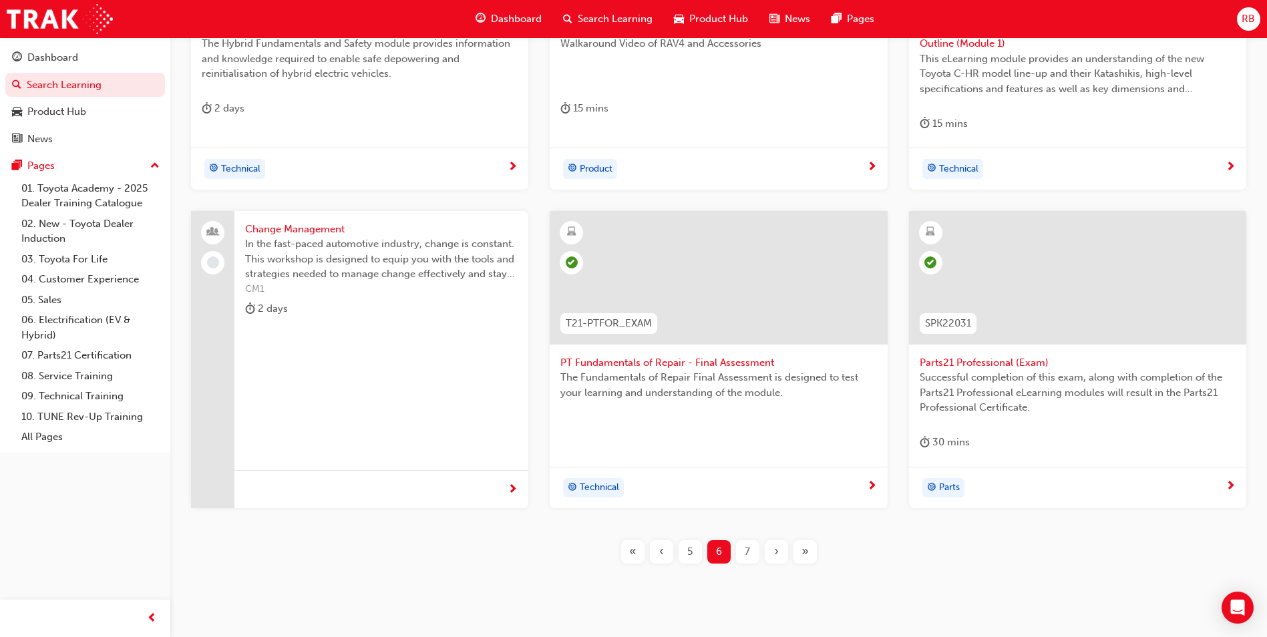
scroll to position [467, 0]
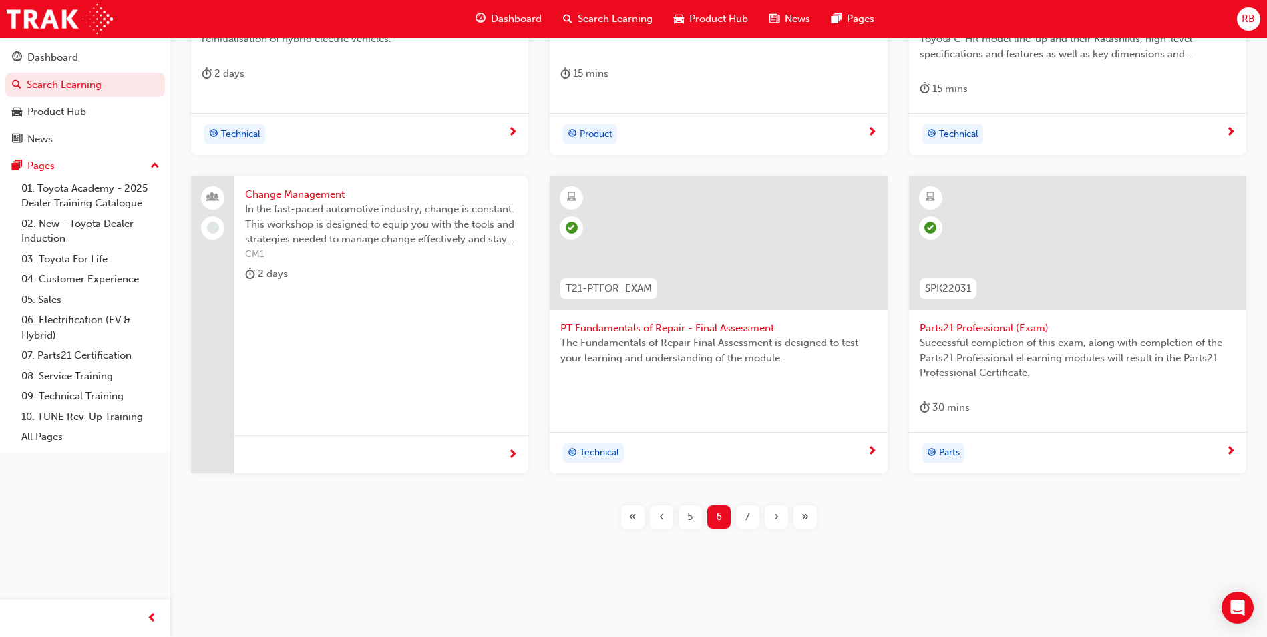
click at [748, 516] on span "7" at bounding box center [747, 517] width 5 height 15
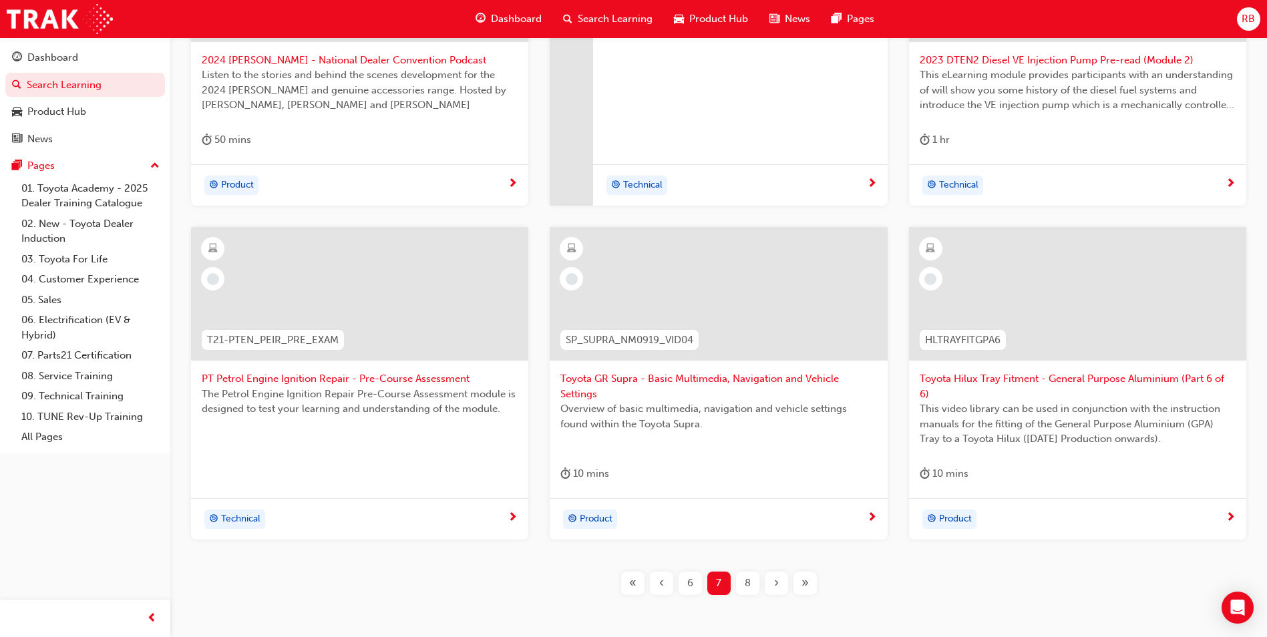
scroll to position [467, 0]
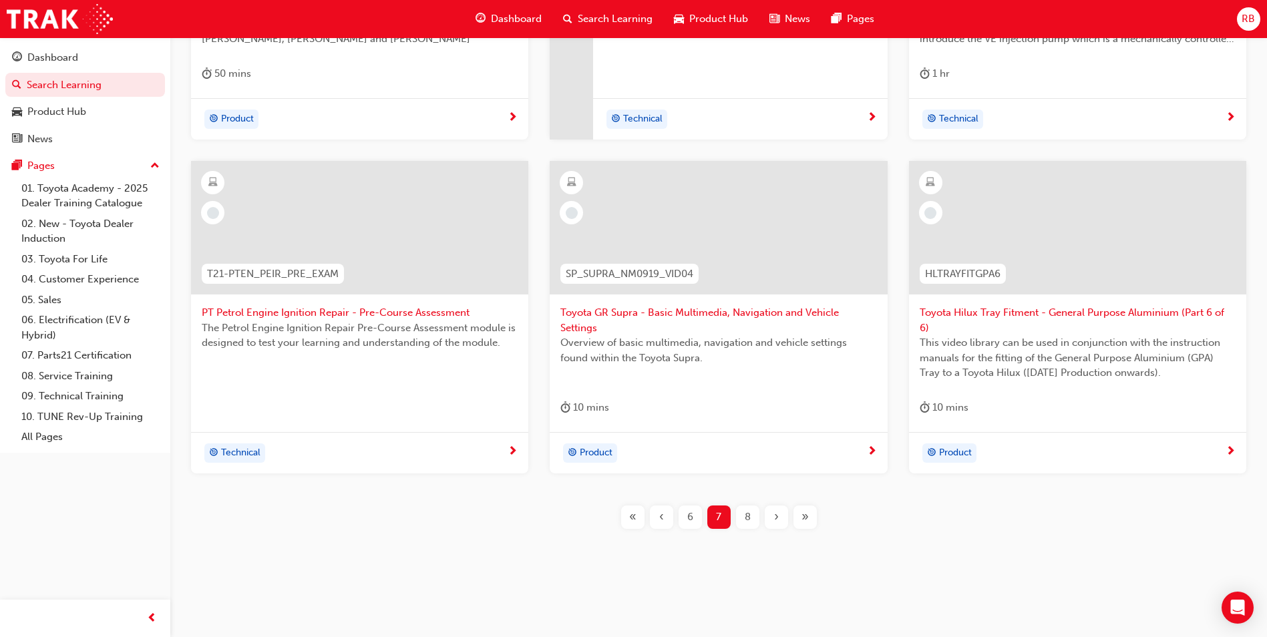
click at [750, 521] on span "8" at bounding box center [748, 517] width 6 height 15
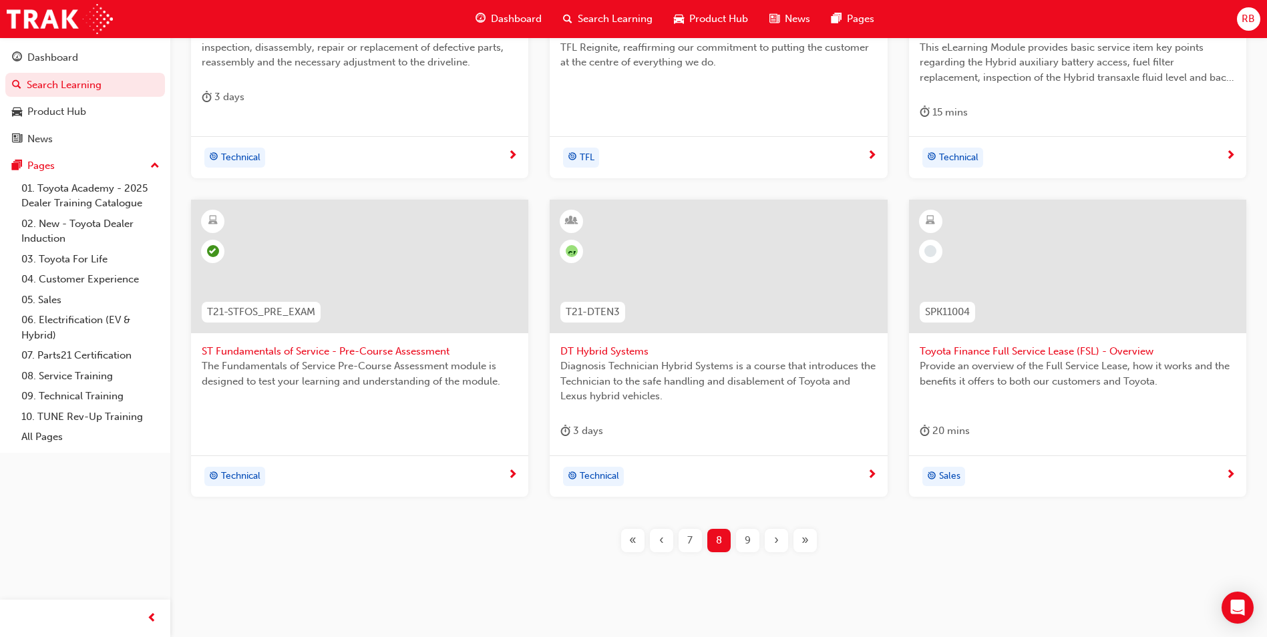
scroll to position [467, 0]
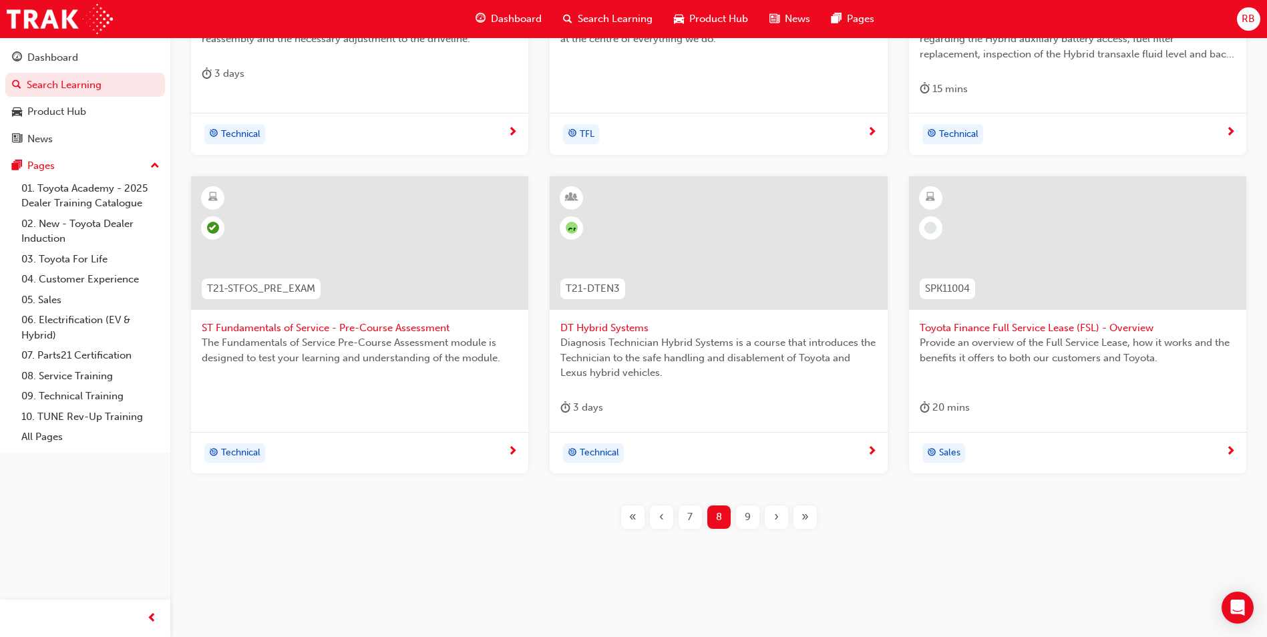
click at [747, 516] on span "9" at bounding box center [748, 517] width 6 height 15
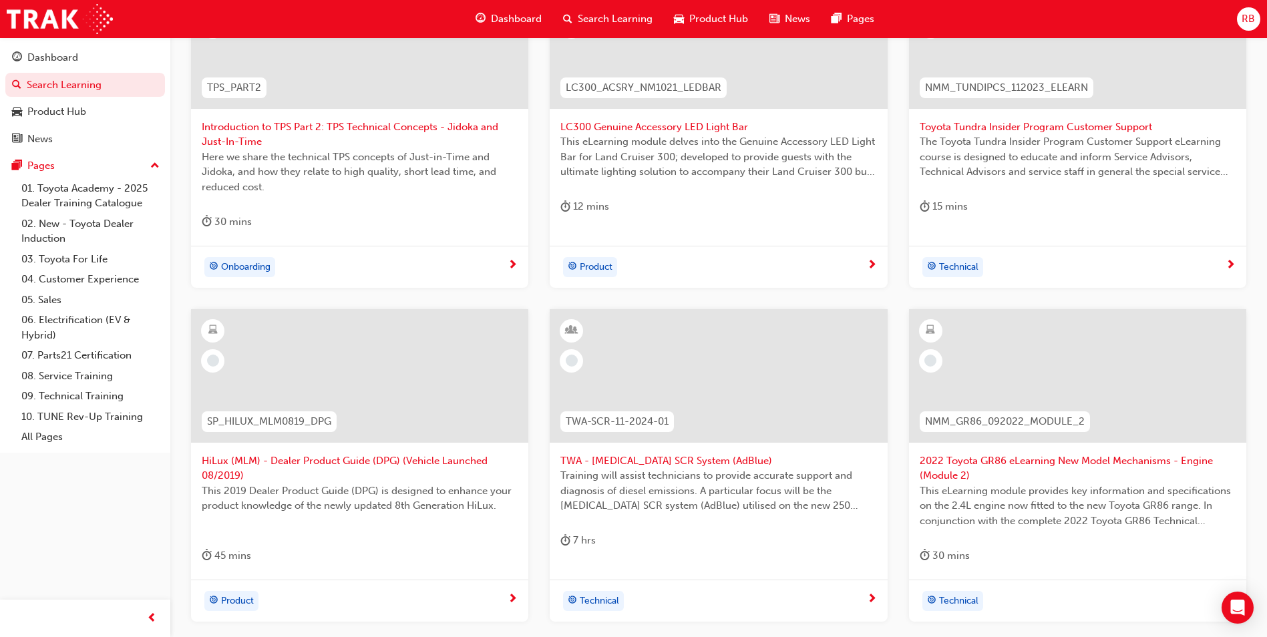
scroll to position [482, 0]
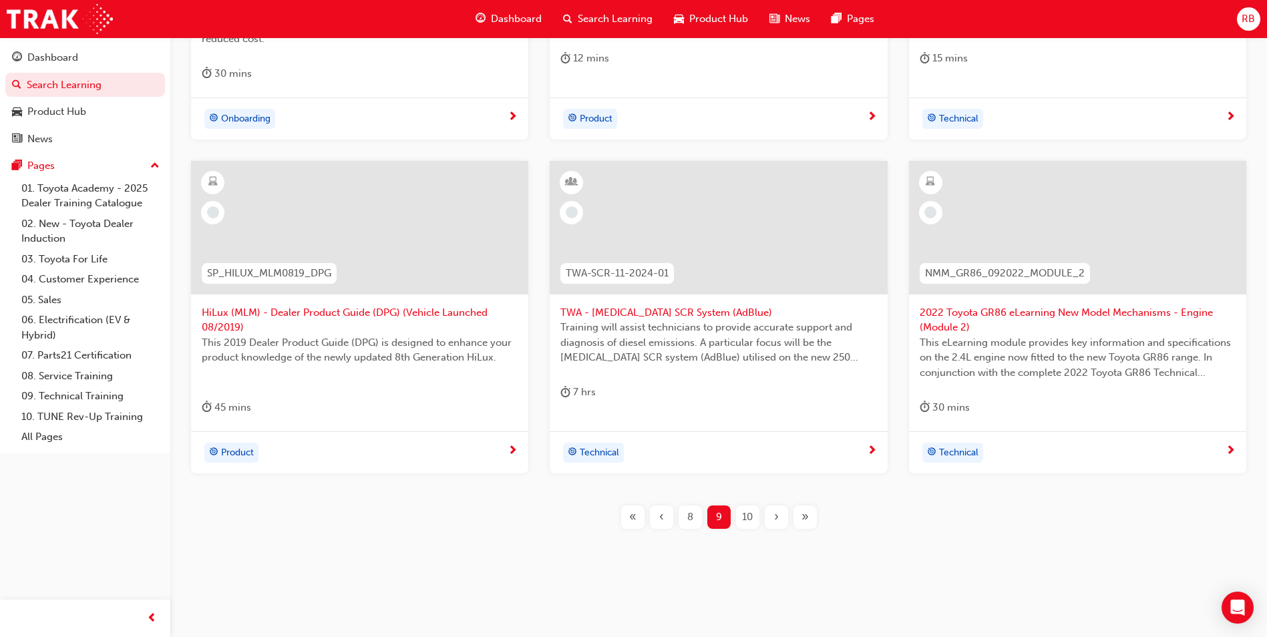
click at [746, 514] on span "10" at bounding box center [747, 517] width 11 height 15
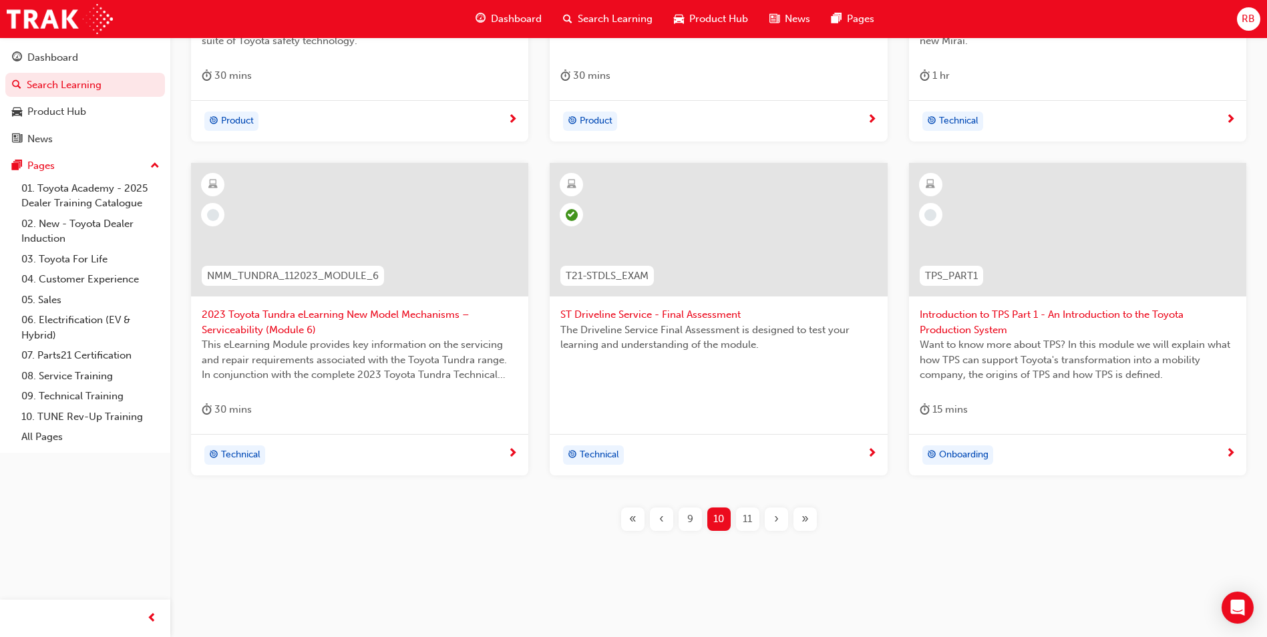
scroll to position [467, 0]
click at [743, 516] on span "11" at bounding box center [747, 517] width 9 height 15
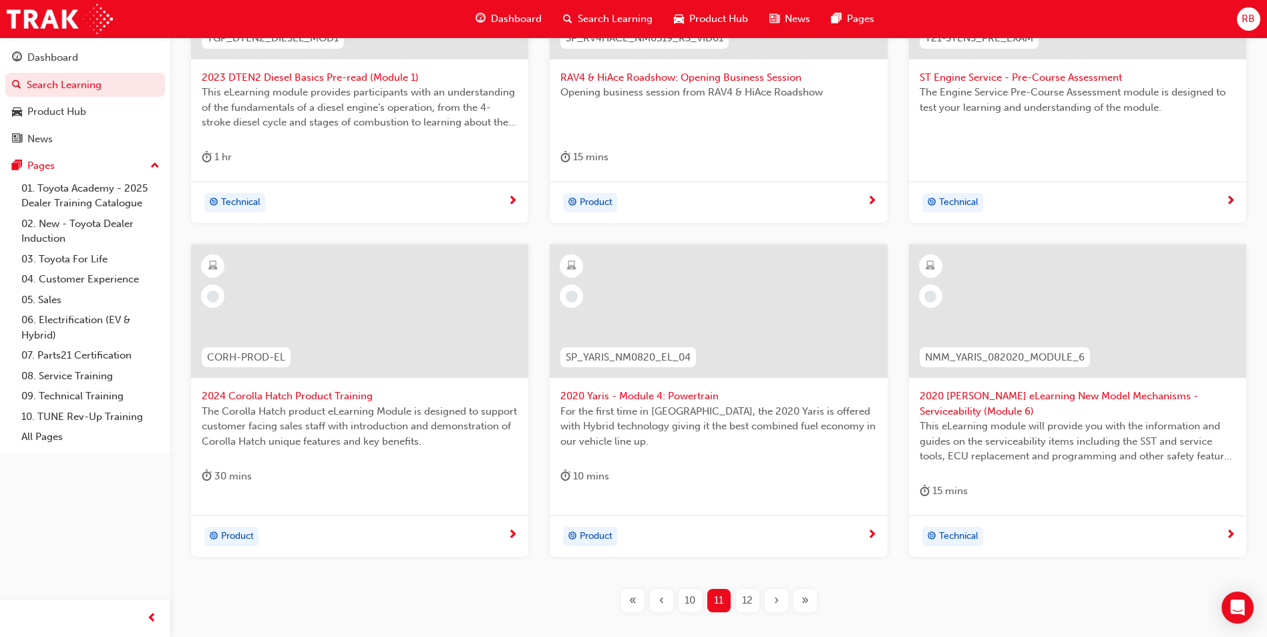
scroll to position [467, 0]
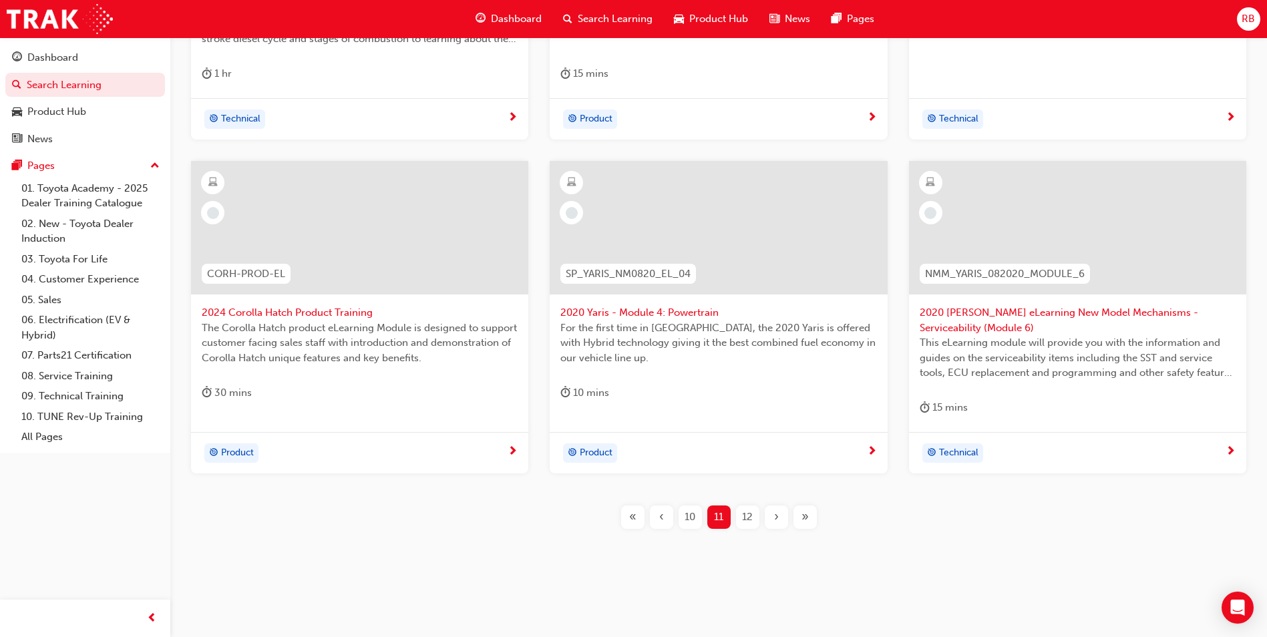
click at [743, 515] on span "12" at bounding box center [747, 517] width 11 height 15
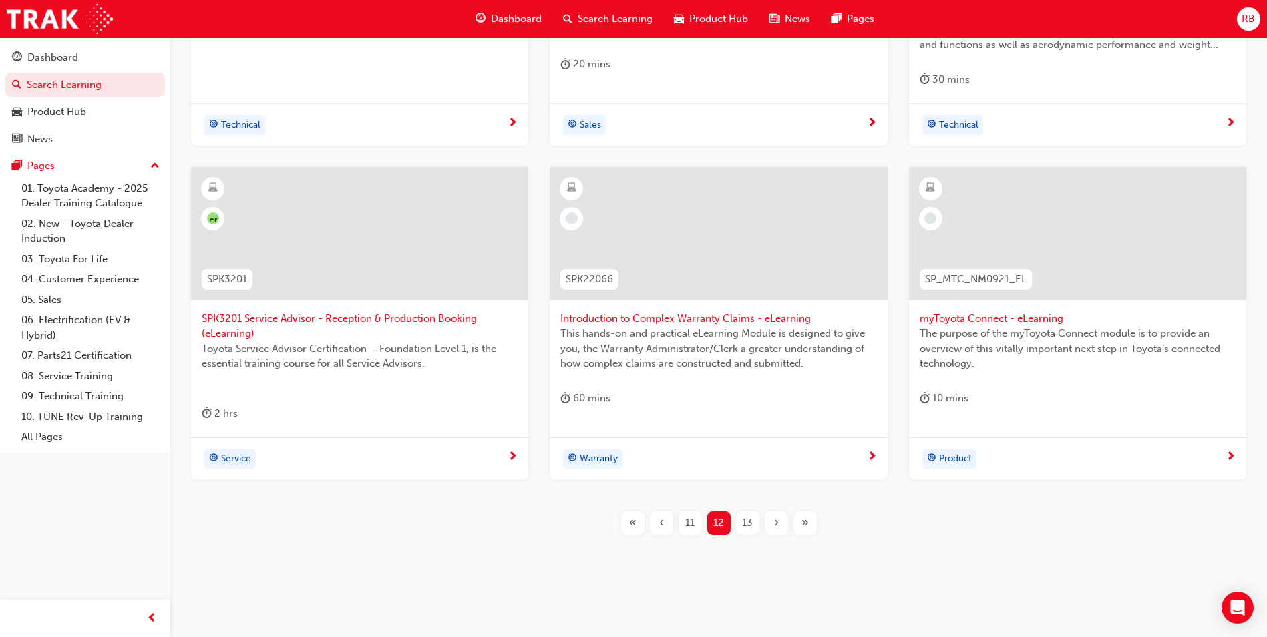
scroll to position [482, 0]
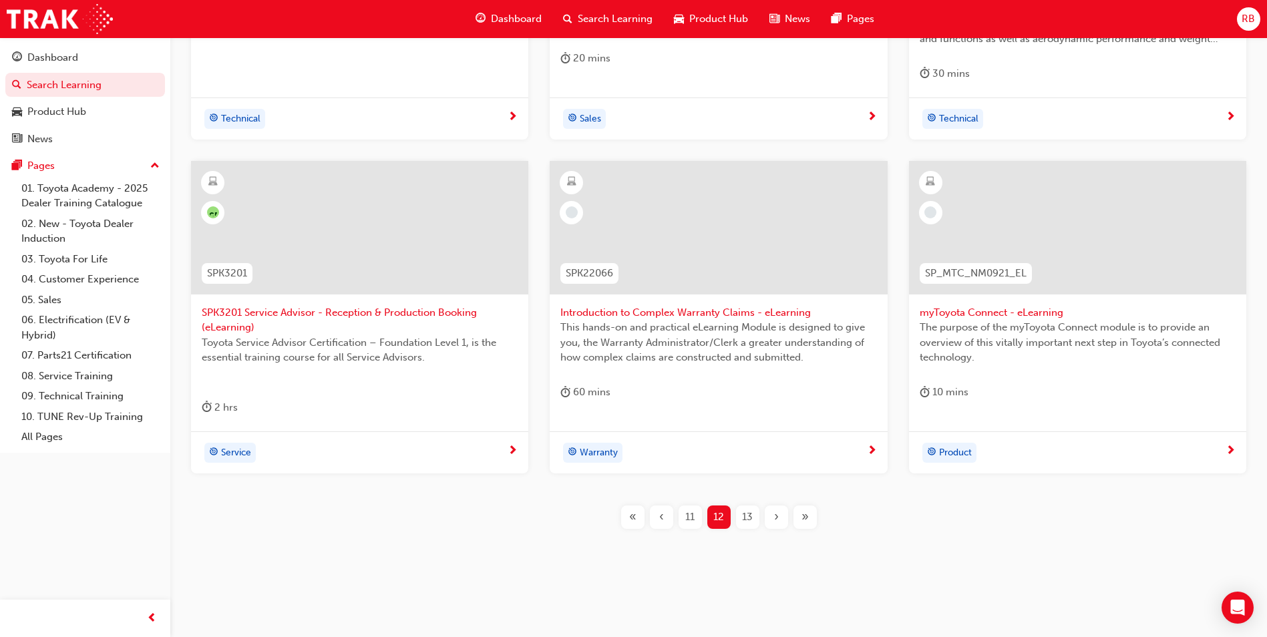
click at [751, 522] on span "13" at bounding box center [747, 517] width 11 height 15
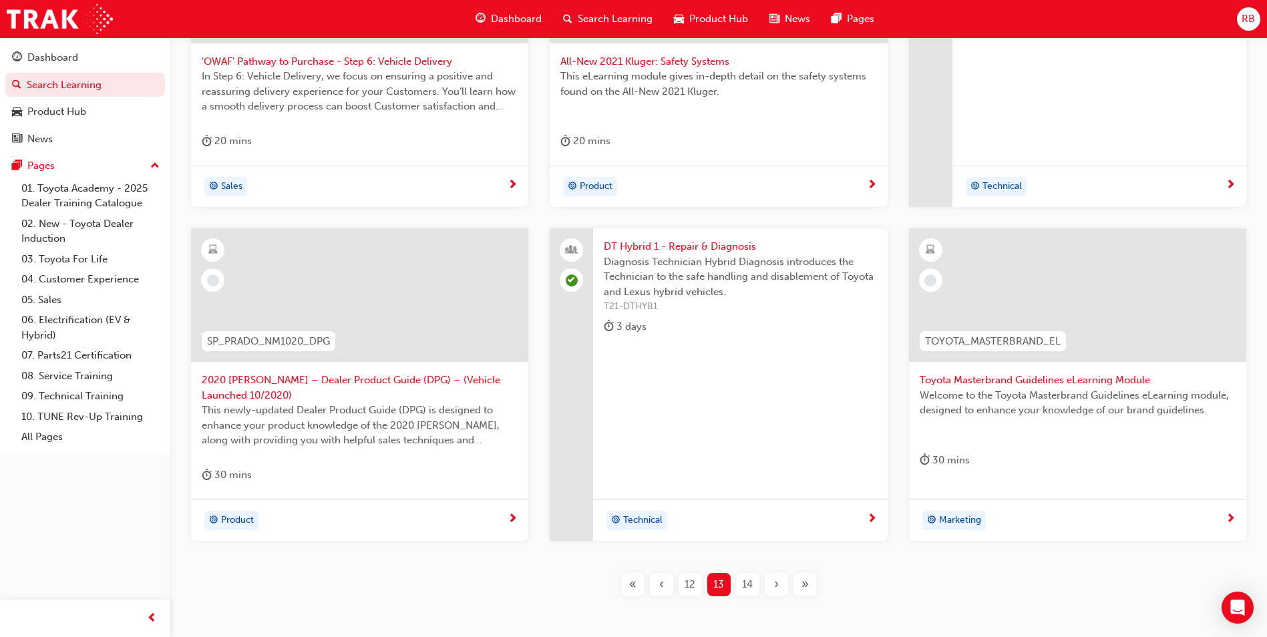
scroll to position [467, 0]
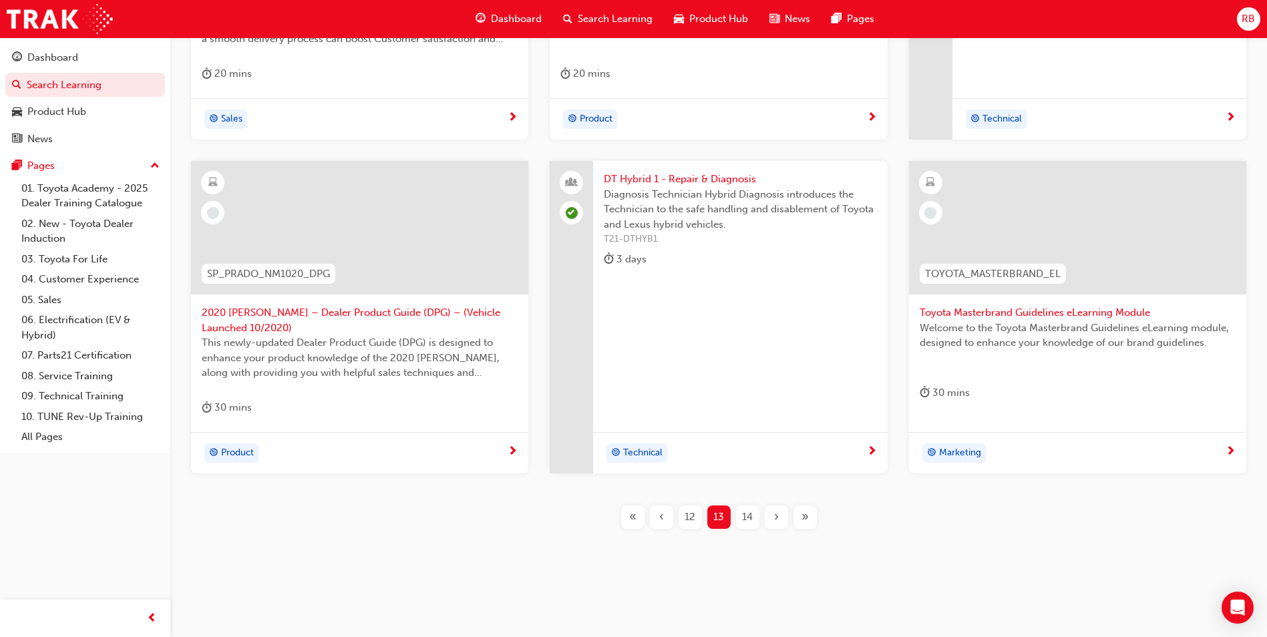
click at [753, 518] on span "14" at bounding box center [747, 517] width 11 height 15
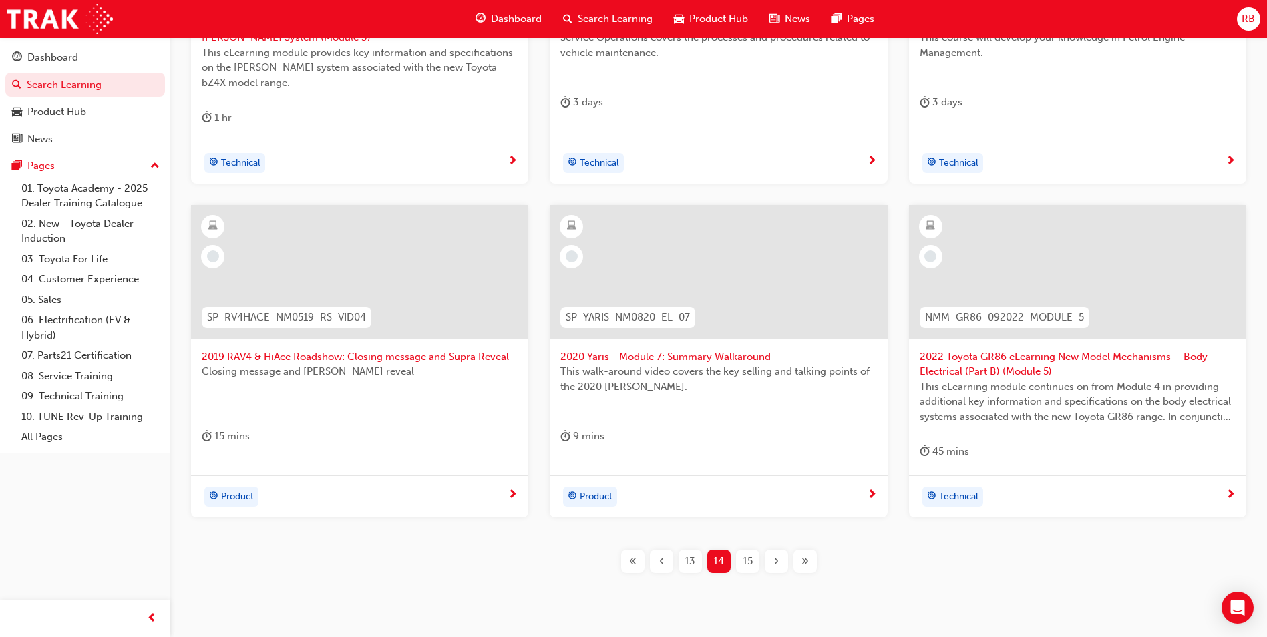
scroll to position [482, 0]
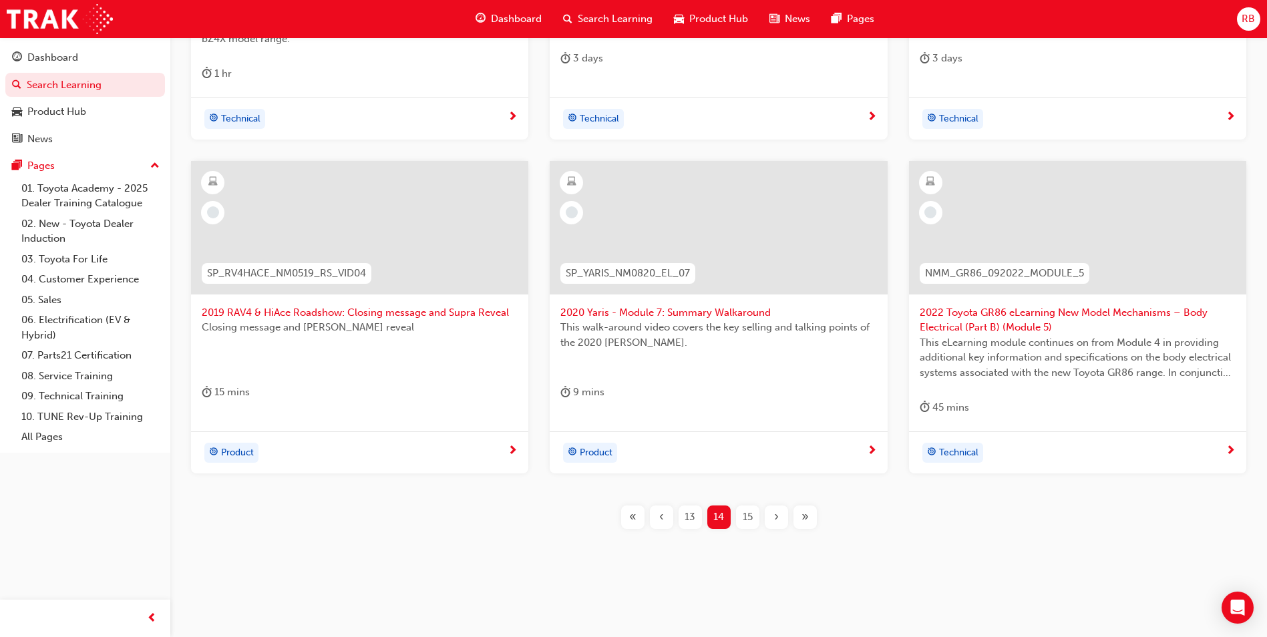
click at [748, 517] on span "15" at bounding box center [748, 517] width 10 height 15
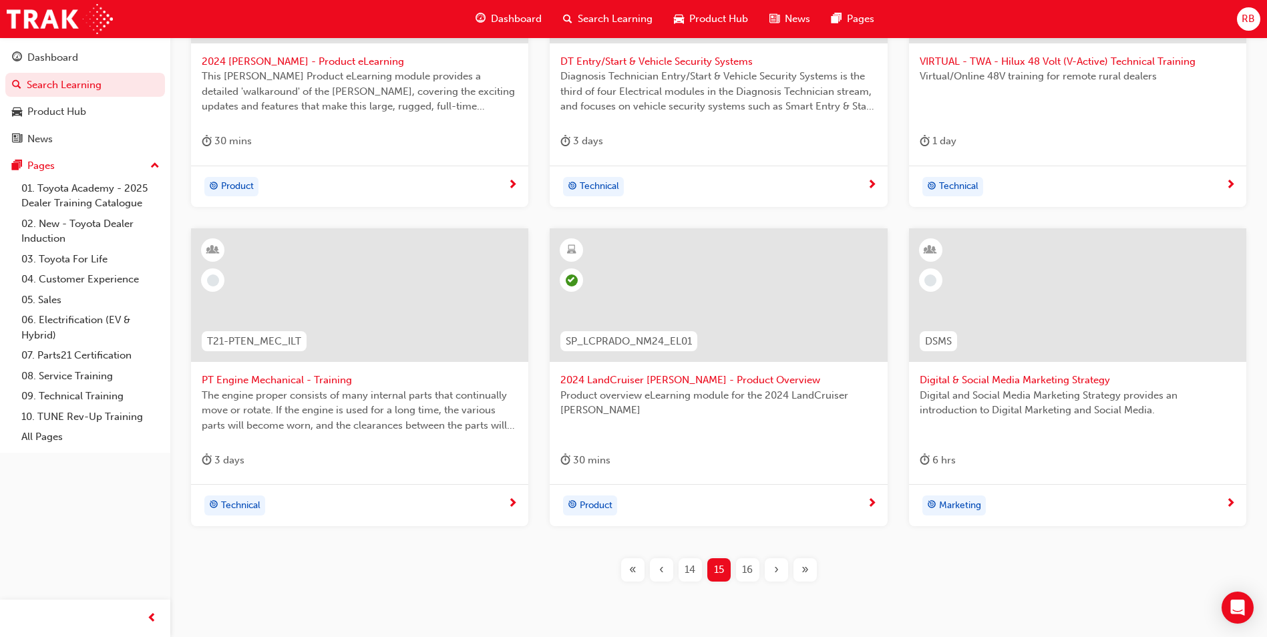
scroll to position [452, 0]
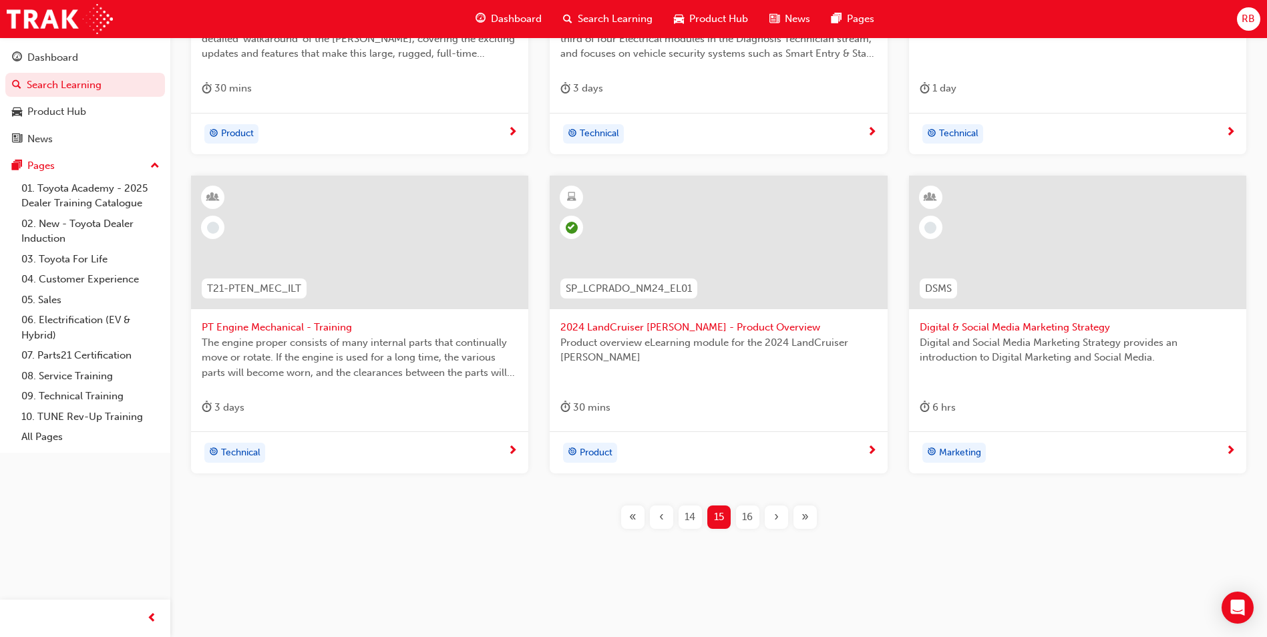
click at [750, 512] on span "16" at bounding box center [747, 517] width 11 height 15
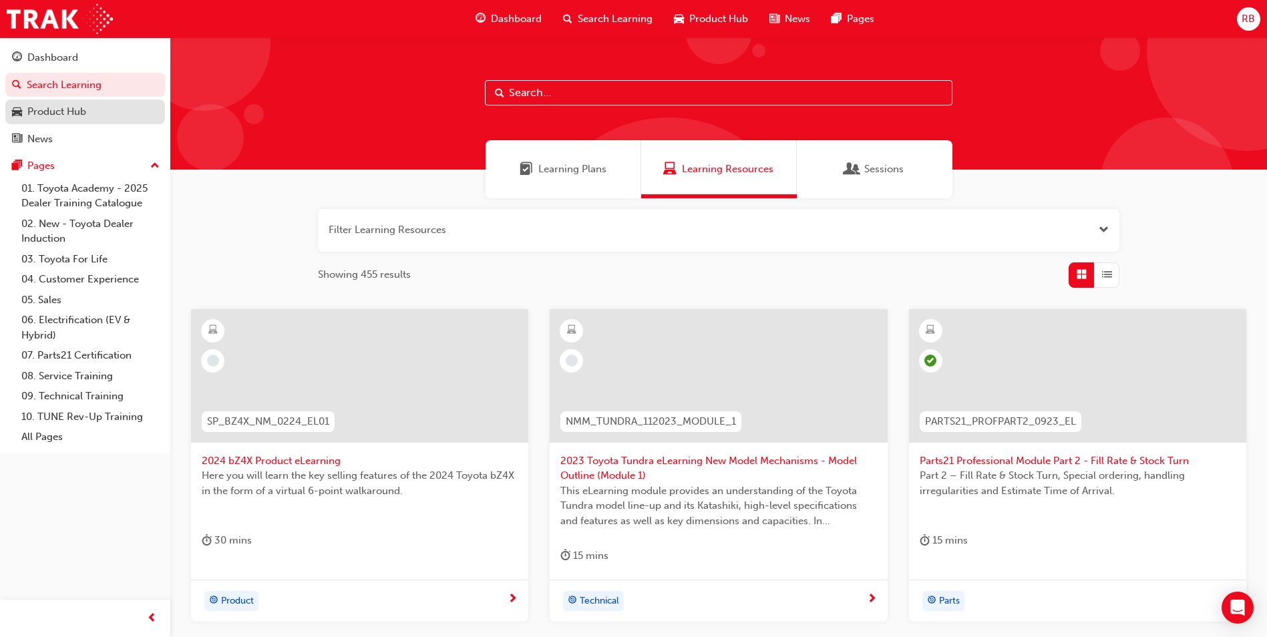
click at [64, 112] on div "Product Hub" at bounding box center [56, 111] width 59 height 15
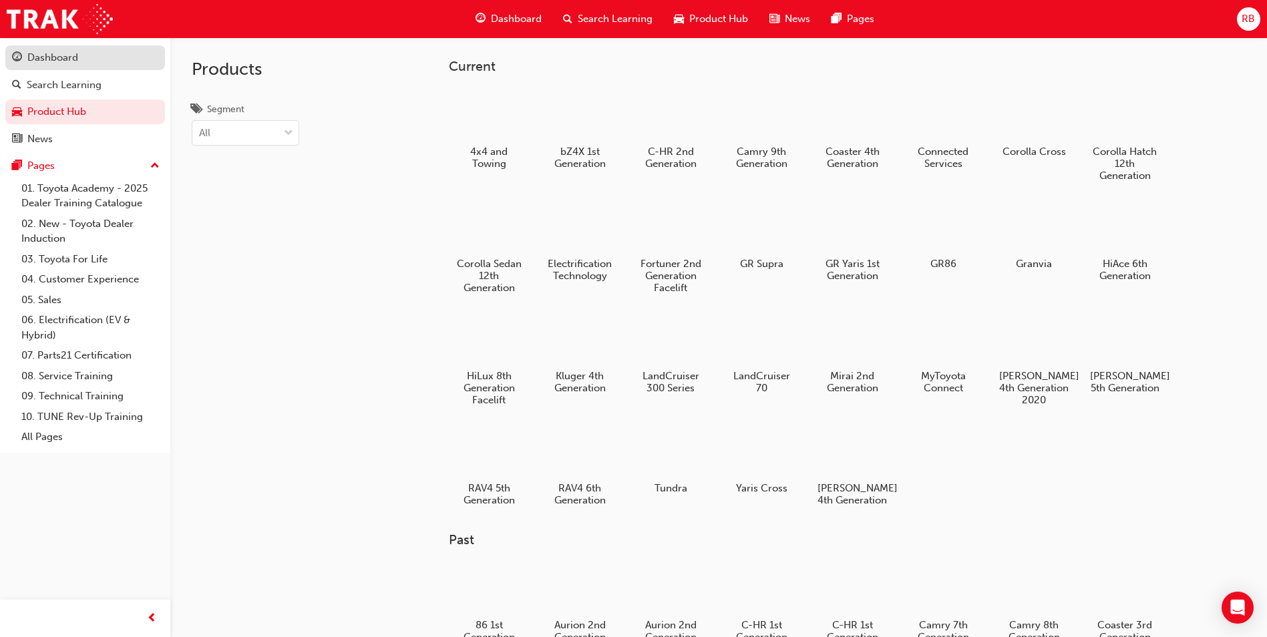
click at [65, 60] on div "Dashboard" at bounding box center [52, 57] width 51 height 15
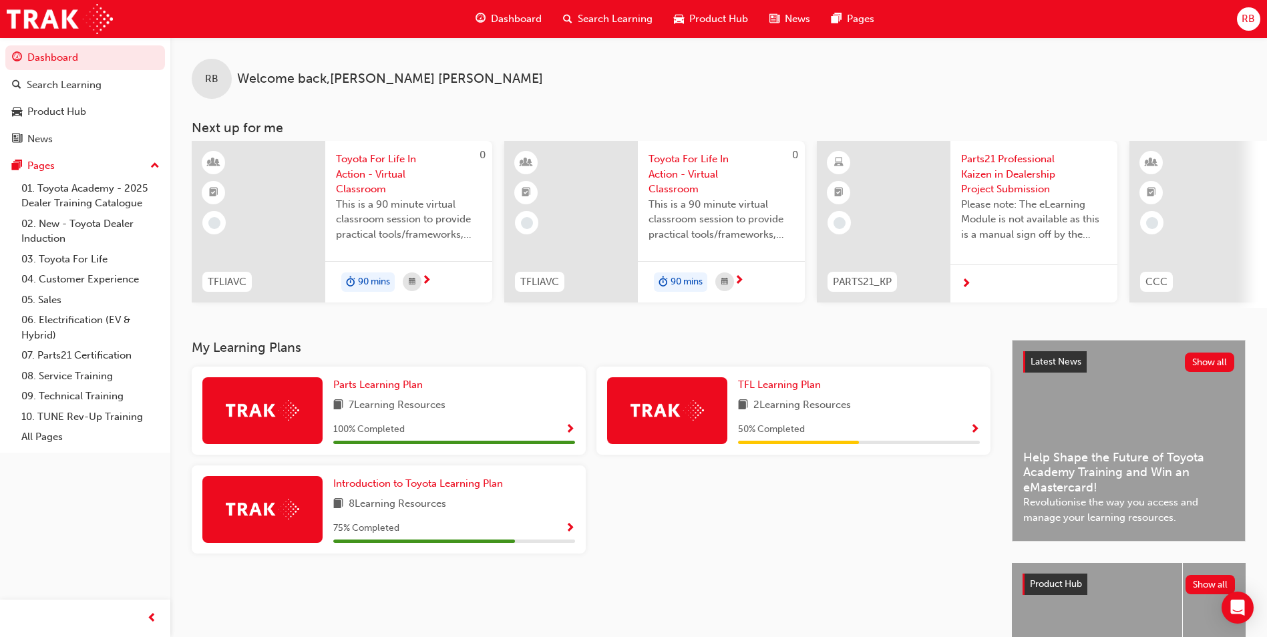
click at [569, 533] on span "Show Progress" at bounding box center [570, 529] width 10 height 12
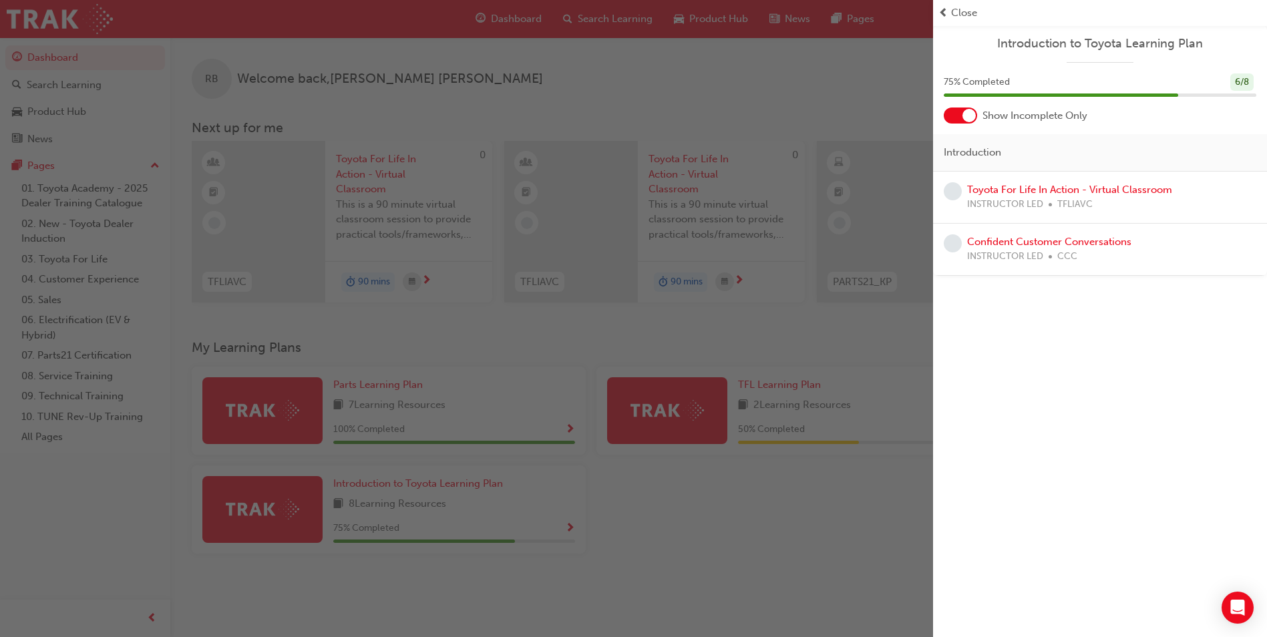
click at [959, 19] on span "Close" at bounding box center [964, 12] width 26 height 15
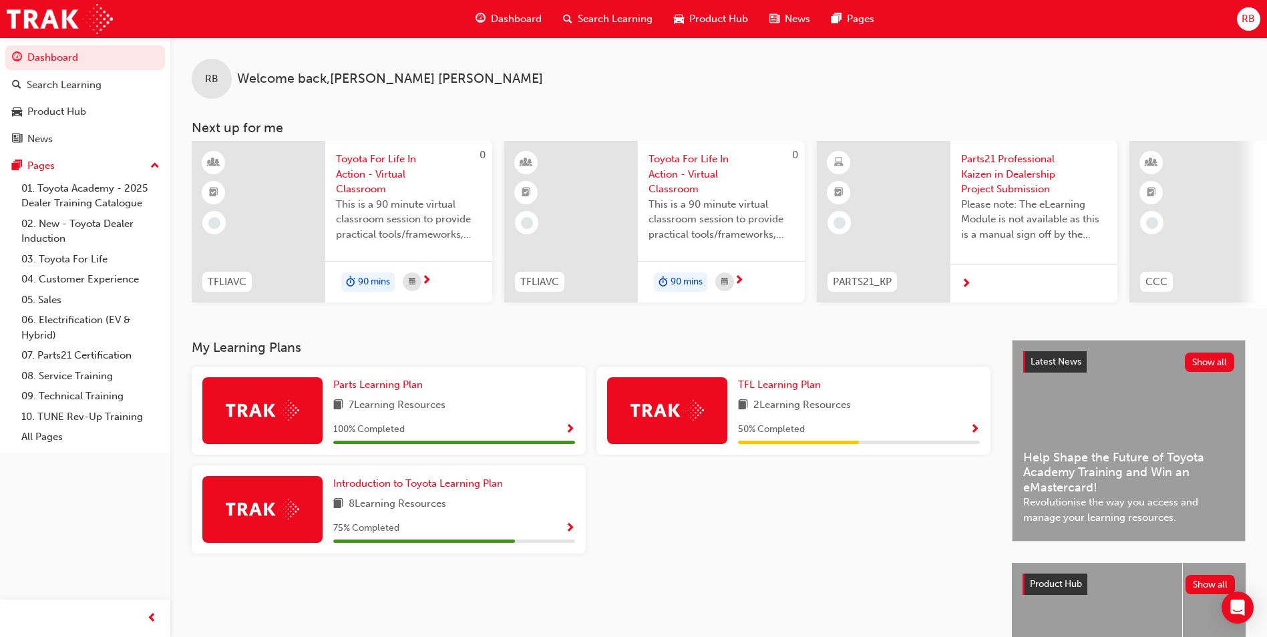
click at [975, 432] on span "Show Progress" at bounding box center [975, 430] width 10 height 12
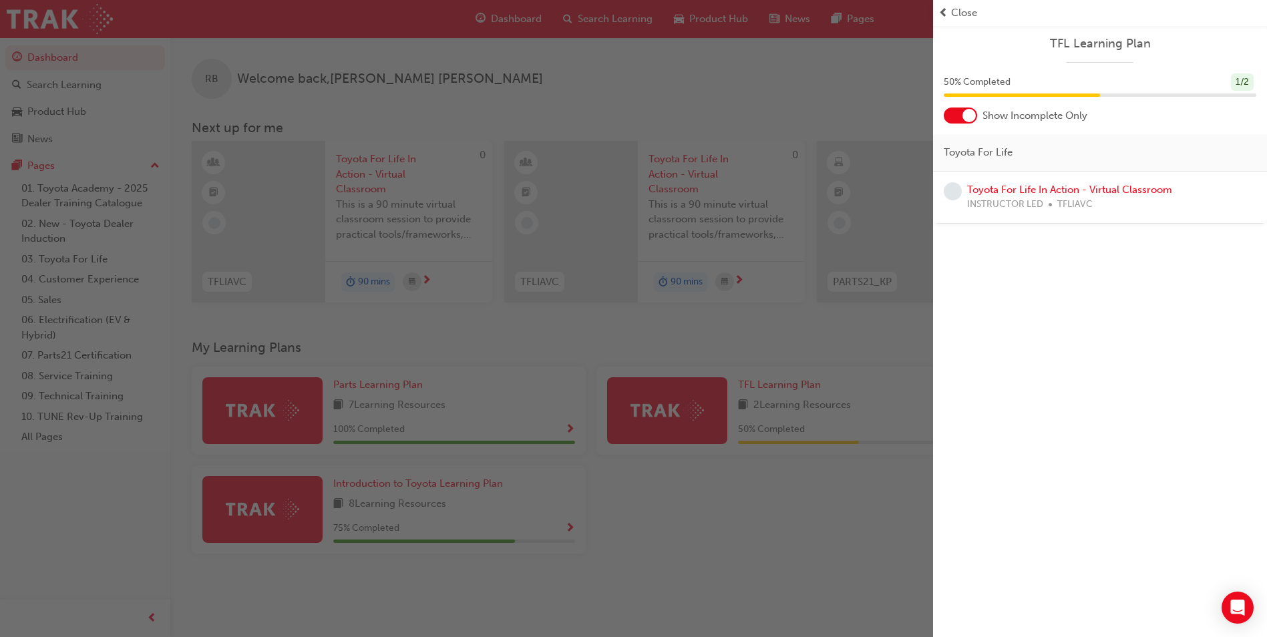
click at [955, 14] on span "Close" at bounding box center [964, 12] width 26 height 15
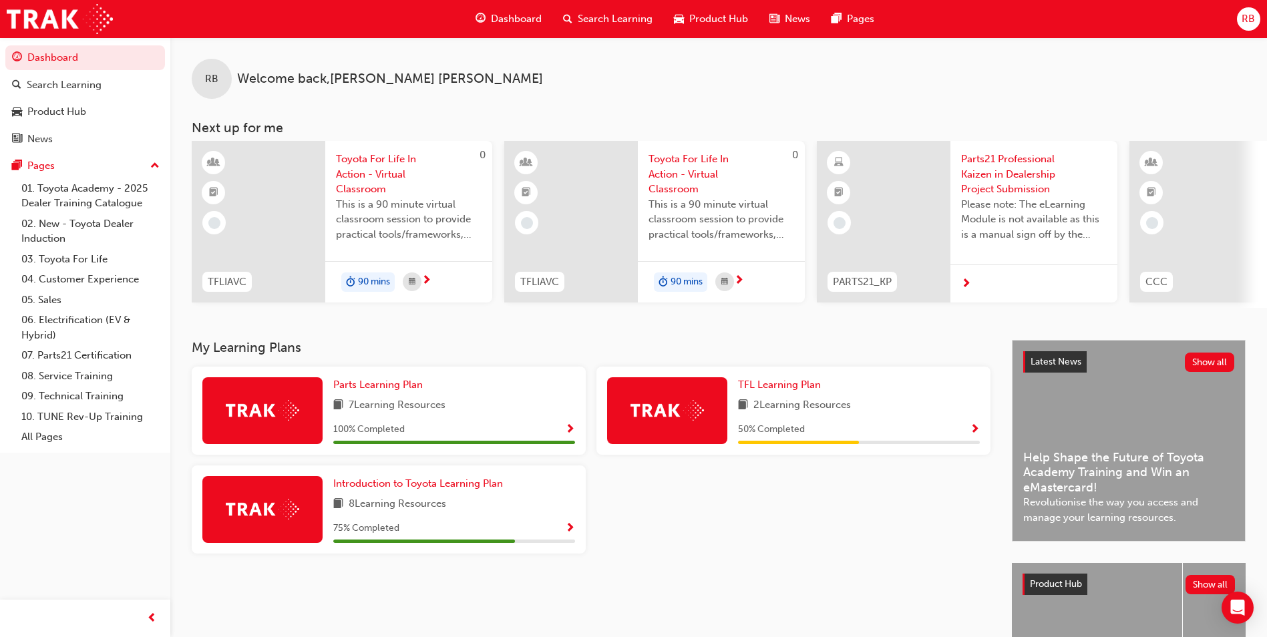
click at [798, 13] on span "News" at bounding box center [797, 18] width 25 height 15
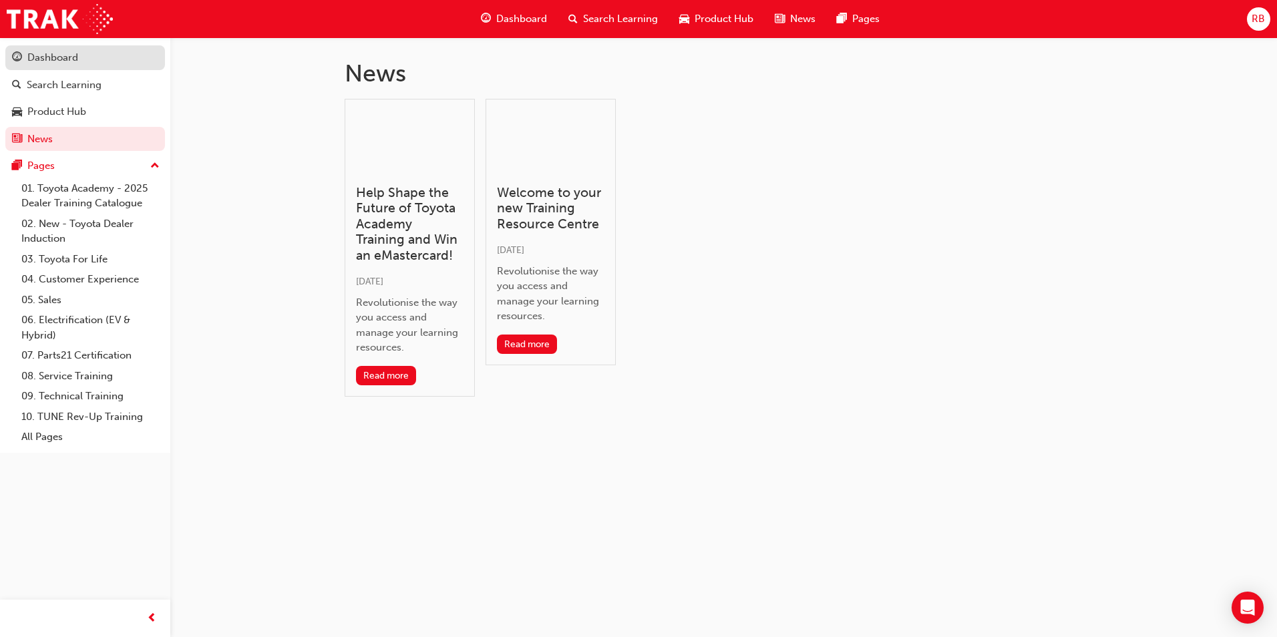
click at [55, 58] on div "Dashboard" at bounding box center [52, 57] width 51 height 15
